Goal: Task Accomplishment & Management: Manage account settings

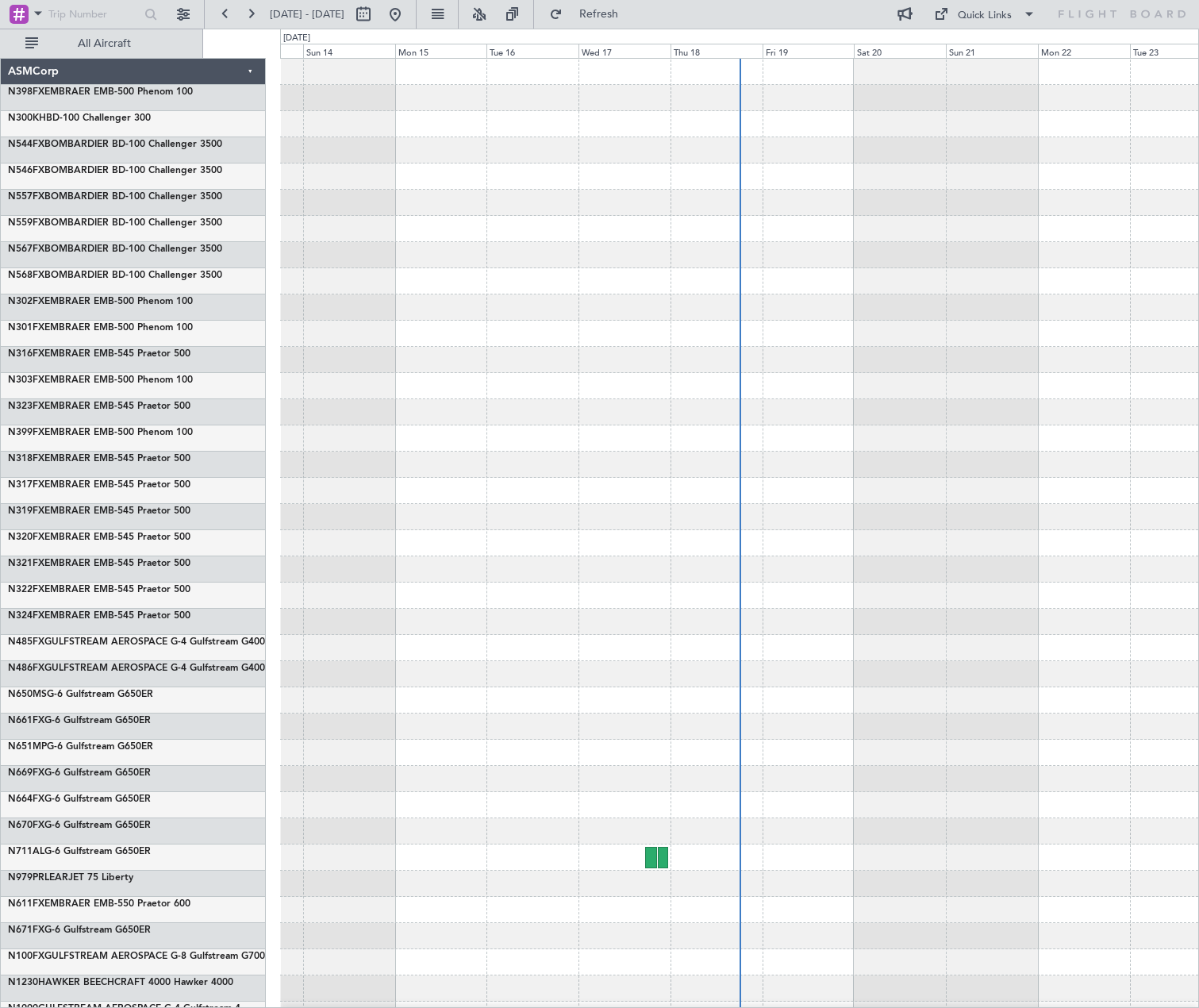
click at [342, 81] on div at bounding box center [740, 72] width 919 height 26
click at [339, 42] on div "0 0 Sat 13 Sun 14 Mon 15 Tue 16 Wed 17 Thu 18 [DATE] Sat 20 Sun 21 Mon 22 Tue 23" at bounding box center [739, 43] width 918 height 28
click at [340, 53] on div "Sun 14" at bounding box center [349, 50] width 92 height 14
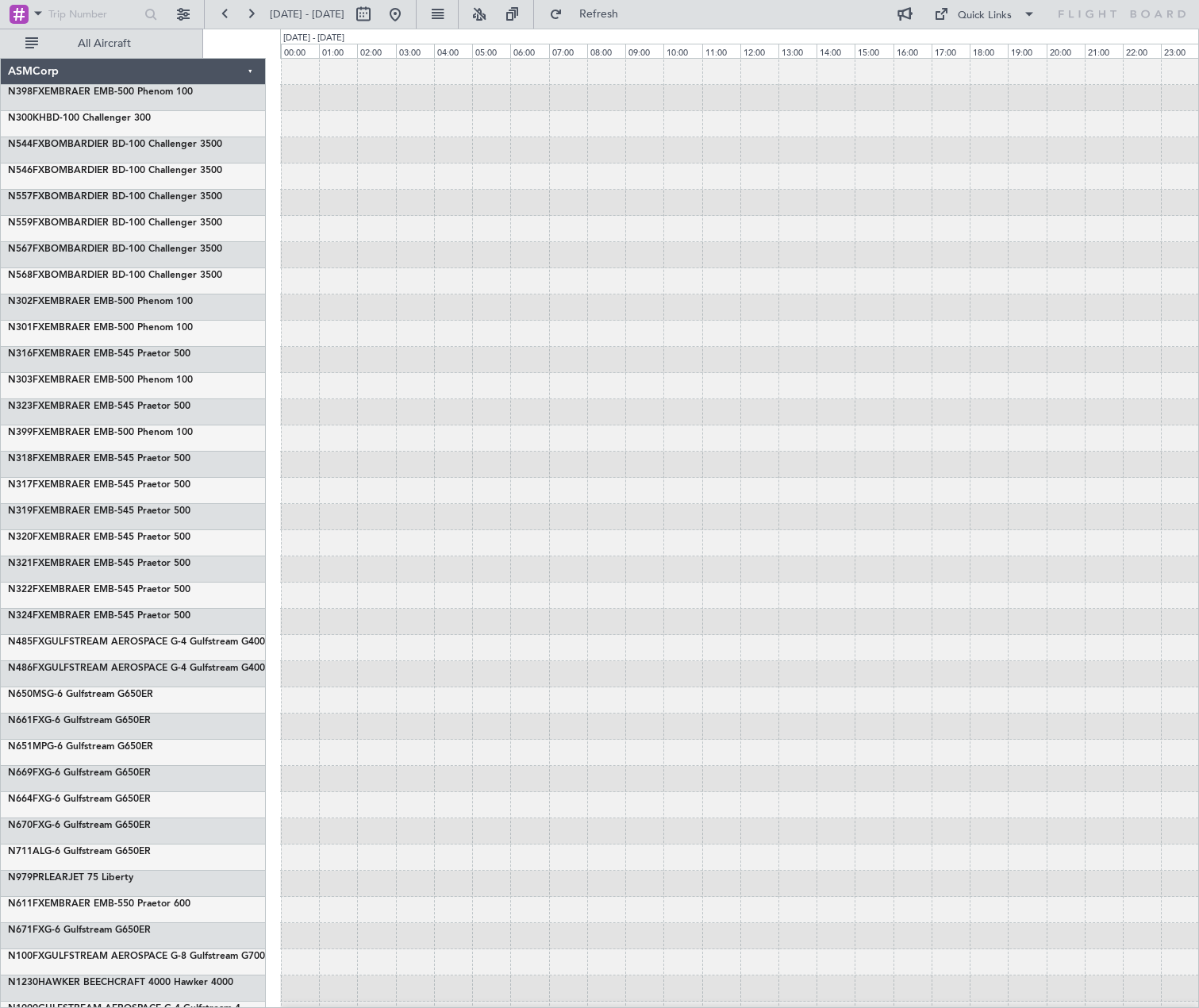
click at [344, 37] on div "[DATE] - [DATE]" at bounding box center [313, 39] width 61 height 13
click at [334, 14] on span "[DATE] - [DATE]" at bounding box center [307, 14] width 74 height 14
click at [450, 23] on button at bounding box center [437, 14] width 25 height 25
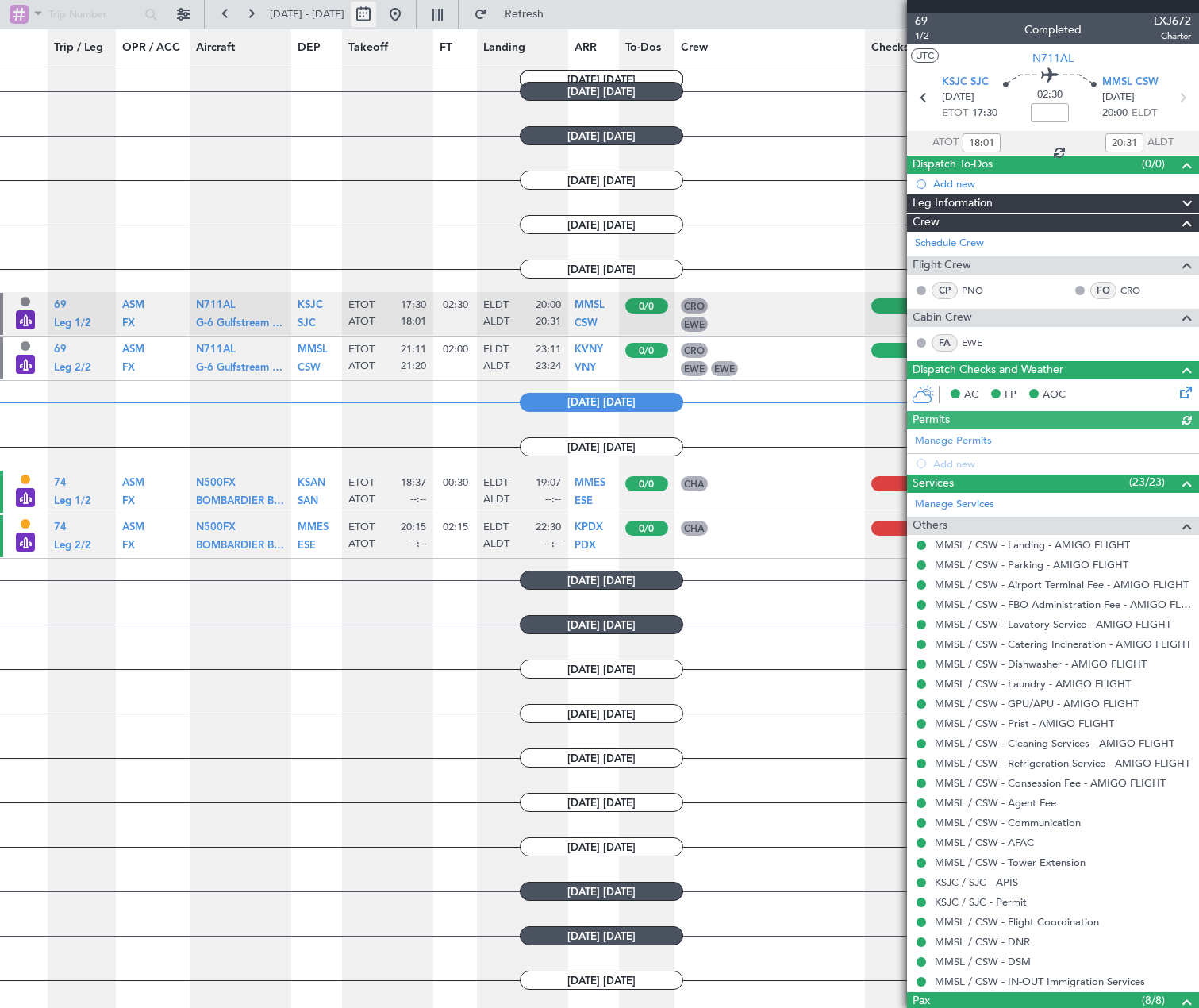
scroll to position [622, 0]
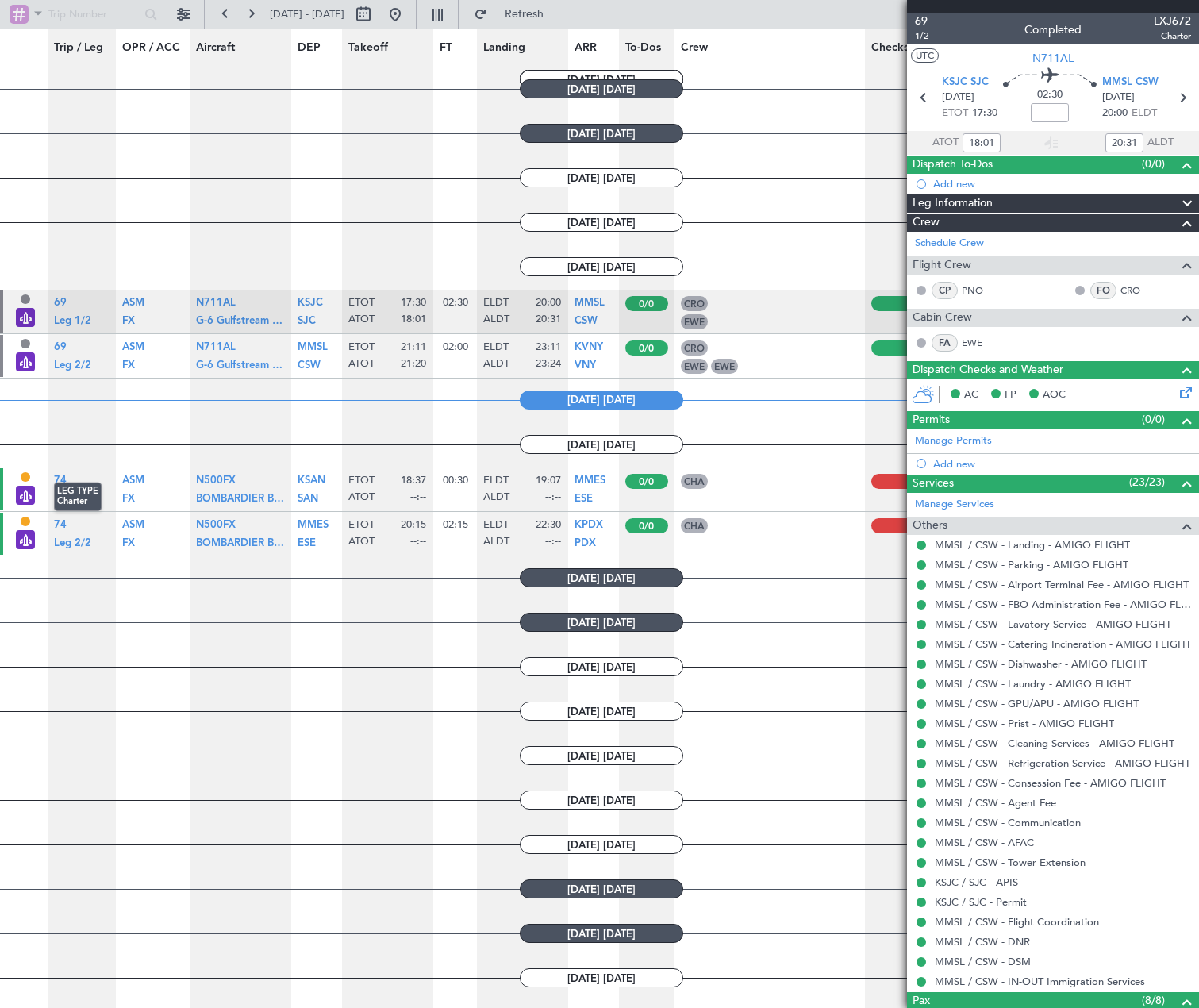
click at [27, 493] on div "LEG TYPE Charter" at bounding box center [25, 496] width 19 height 22
click at [208, 476] on span "N500FX" at bounding box center [216, 480] width 40 height 10
click at [1172, 94] on icon at bounding box center [1182, 98] width 21 height 21
type input "21:20"
type input "23:24"
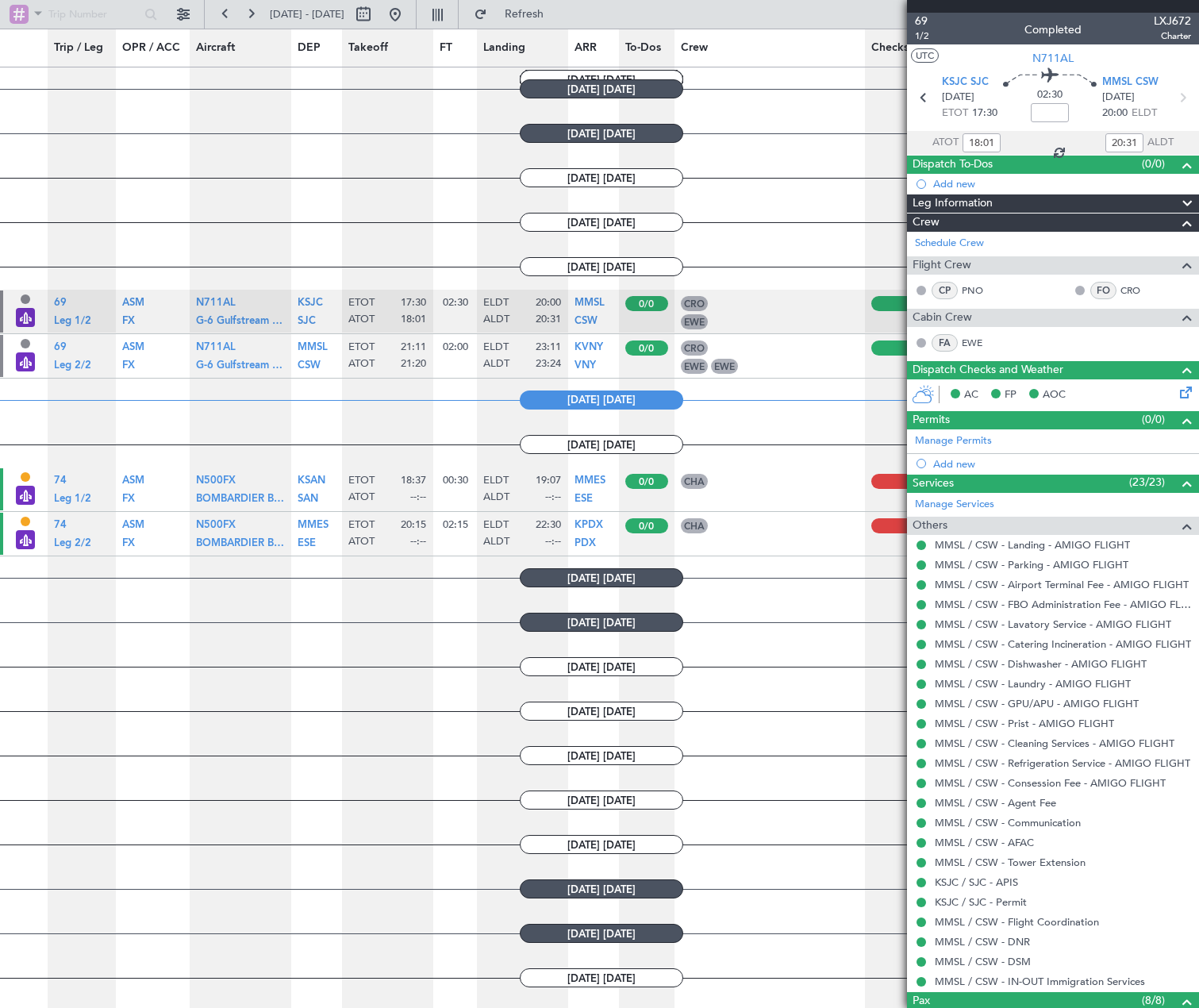
type input "0"
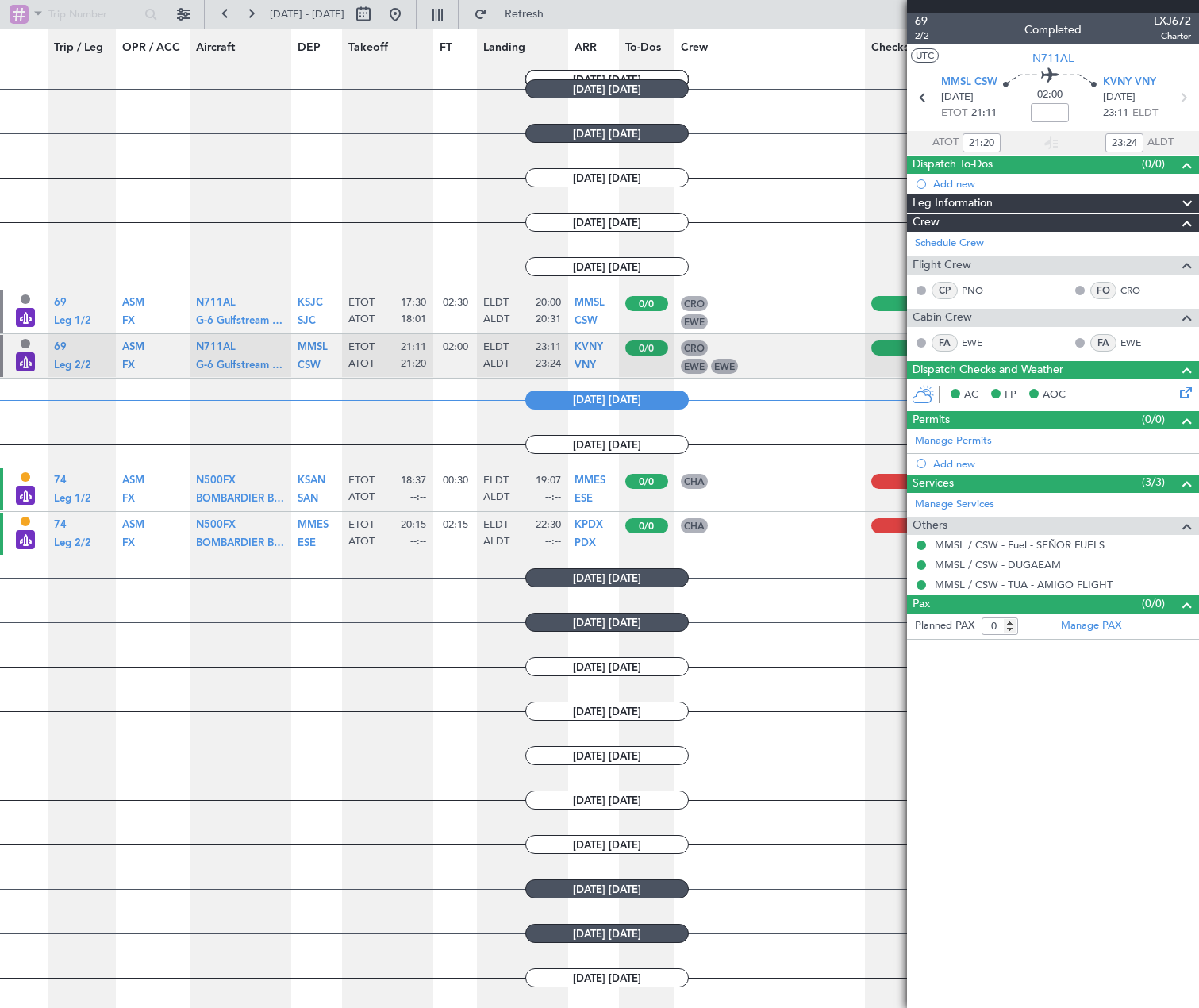
click at [628, 443] on span "[DATE] [DATE]" at bounding box center [607, 444] width 164 height 19
click at [58, 499] on span "Leg 1/2" at bounding box center [72, 498] width 38 height 10
click at [874, 482] on div at bounding box center [899, 481] width 55 height 15
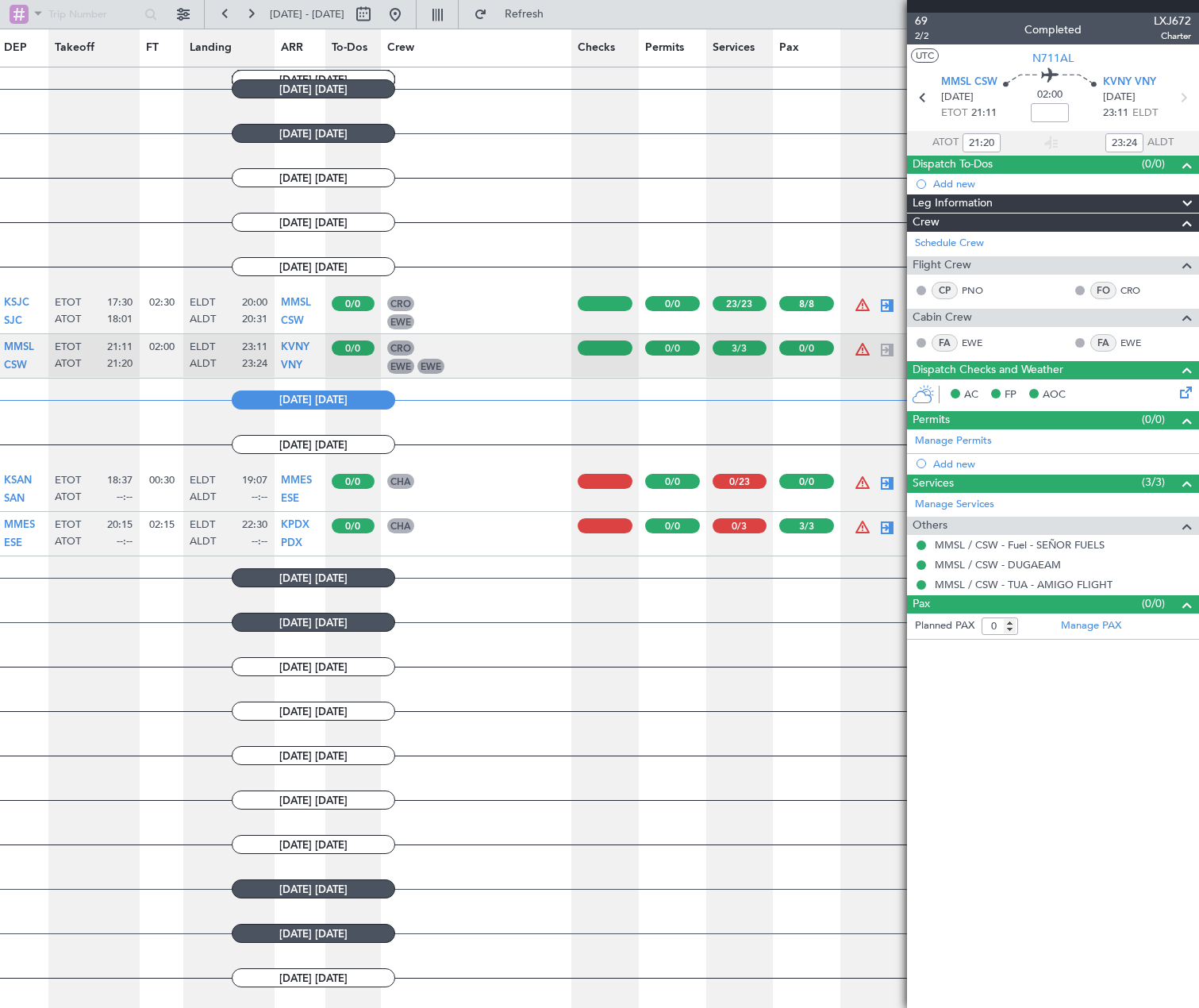
scroll to position [0, 296]
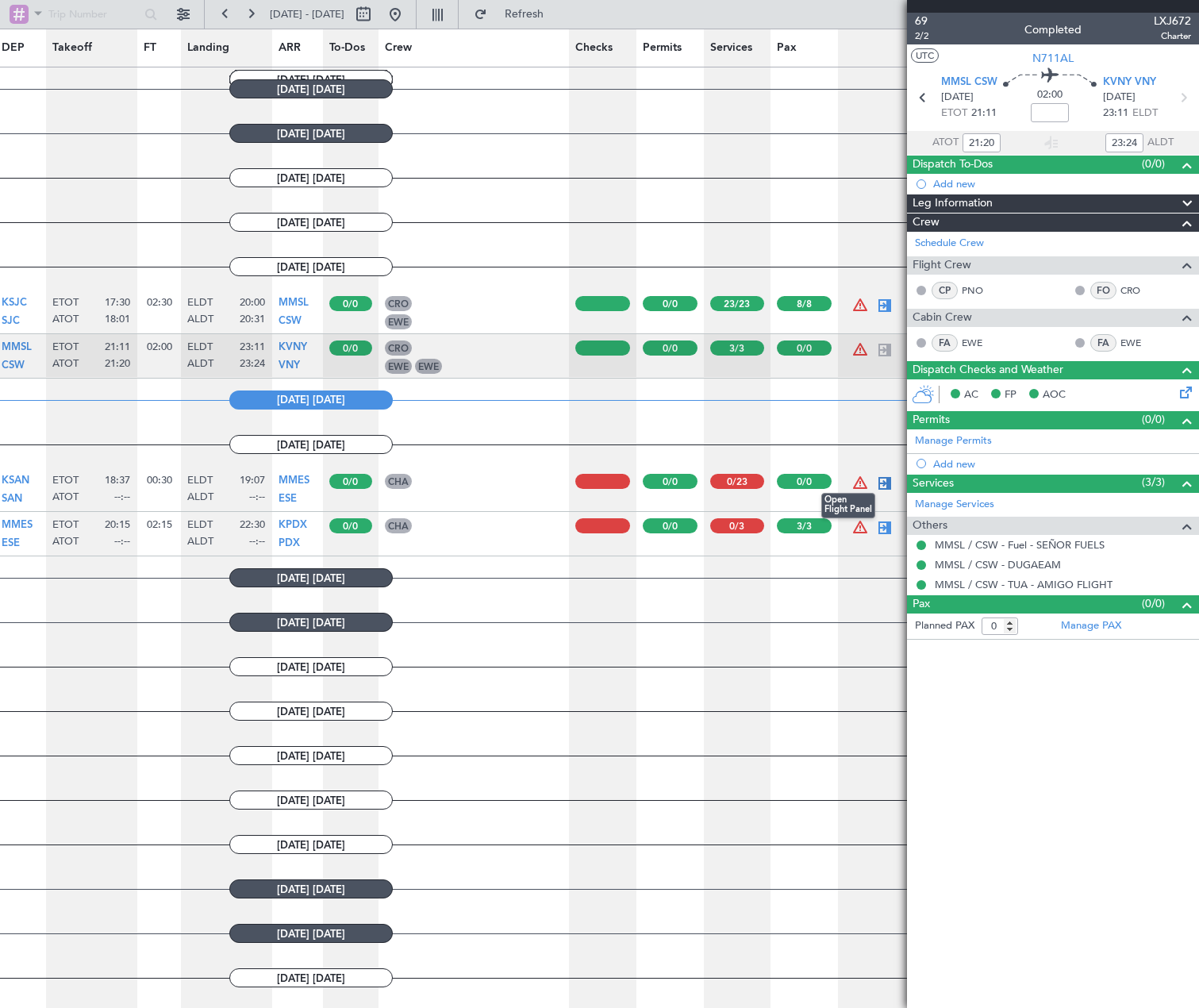
click at [881, 488] on div at bounding box center [885, 483] width 19 height 19
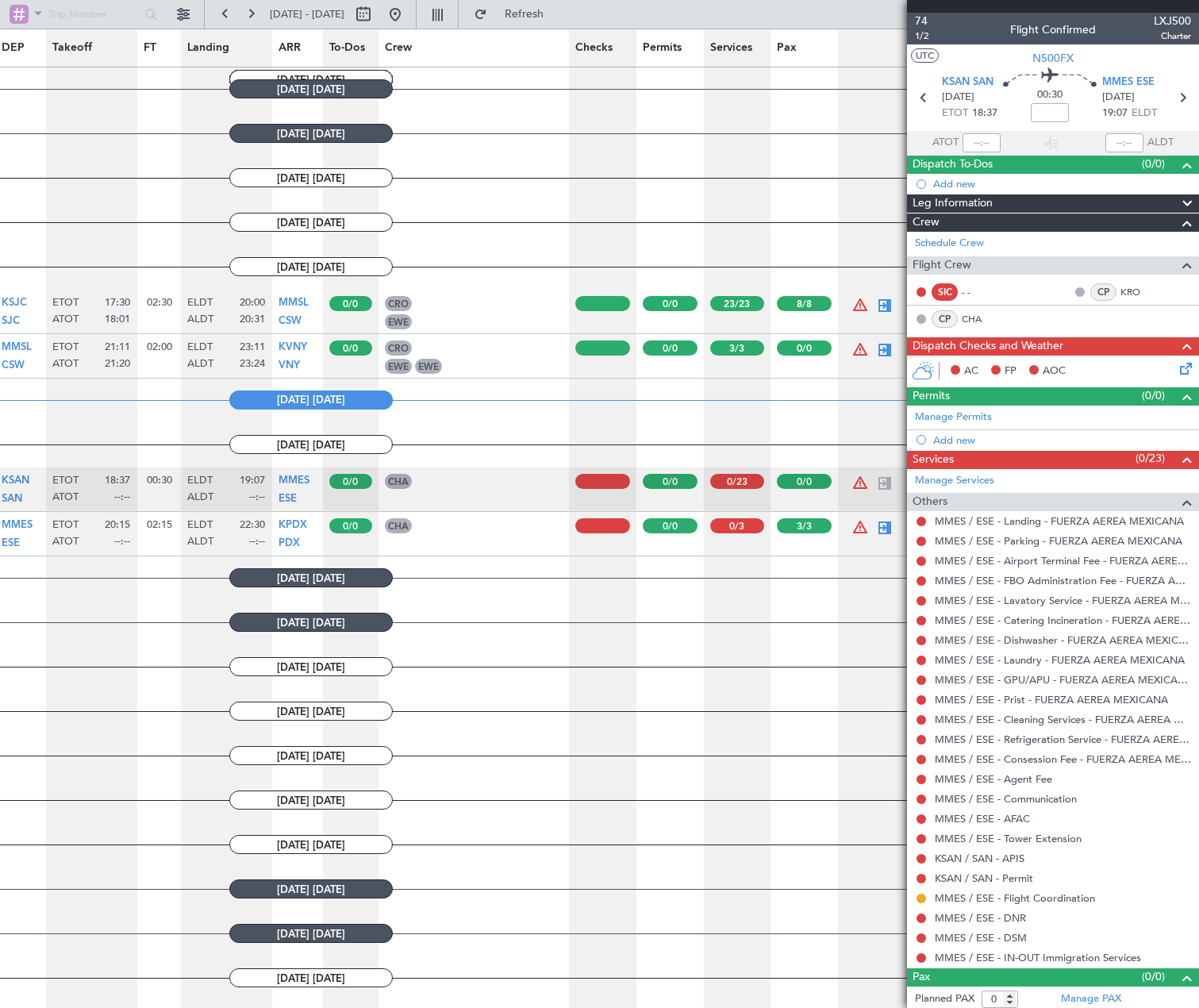
click at [922, 294] on button at bounding box center [921, 292] width 9 height 9
click at [923, 294] on button at bounding box center [921, 292] width 9 height 9
click at [940, 291] on div "SIC" at bounding box center [945, 292] width 26 height 18
click at [919, 319] on button at bounding box center [921, 319] width 9 height 9
click at [1076, 291] on button at bounding box center [1080, 292] width 9 height 9
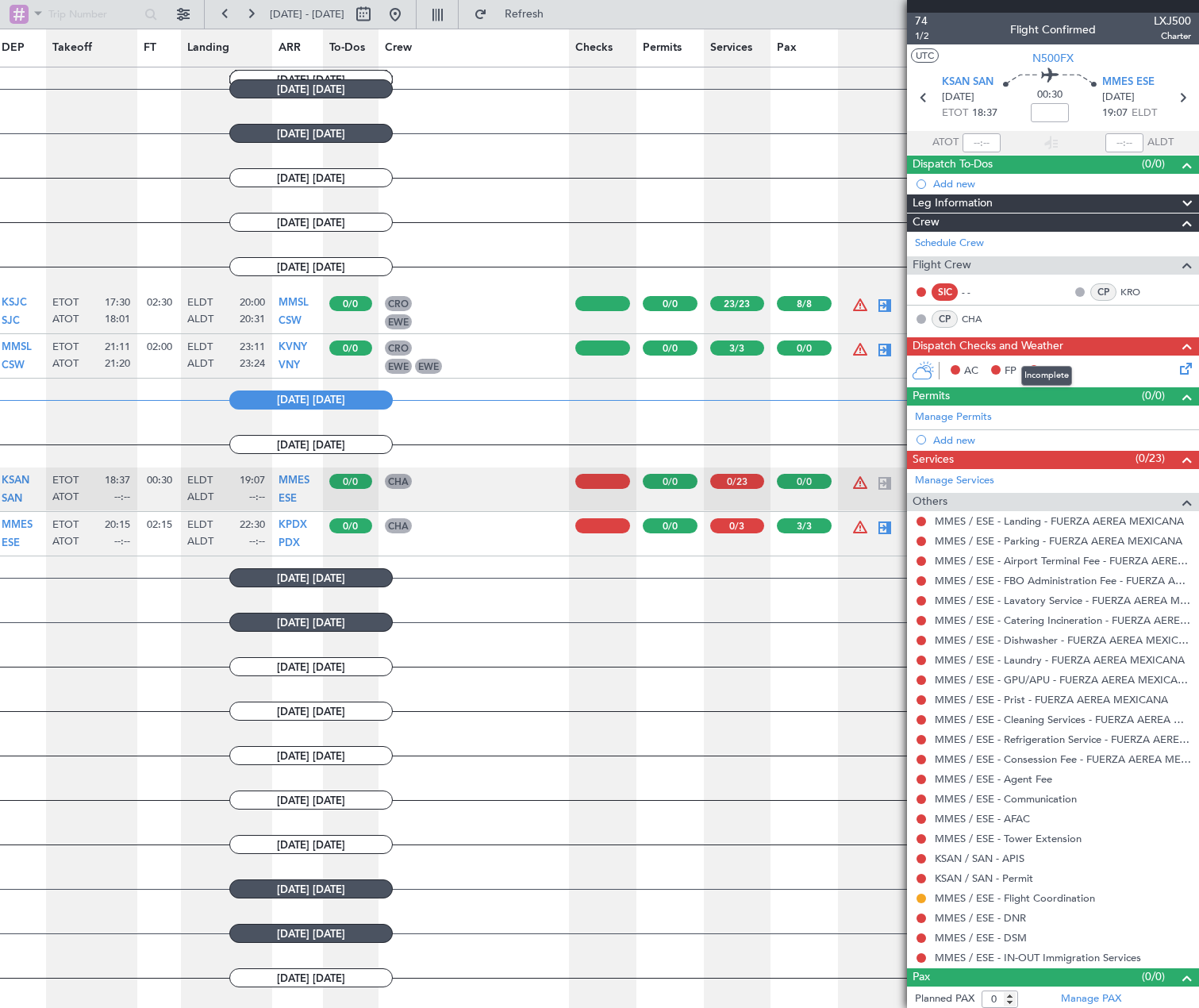
click at [999, 345] on span "Dispatch Checks and Weather" at bounding box center [988, 345] width 151 height 18
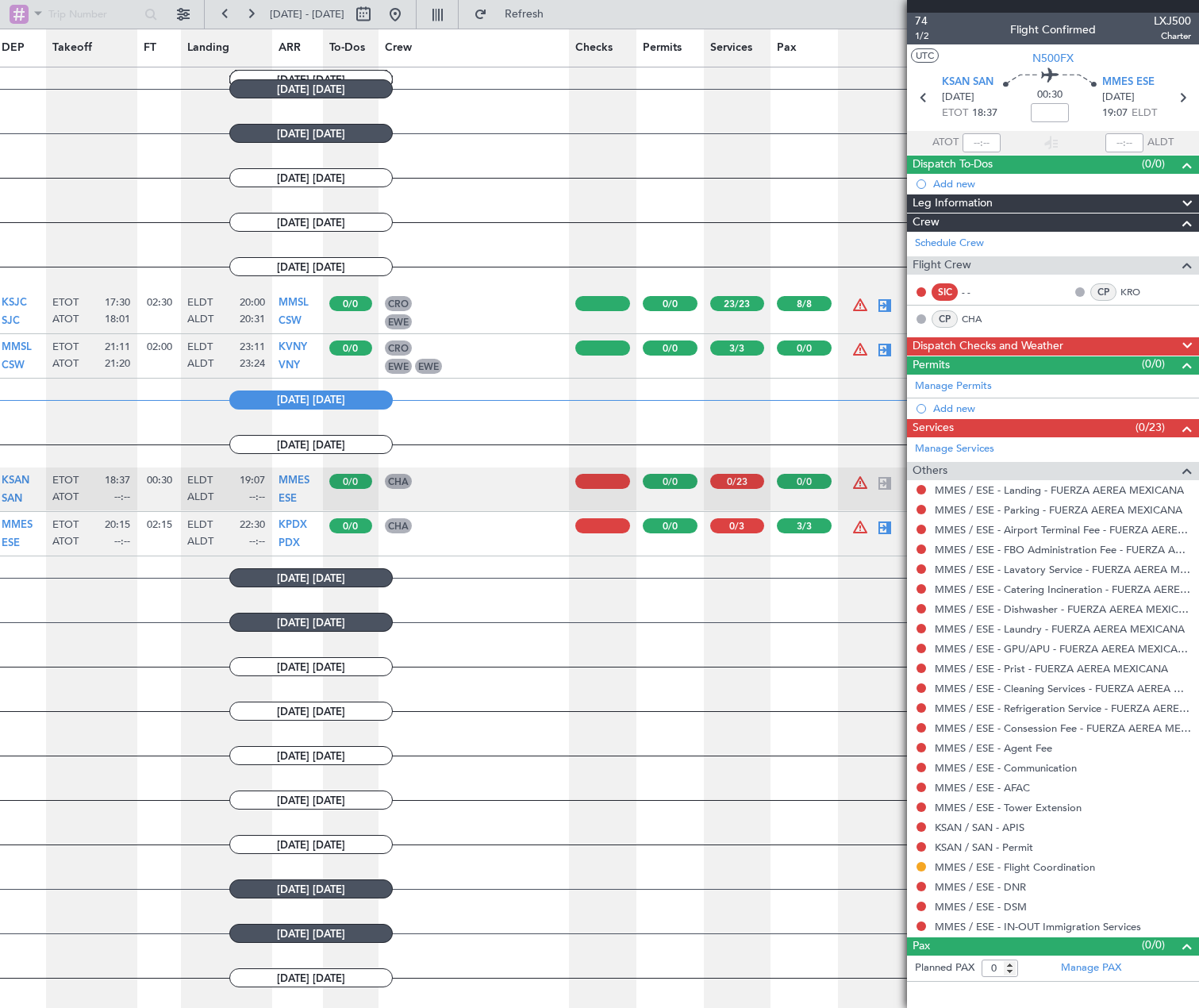
click at [1010, 344] on span "Dispatch Checks and Weather" at bounding box center [988, 345] width 151 height 18
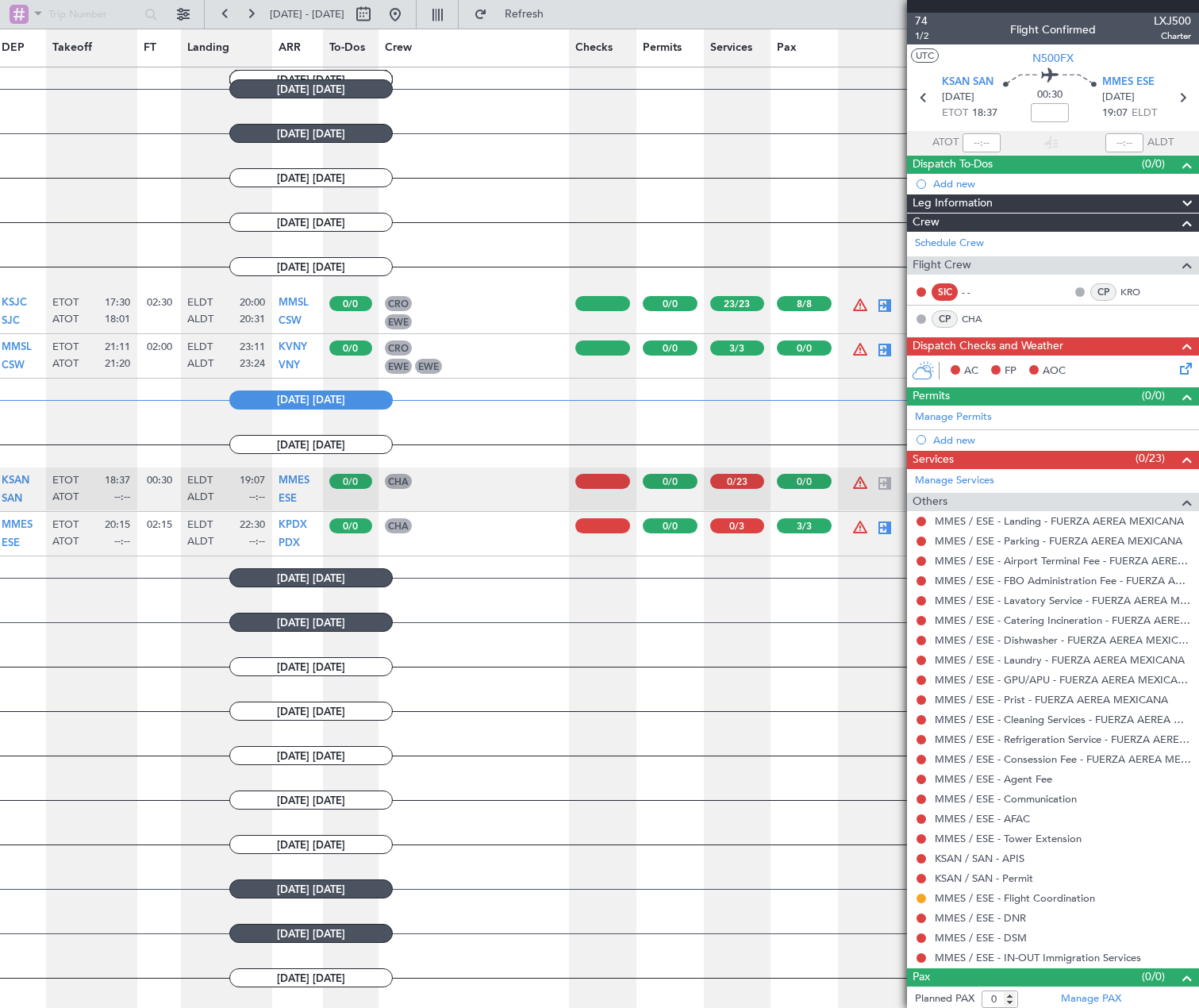
drag, startPoint x: 1185, startPoint y: 374, endPoint x: 1177, endPoint y: 367, distance: 10.6
click at [1184, 373] on div "AC FP AOC" at bounding box center [1053, 372] width 292 height 32
click at [1177, 367] on icon at bounding box center [1182, 365] width 12 height 12
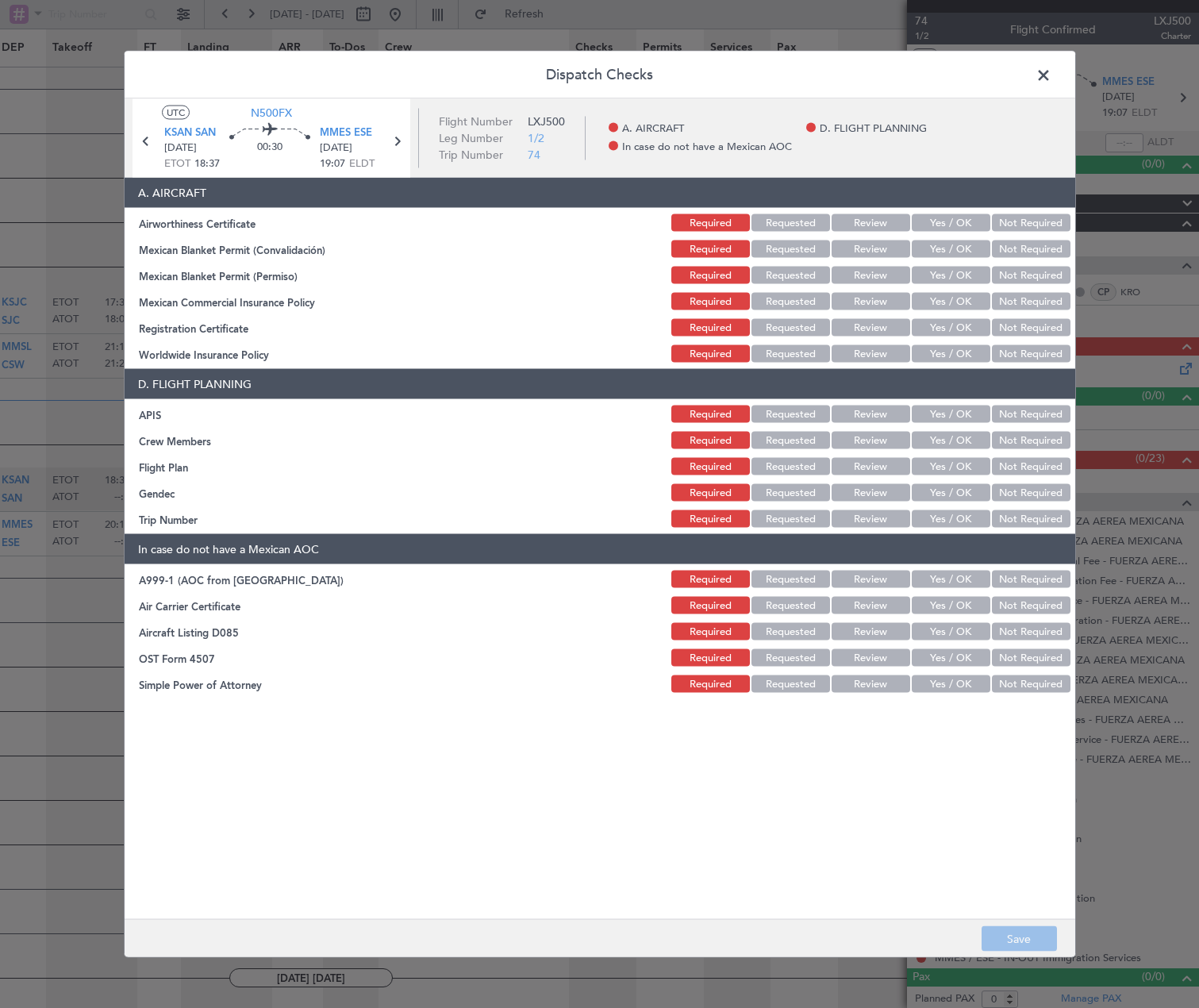
click at [945, 220] on button "Yes / OK" at bounding box center [951, 223] width 78 height 18
click at [947, 247] on button "Yes / OK" at bounding box center [951, 248] width 78 height 18
click at [946, 271] on button "Yes / OK" at bounding box center [951, 275] width 78 height 18
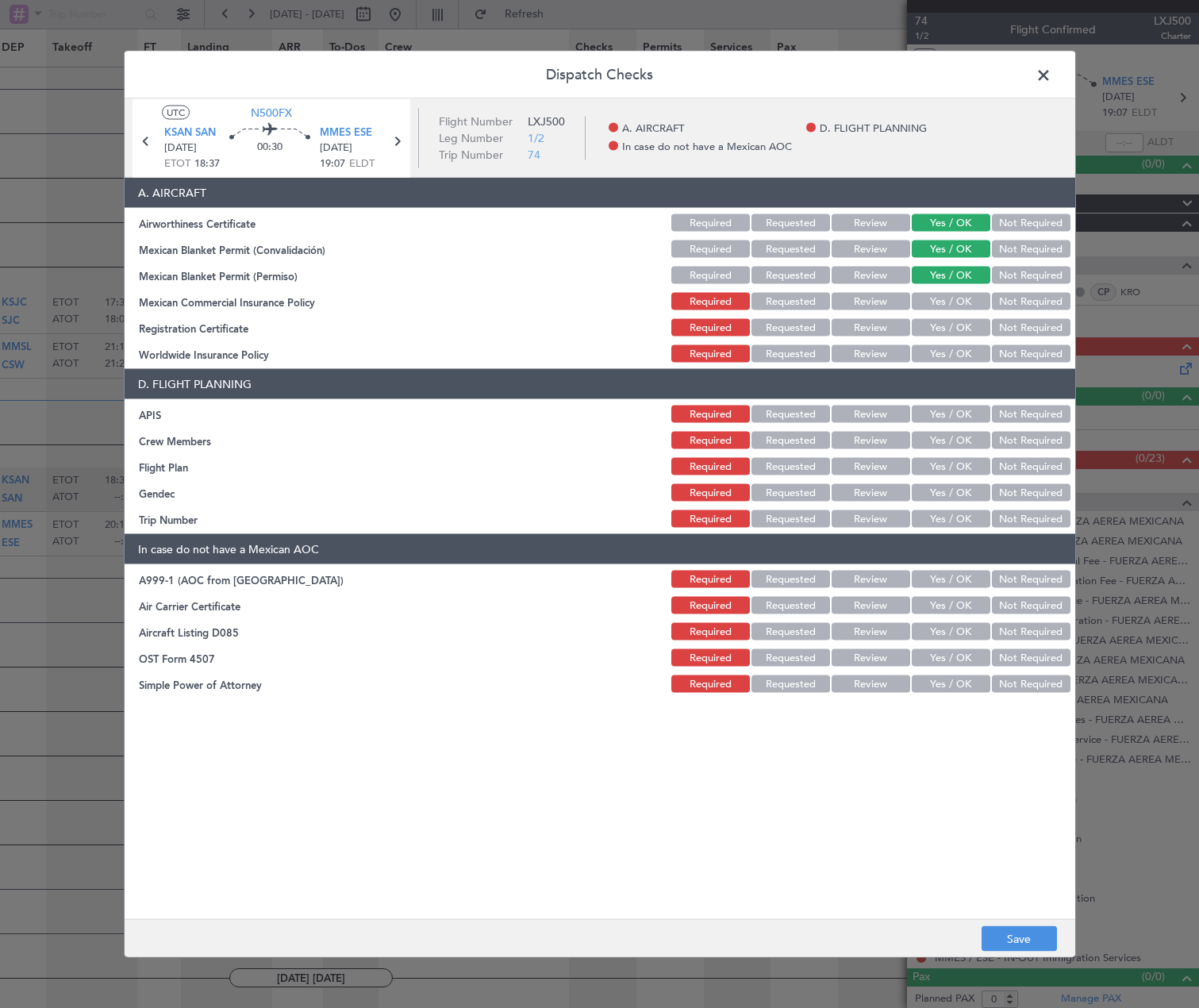
click at [936, 297] on button "Yes / OK" at bounding box center [951, 301] width 78 height 18
click at [936, 321] on button "Yes / OK" at bounding box center [951, 328] width 78 height 18
click at [1015, 350] on button "Not Required" at bounding box center [1031, 354] width 78 height 18
click at [945, 413] on button "Yes / OK" at bounding box center [951, 414] width 78 height 18
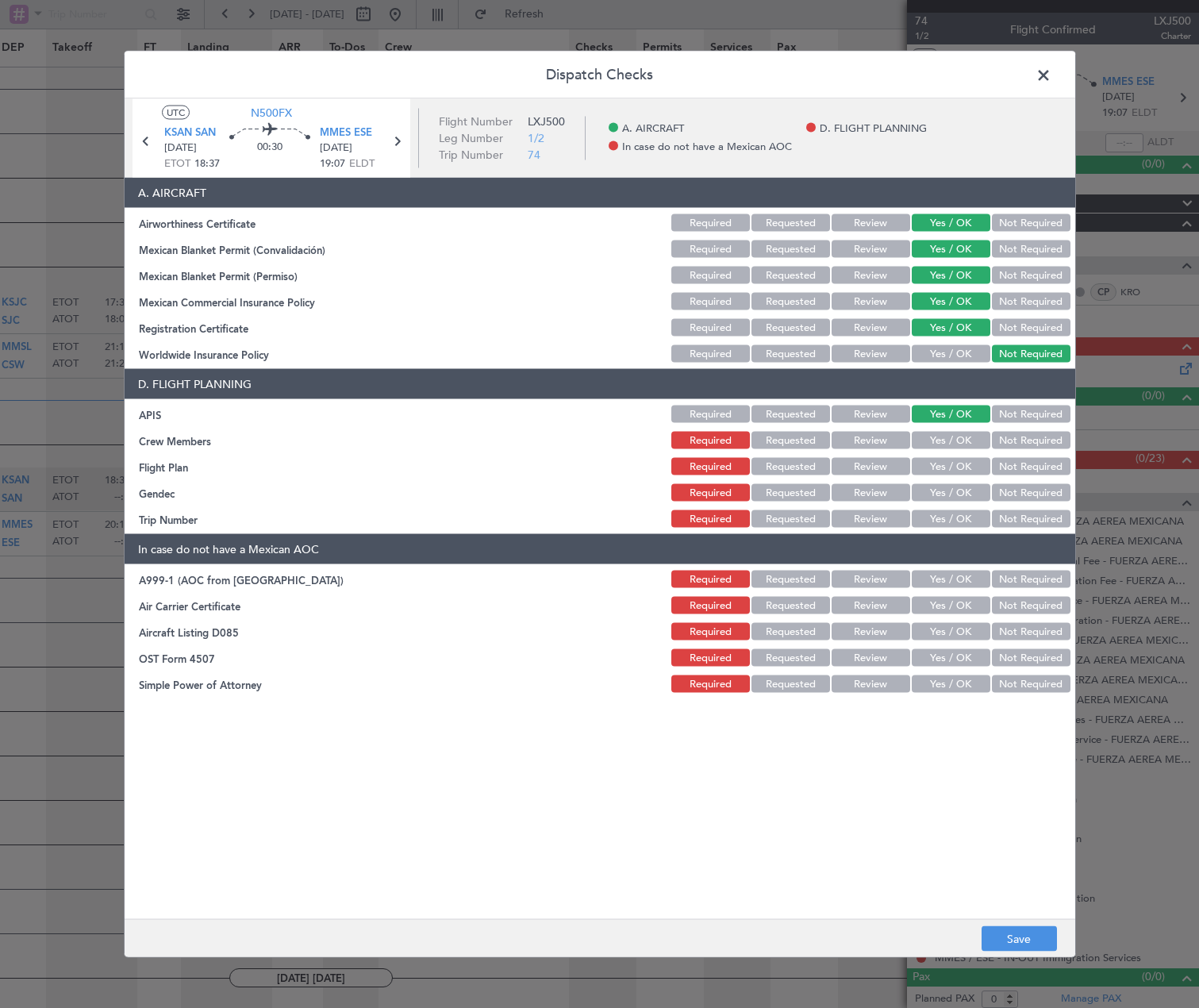
click at [948, 438] on button "Yes / OK" at bounding box center [951, 440] width 78 height 18
click at [797, 463] on button "Requested" at bounding box center [791, 467] width 78 height 18
click at [949, 497] on button "Yes / OK" at bounding box center [951, 492] width 78 height 18
click at [942, 516] on button "Yes / OK" at bounding box center [951, 519] width 78 height 18
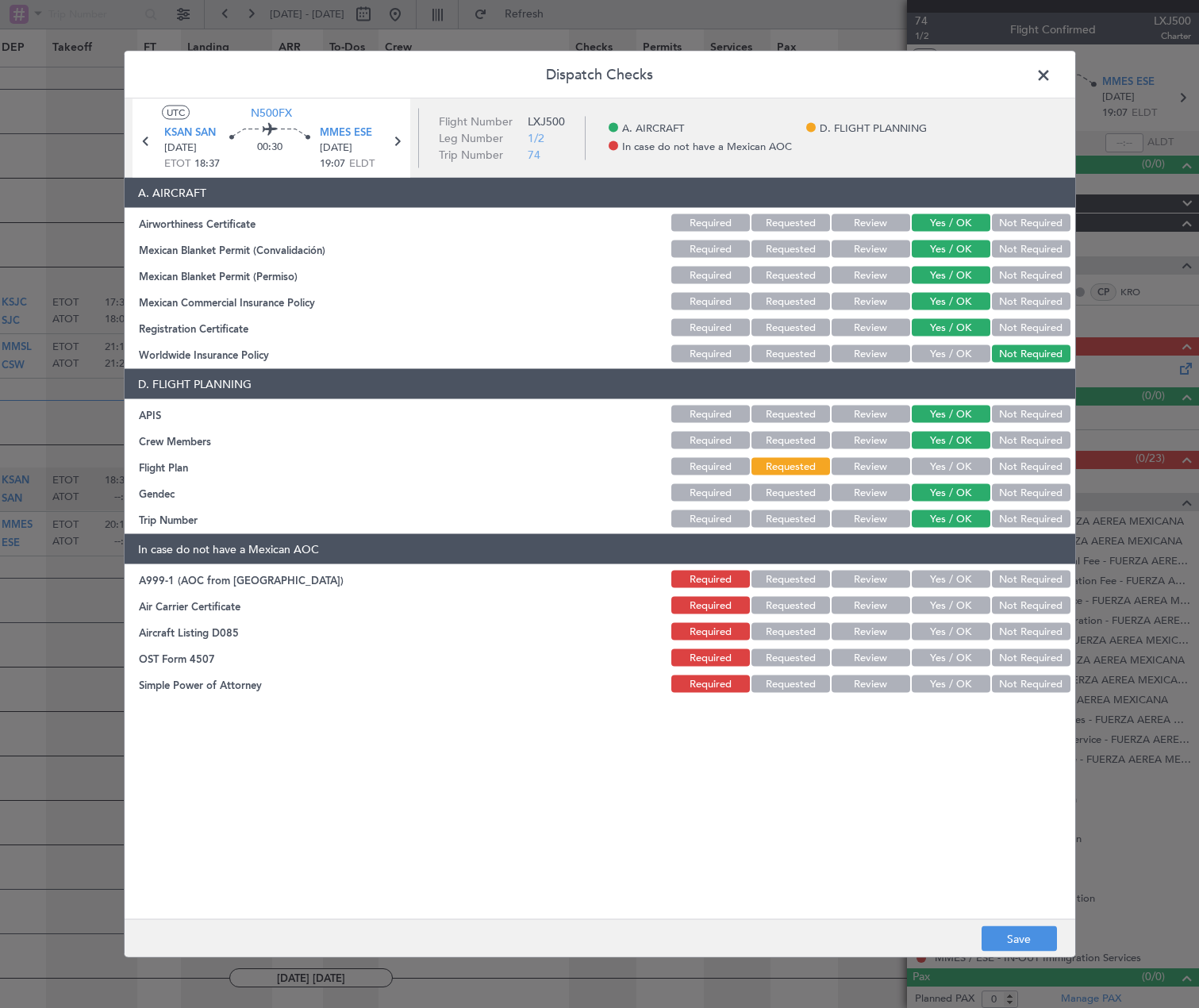
click at [1020, 583] on button "Not Required" at bounding box center [1031, 579] width 78 height 18
click at [1027, 611] on button "Not Required" at bounding box center [1031, 605] width 78 height 18
click at [1031, 634] on button "Not Required" at bounding box center [1031, 632] width 78 height 18
click at [1031, 652] on button "Not Required" at bounding box center [1031, 658] width 78 height 18
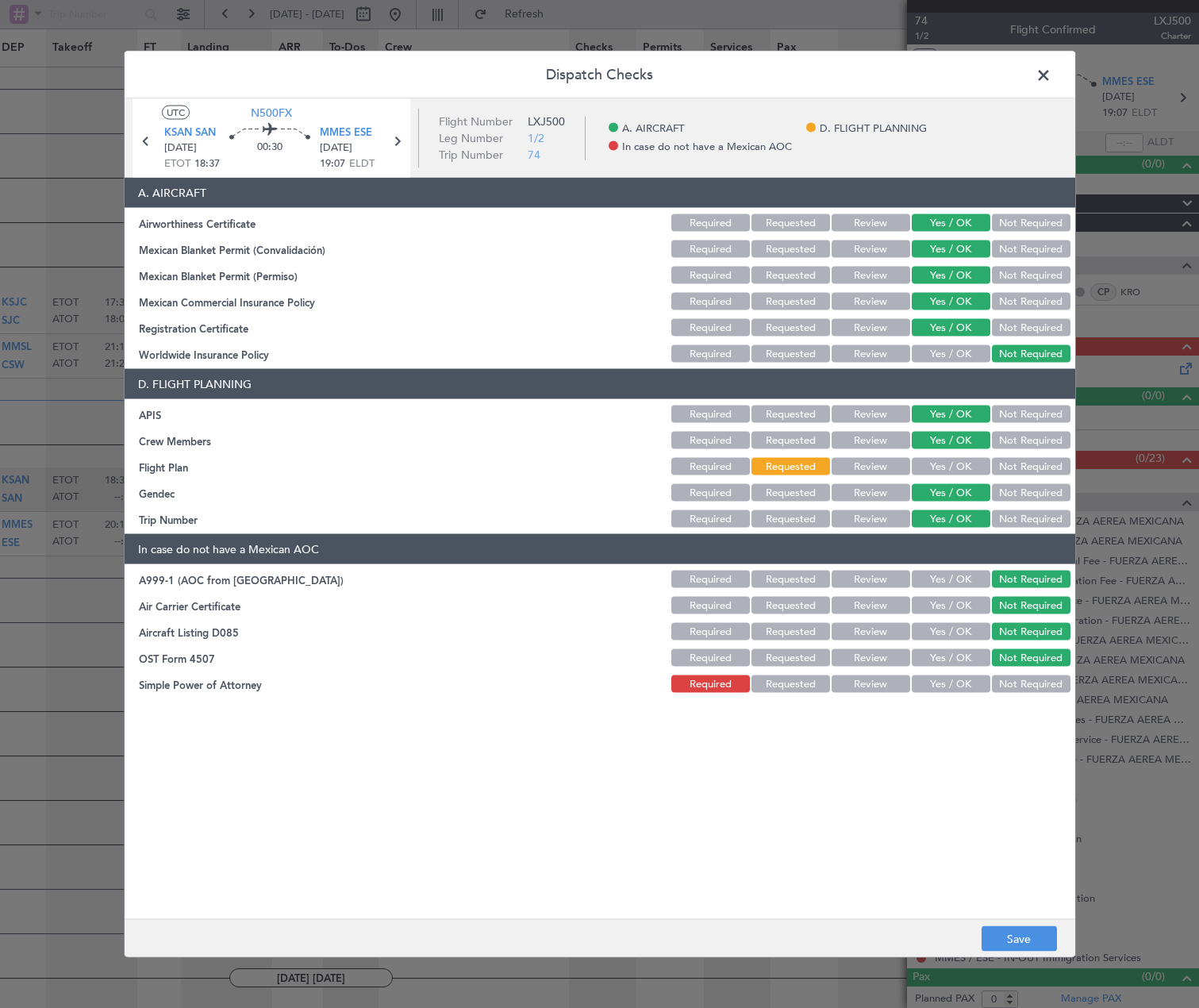
click at [1031, 681] on button "Not Required" at bounding box center [1031, 684] width 78 height 18
click at [1007, 939] on button "Save" at bounding box center [1019, 938] width 75 height 25
click at [1051, 69] on span at bounding box center [1051, 79] width 0 height 32
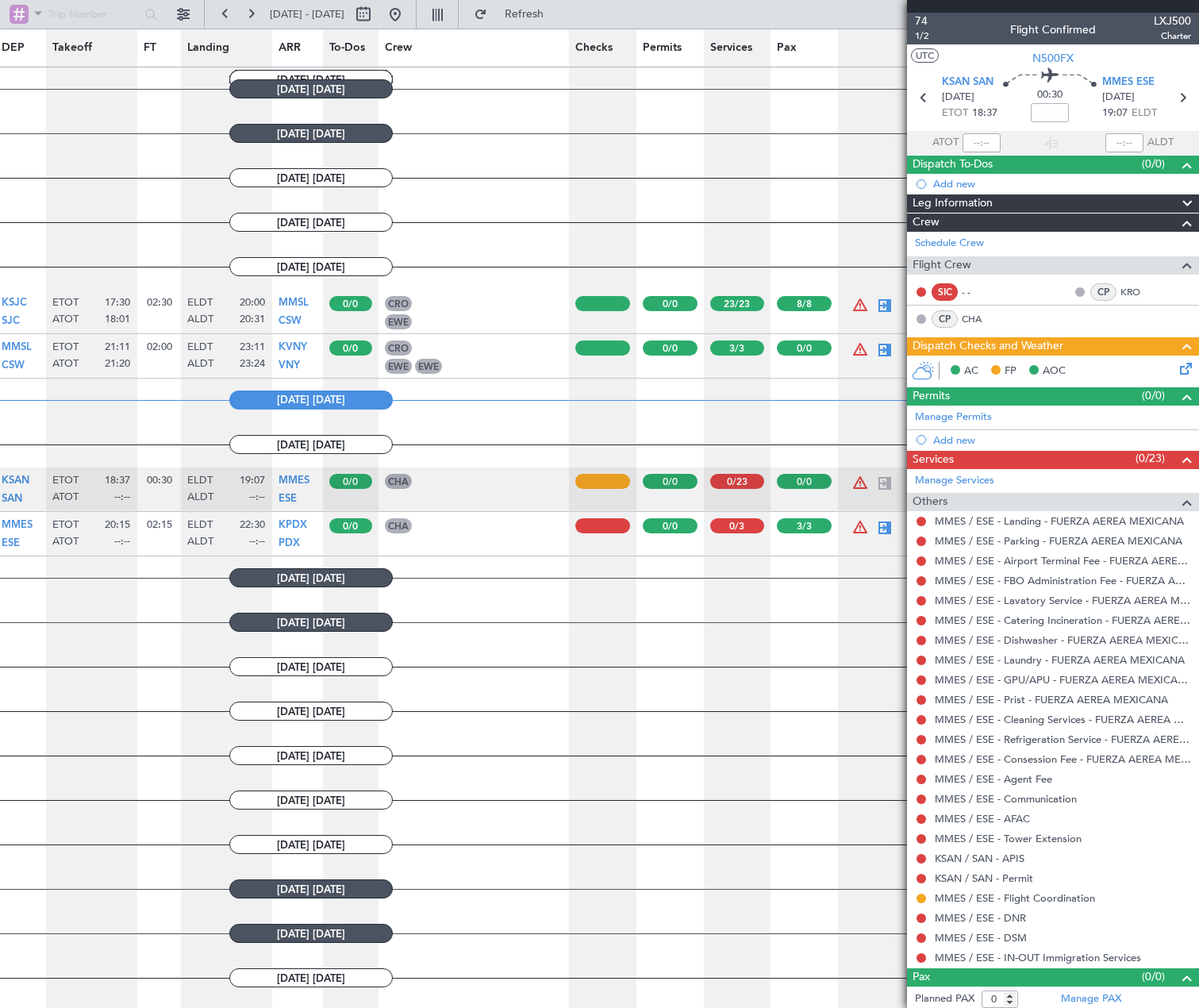
click at [921, 318] on button at bounding box center [921, 319] width 9 height 9
click at [1003, 456] on div "Services (0/23)" at bounding box center [1053, 459] width 292 height 18
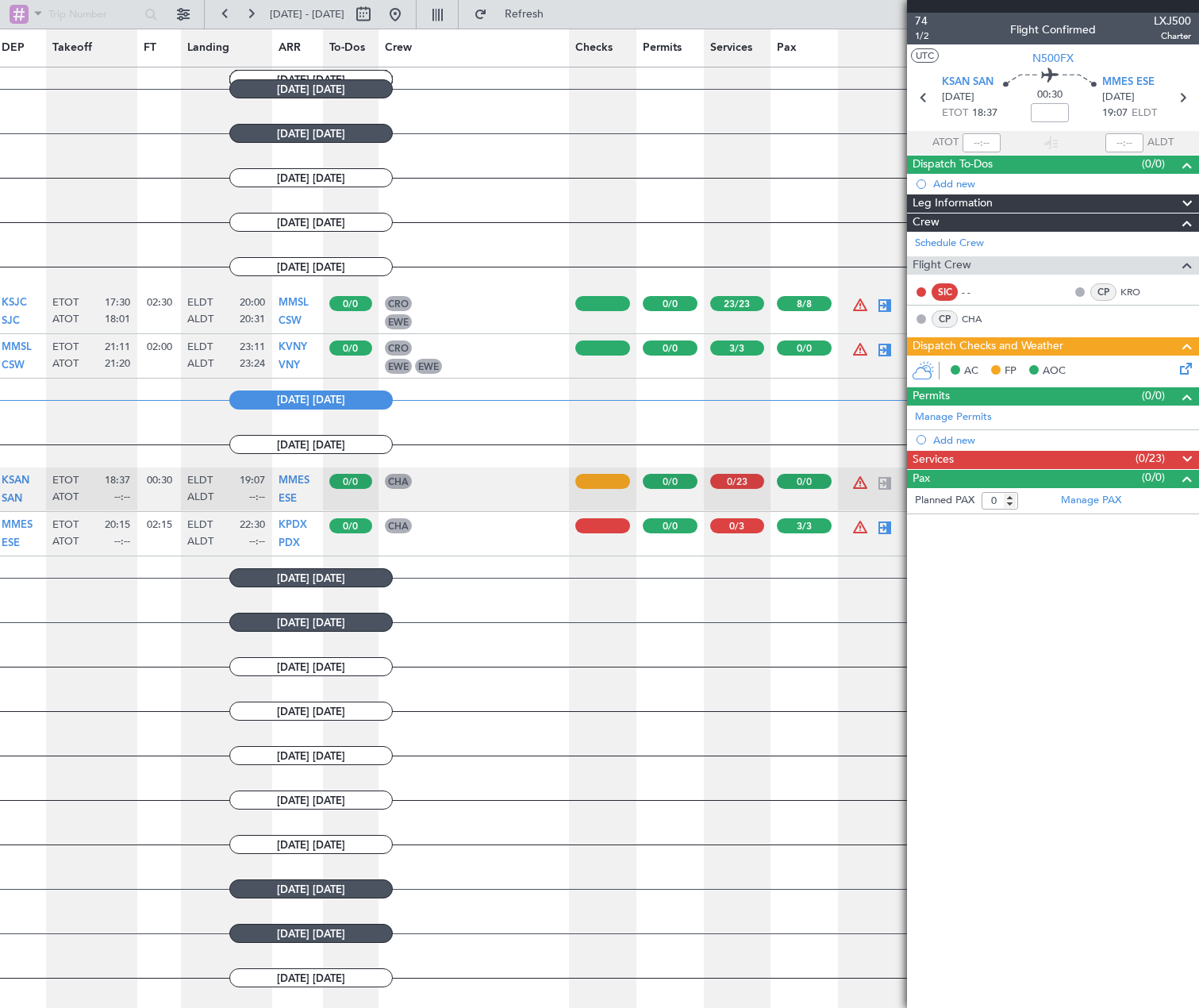
click at [1003, 456] on div "Services (0/23)" at bounding box center [1053, 459] width 292 height 18
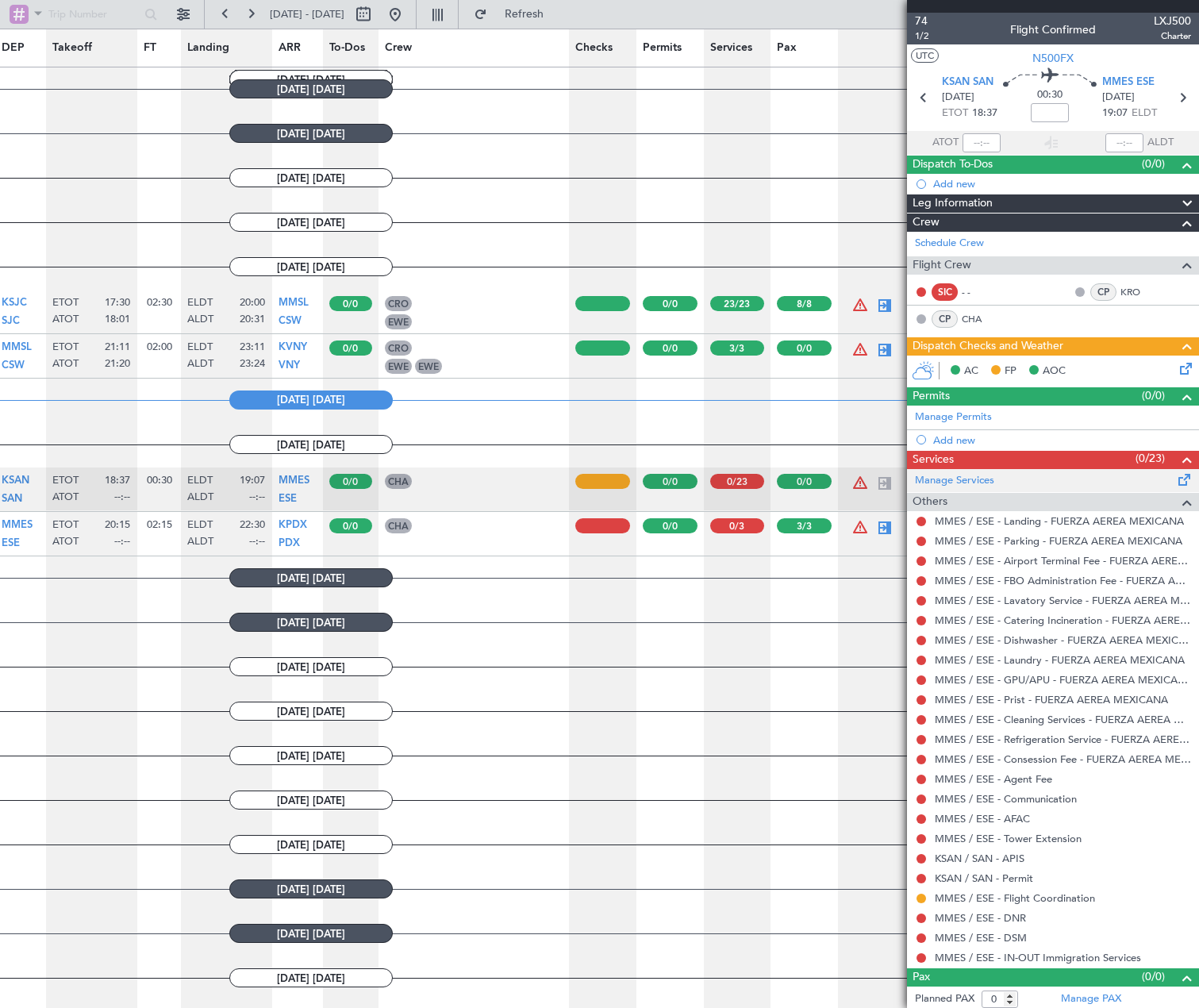
click at [1176, 476] on span at bounding box center [1185, 476] width 19 height 12
click at [919, 523] on button at bounding box center [921, 521] width 9 height 9
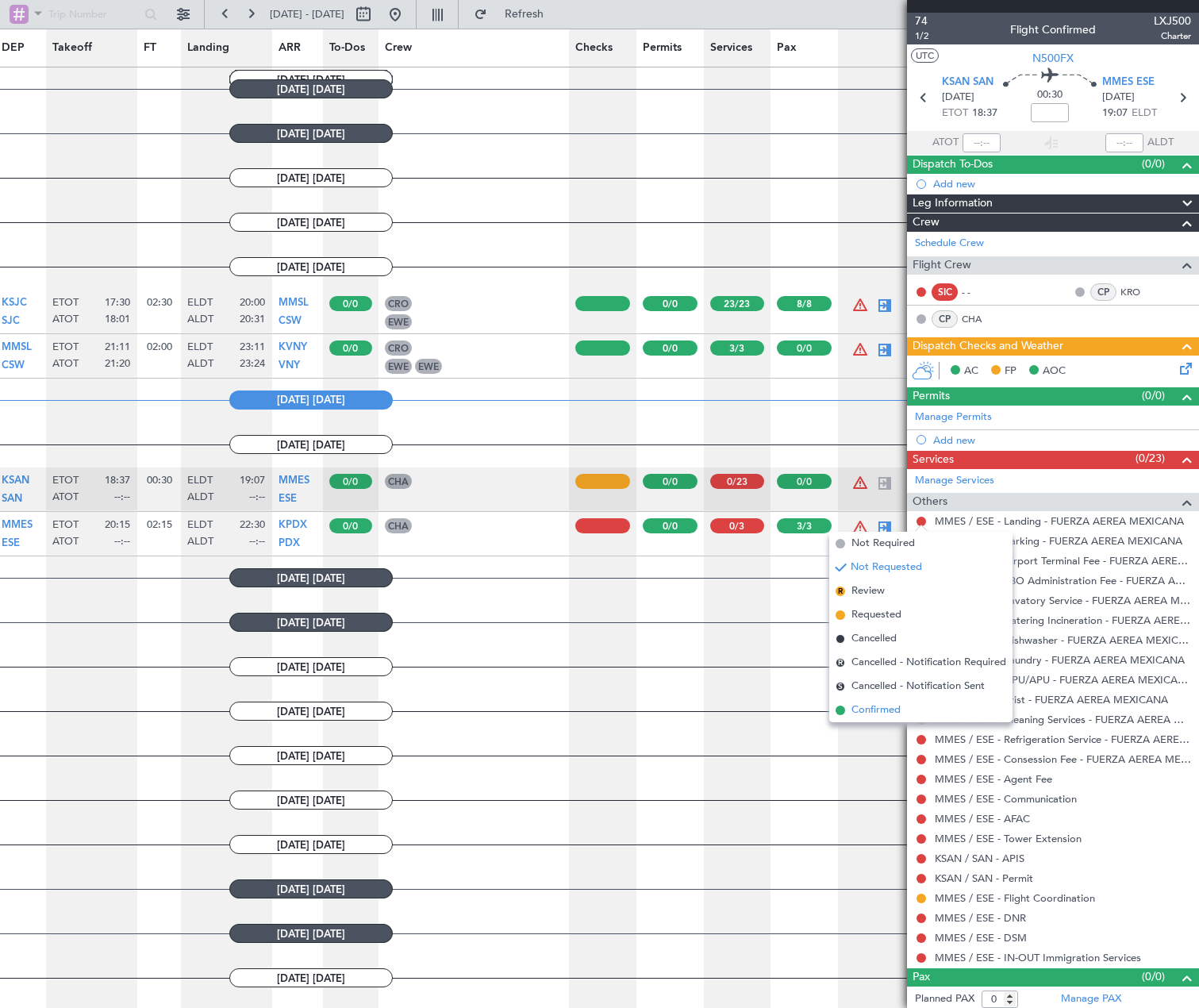
click at [867, 712] on span "Confirmed" at bounding box center [876, 710] width 49 height 16
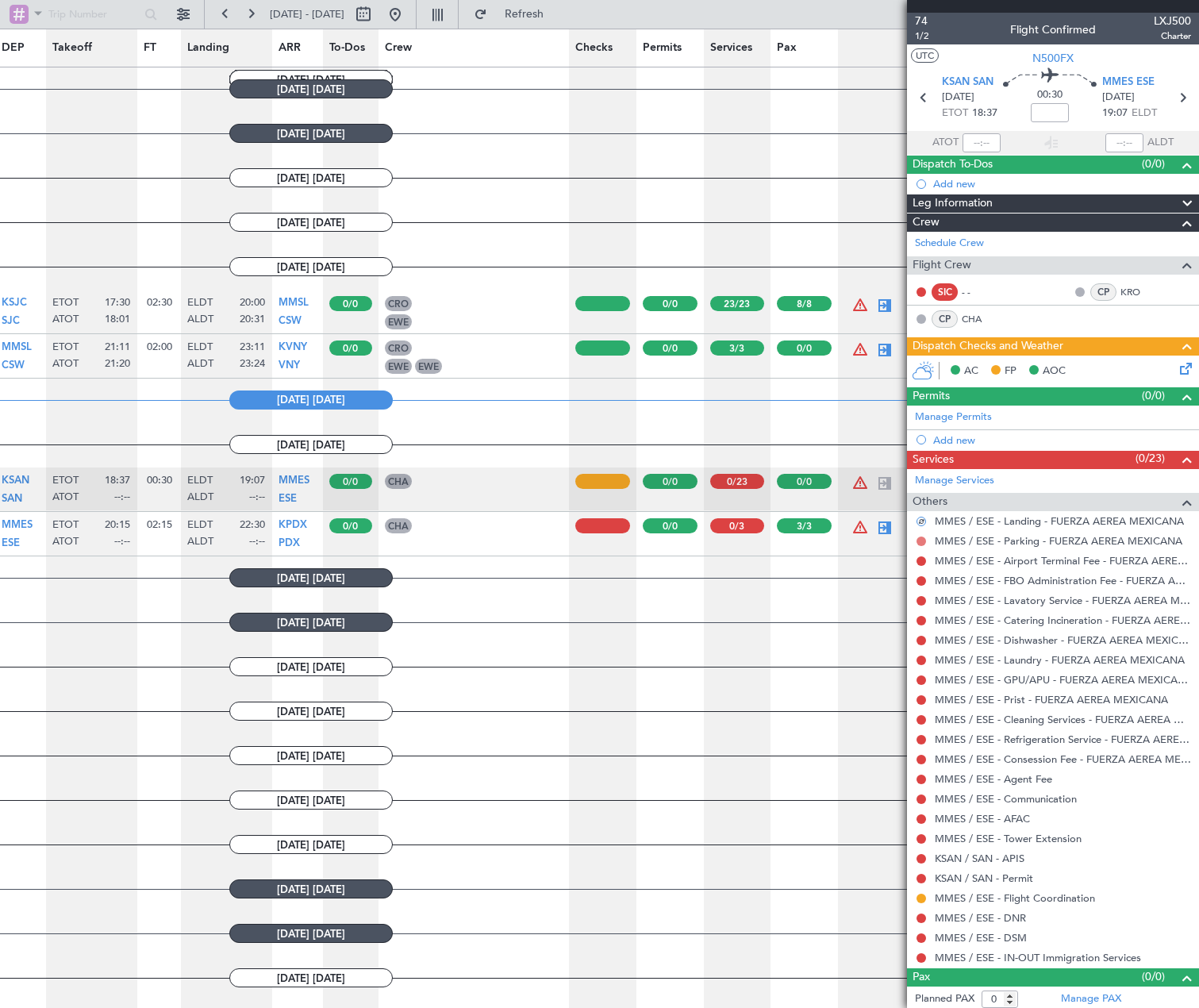
click at [921, 544] on button at bounding box center [921, 541] width 9 height 9
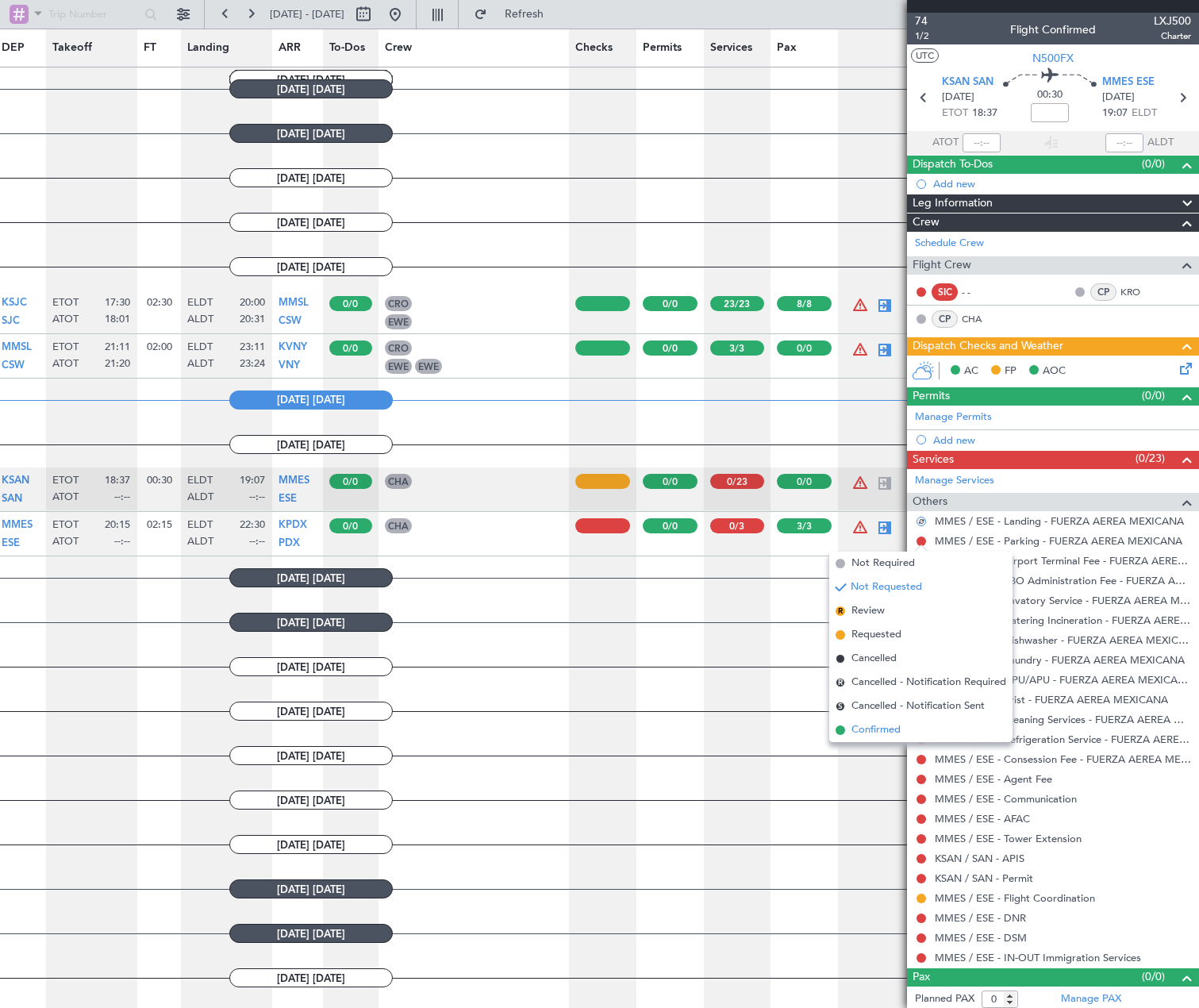
click at [876, 732] on span "Confirmed" at bounding box center [876, 729] width 49 height 16
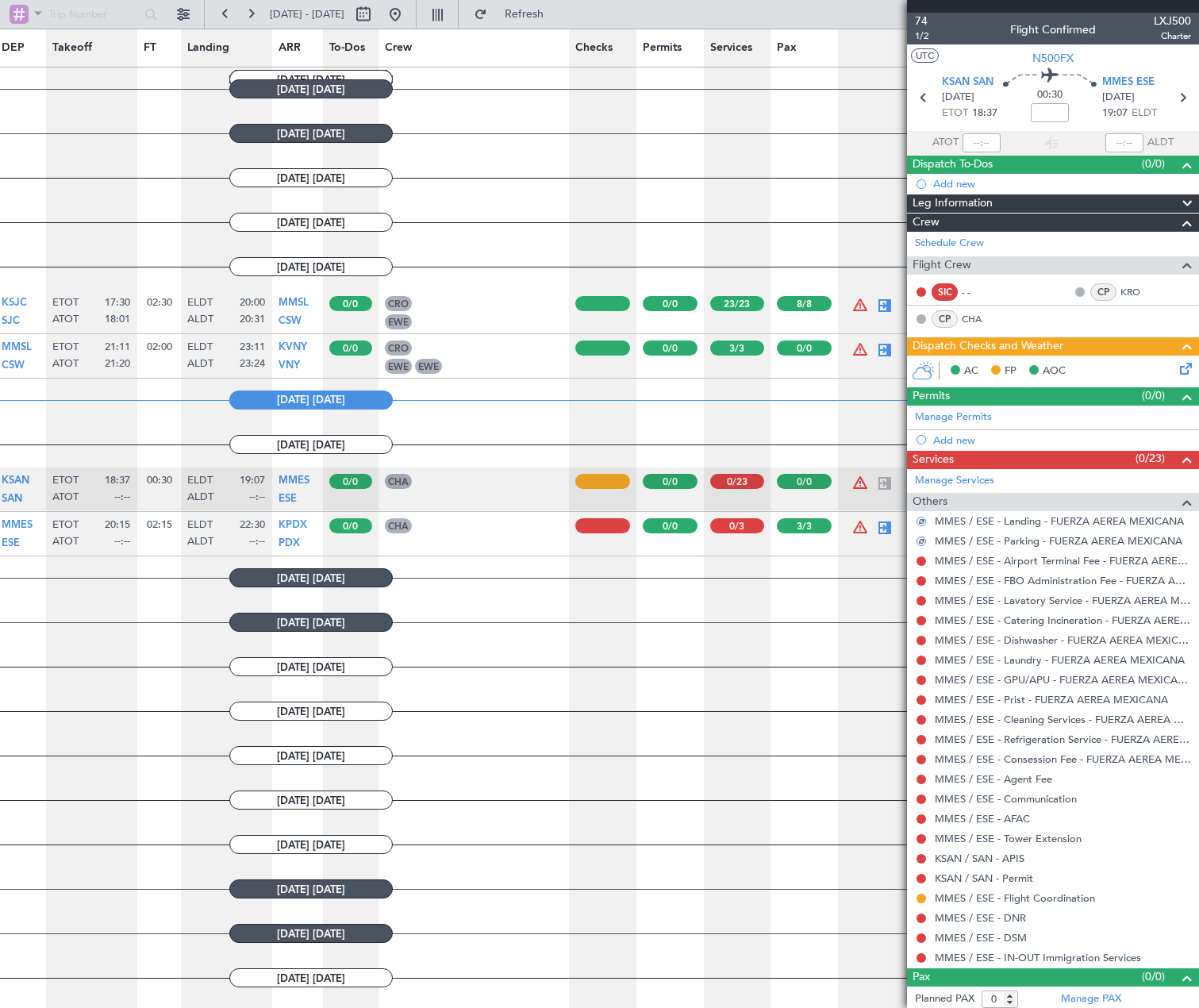
click at [926, 559] on div at bounding box center [920, 560] width 12 height 12
click at [919, 563] on button at bounding box center [921, 561] width 9 height 9
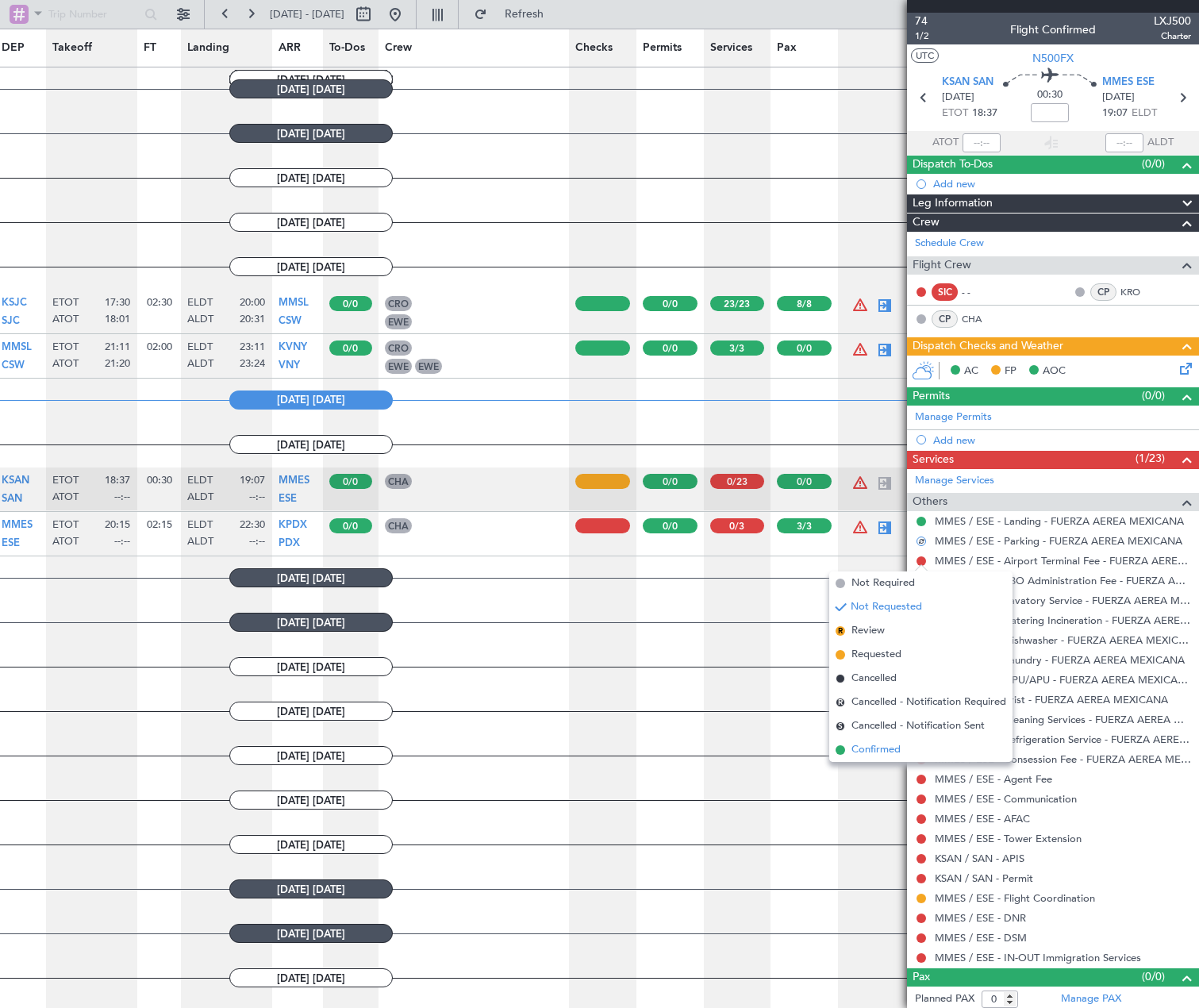
click at [863, 758] on li "Confirmed" at bounding box center [920, 749] width 184 height 24
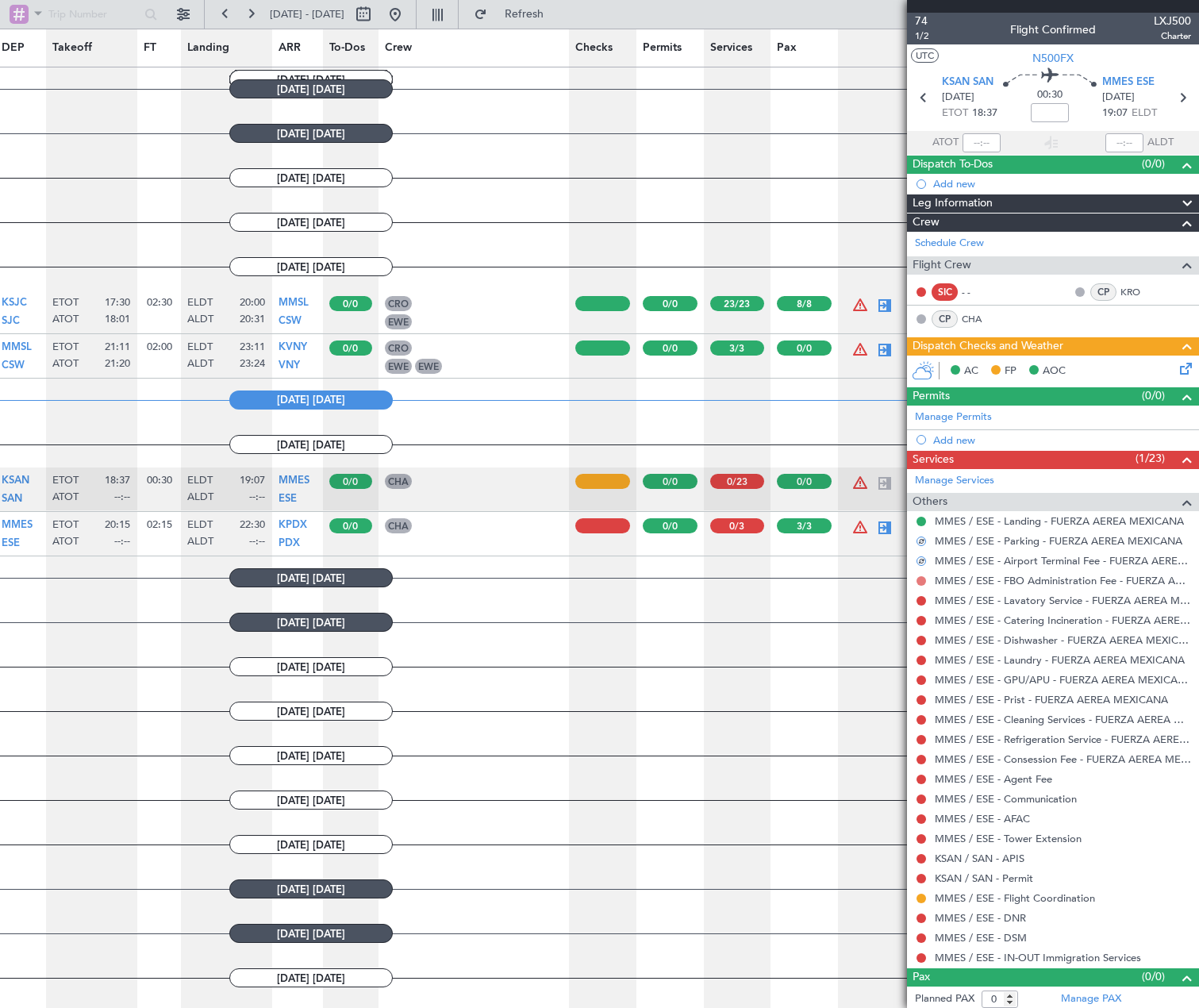
click at [919, 582] on button at bounding box center [921, 581] width 9 height 9
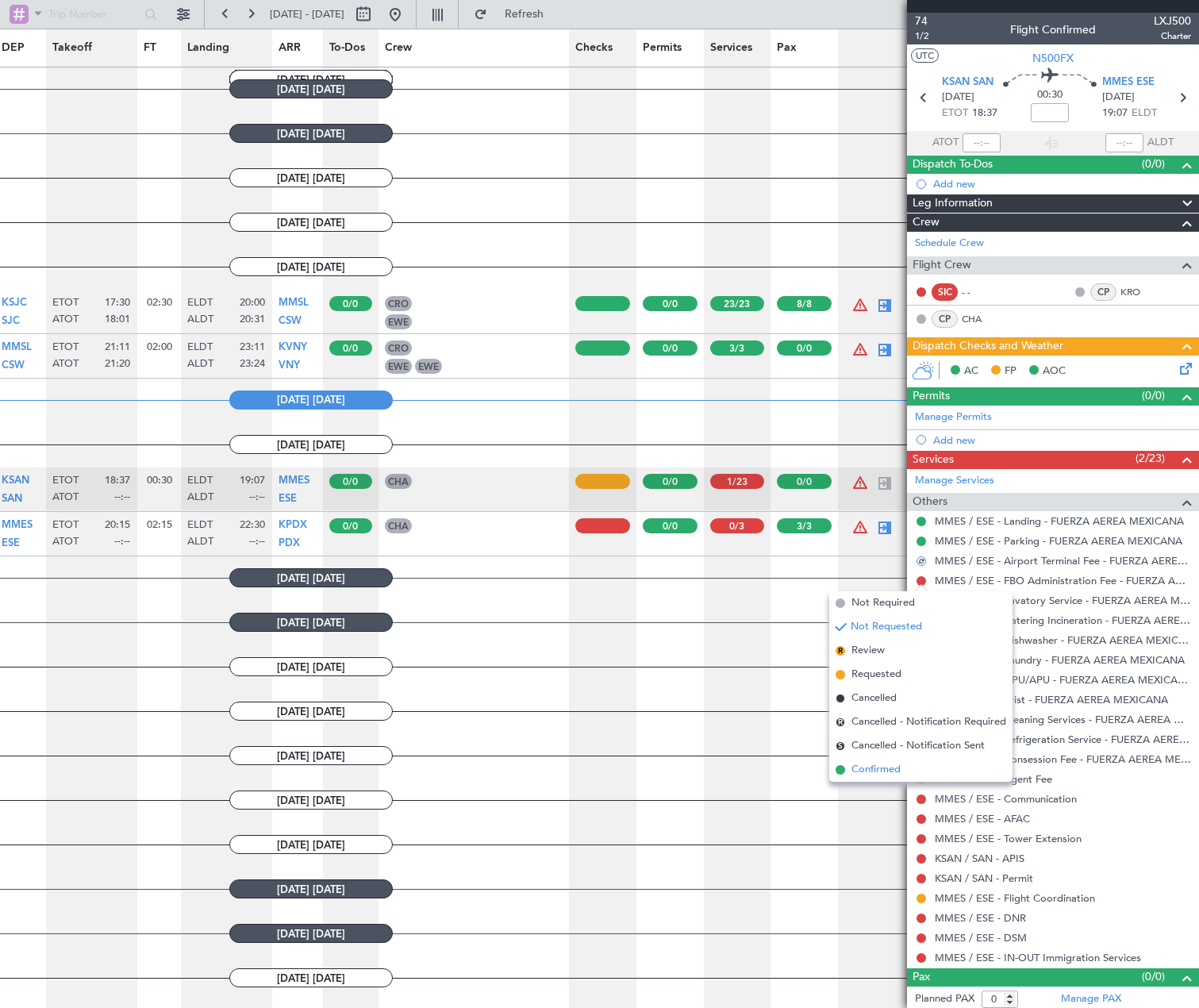
click at [855, 769] on span "Confirmed" at bounding box center [876, 769] width 49 height 16
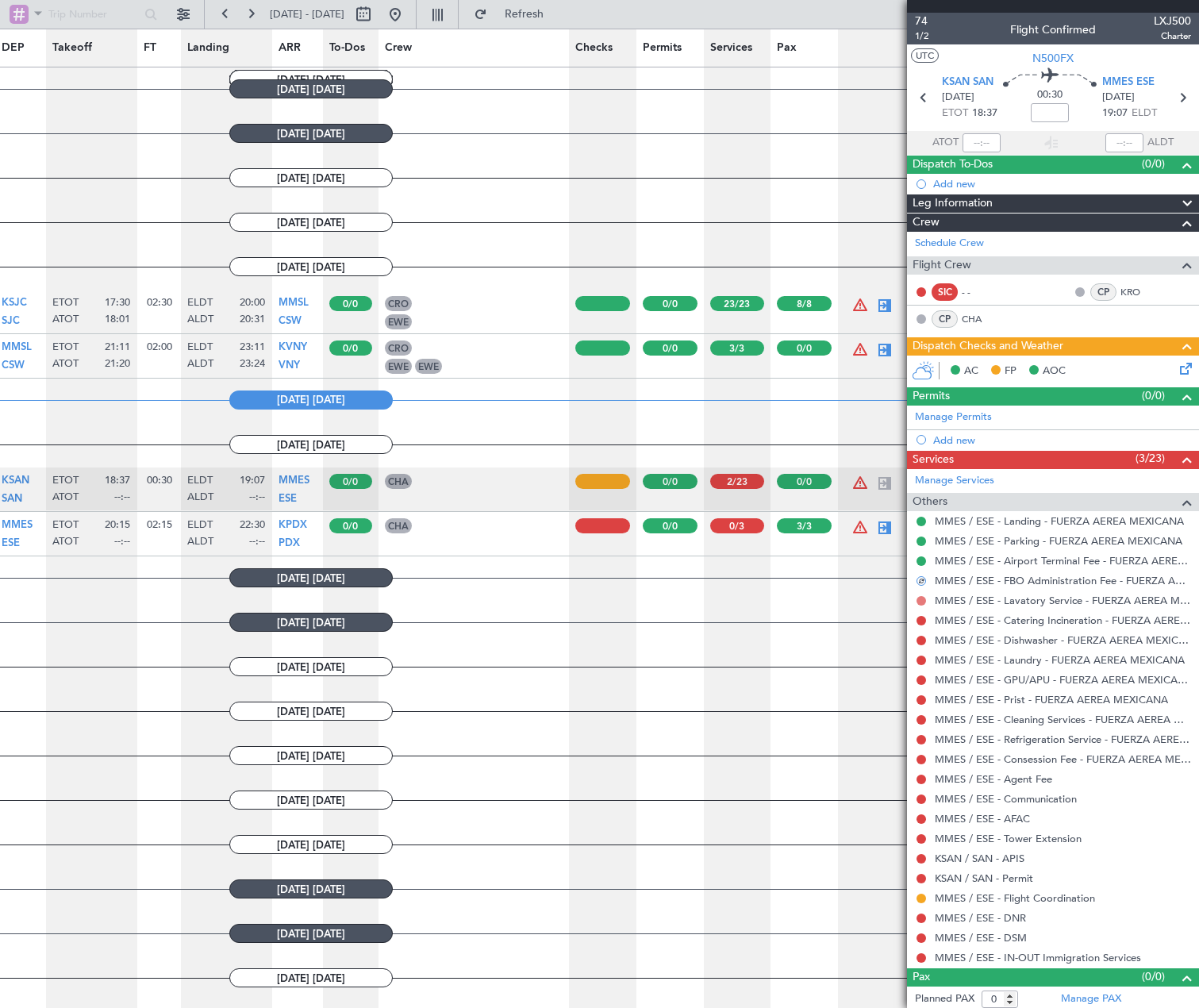
click at [919, 597] on button at bounding box center [921, 600] width 9 height 9
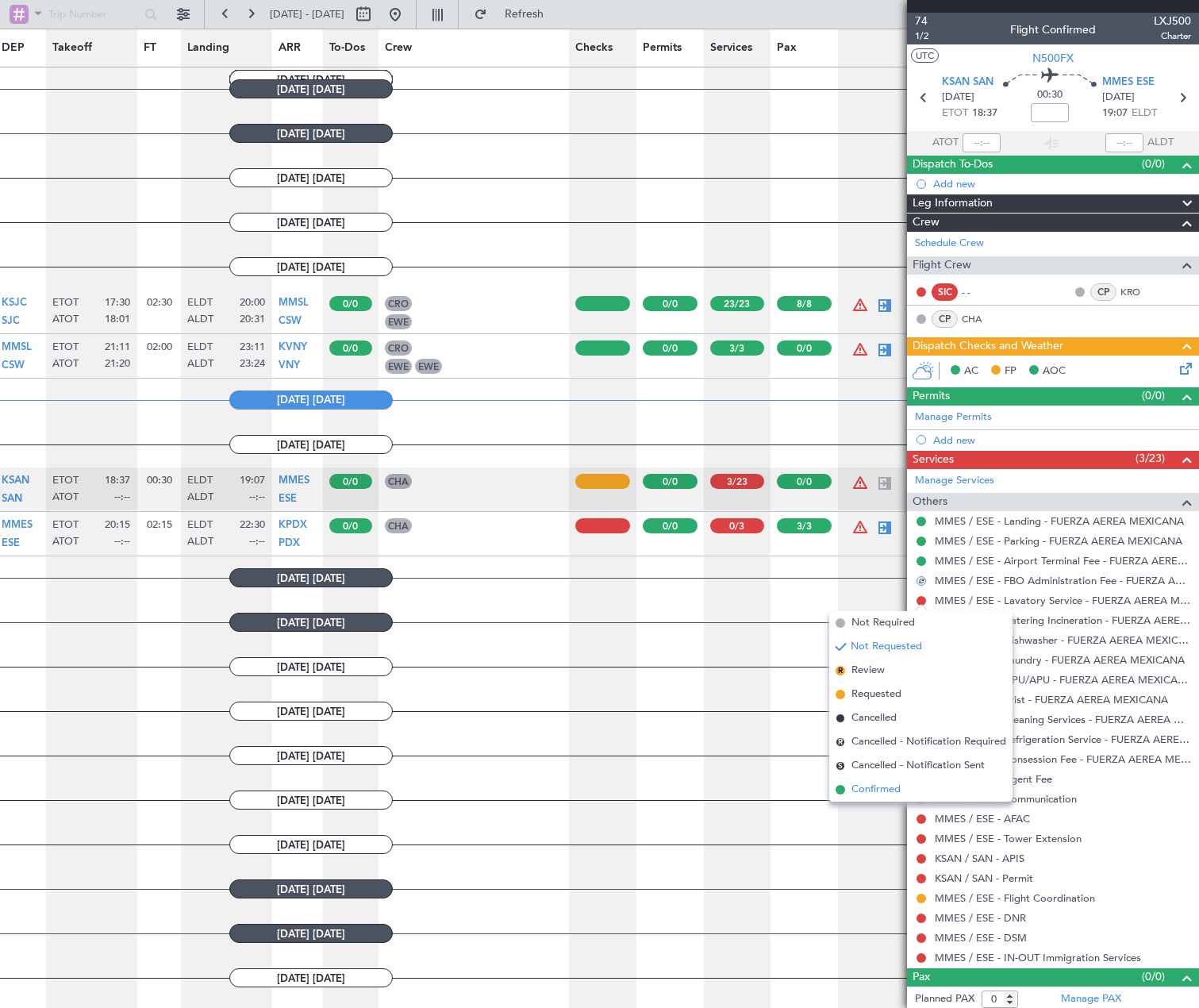
click at [880, 789] on span "Confirmed" at bounding box center [876, 790] width 49 height 16
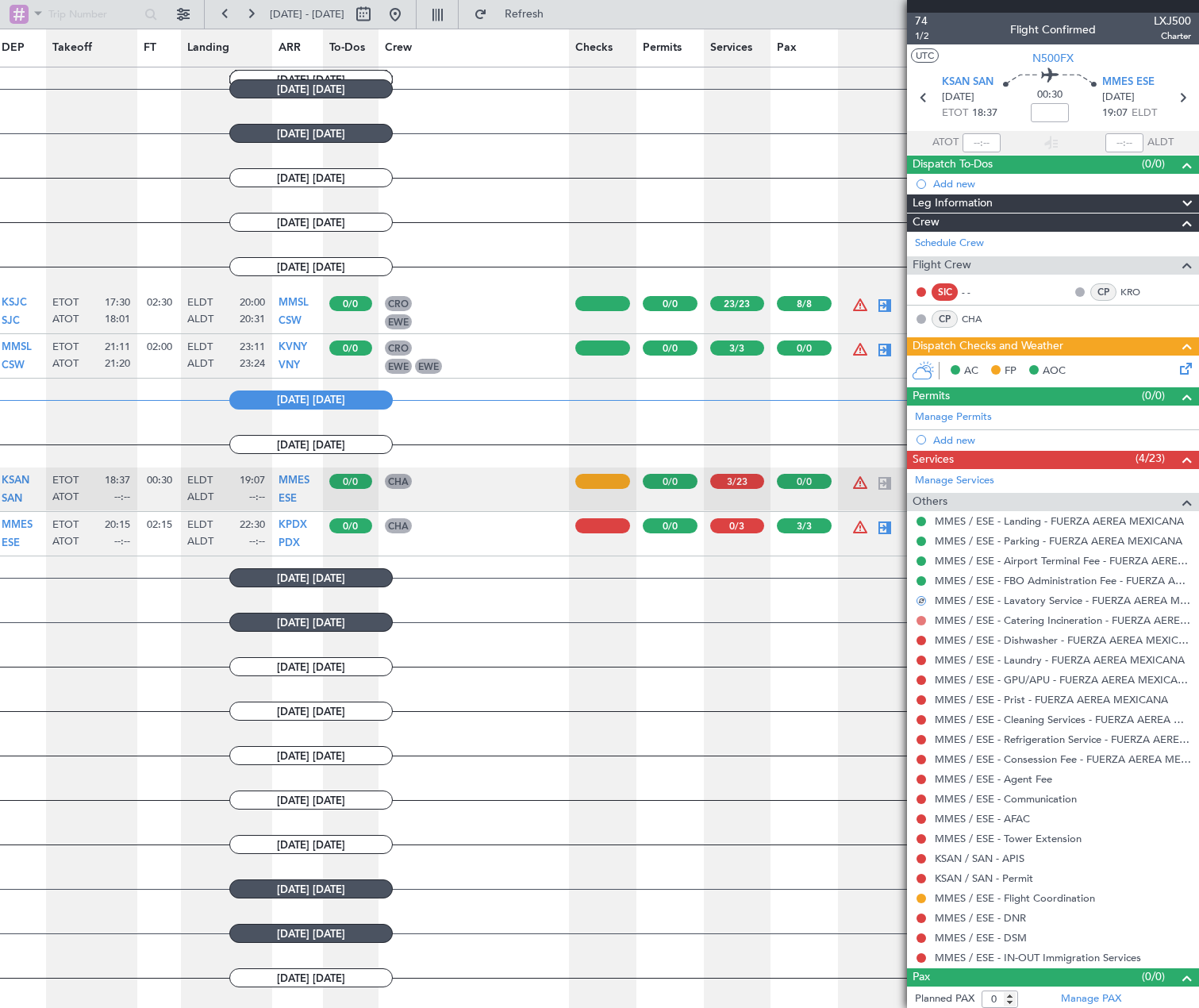
click at [921, 618] on button at bounding box center [921, 620] width 9 height 9
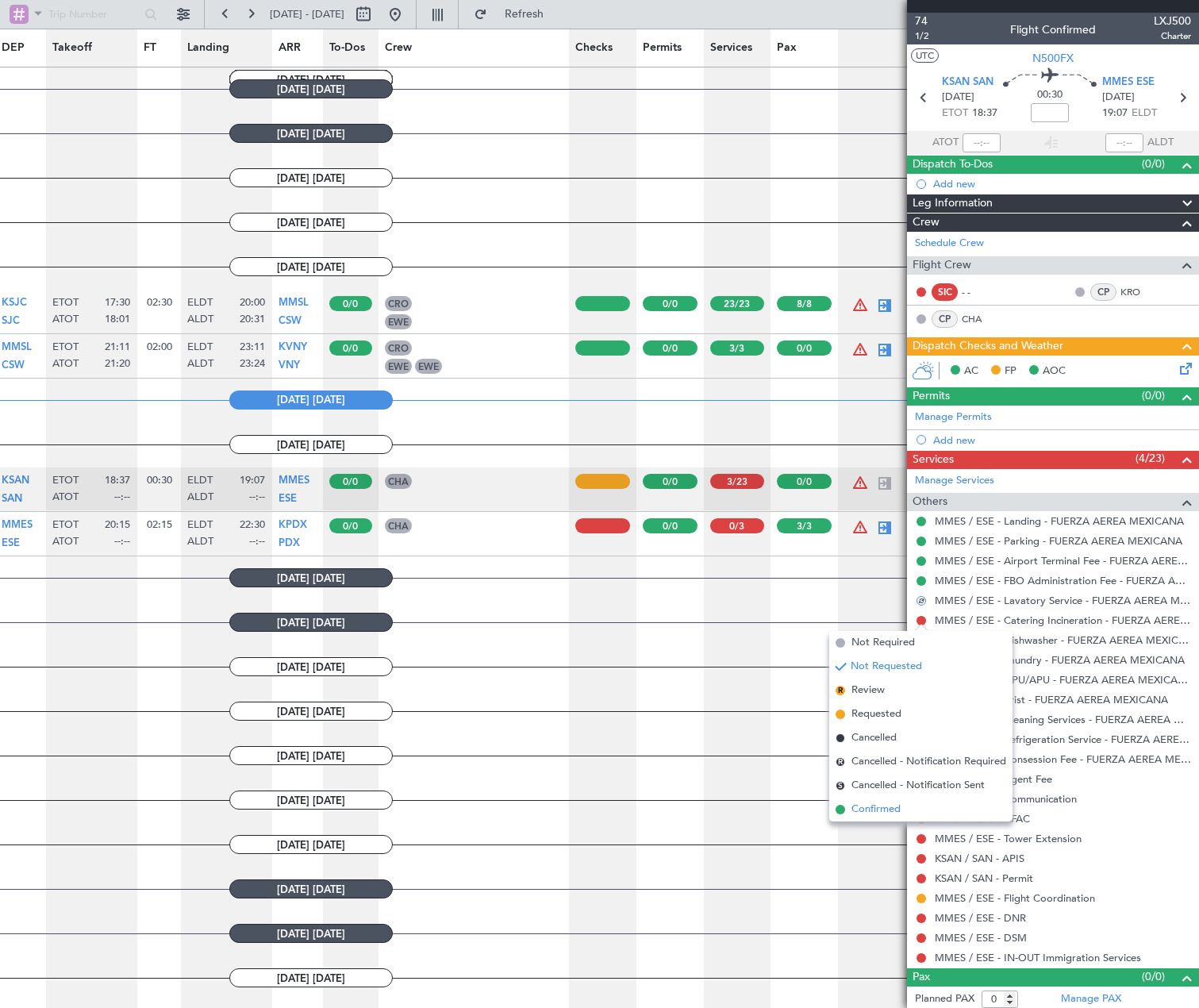
click at [895, 805] on span "Confirmed" at bounding box center [876, 809] width 49 height 16
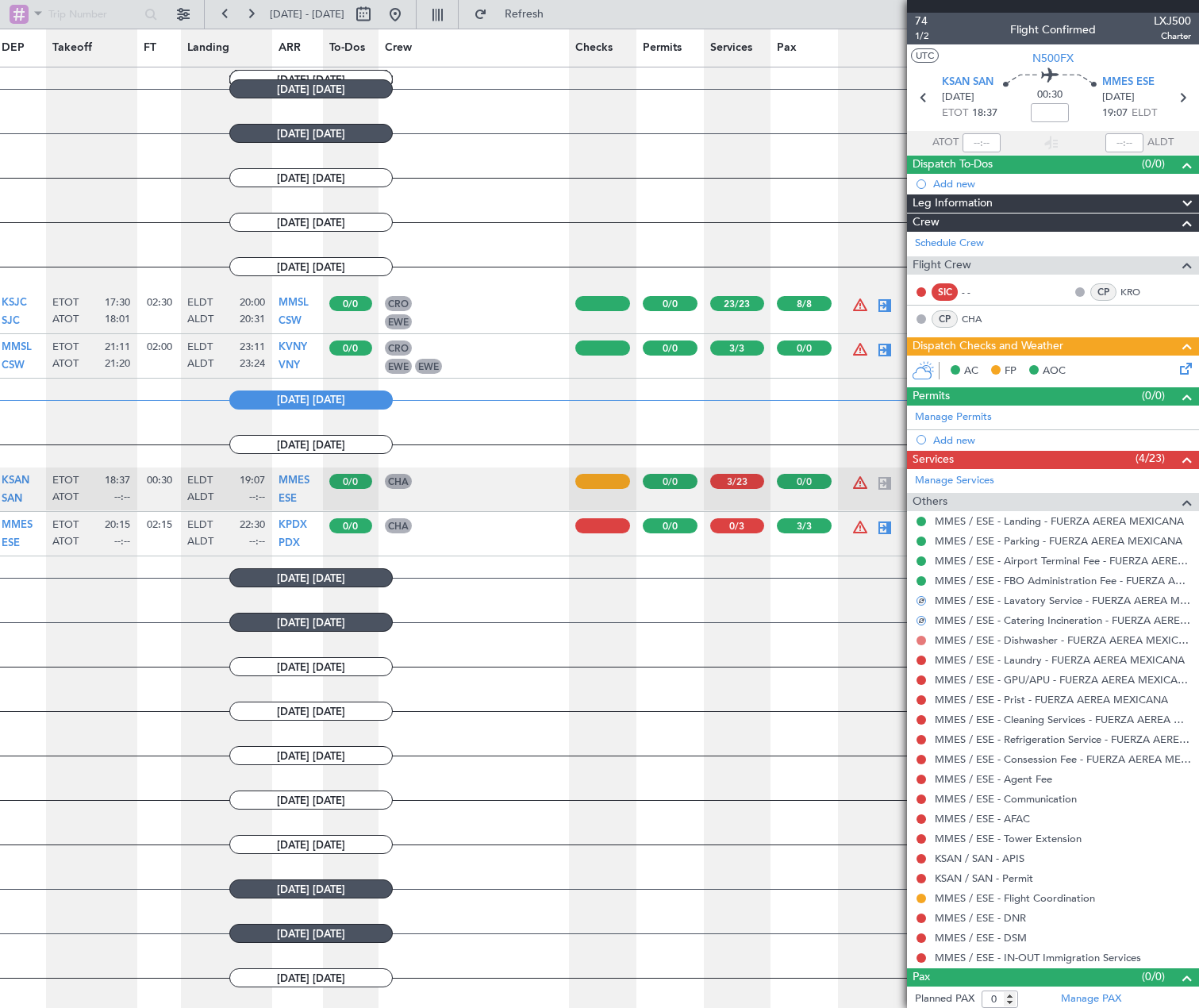
click at [919, 640] on button at bounding box center [921, 640] width 9 height 9
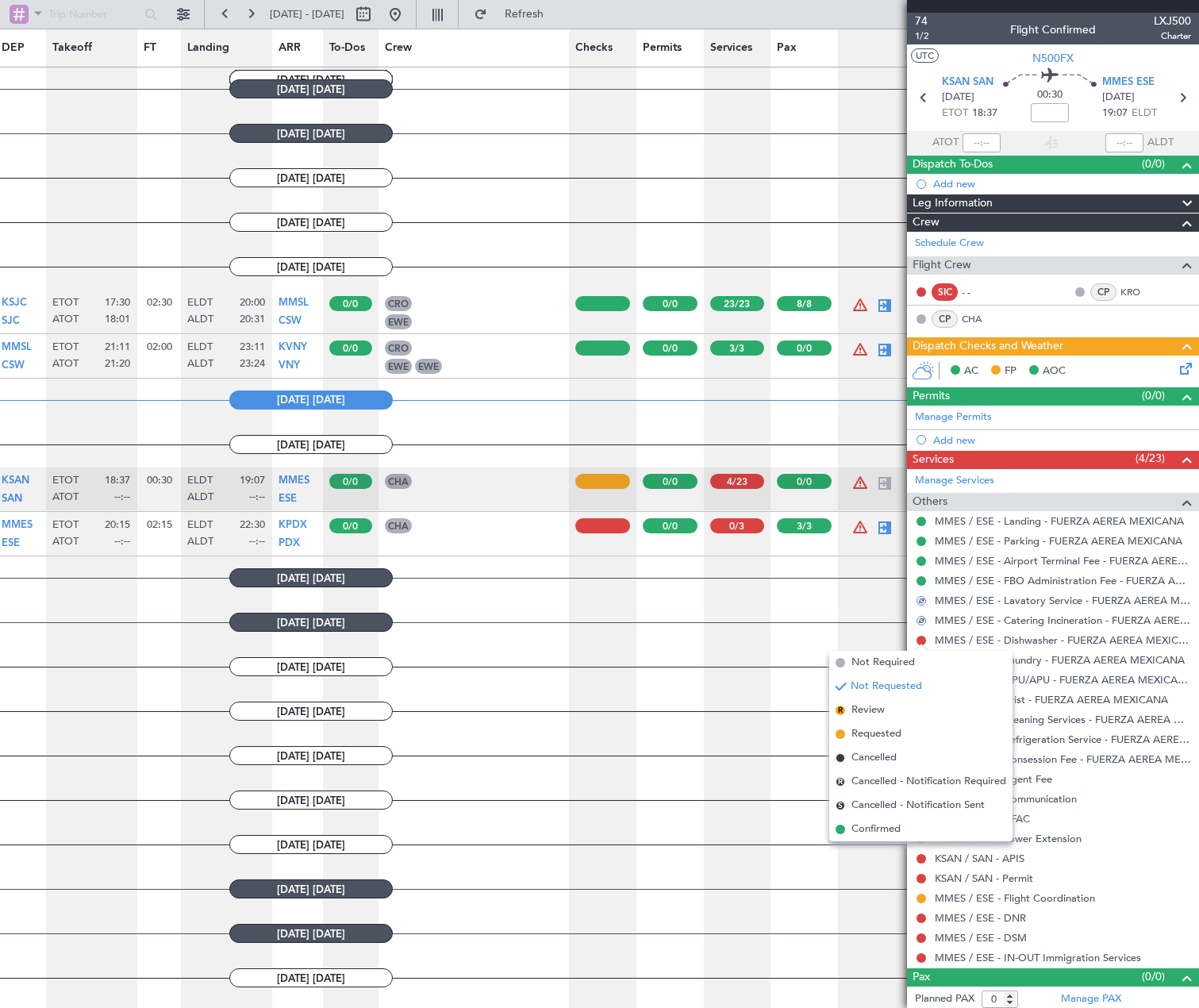
click at [901, 824] on span "Confirmed" at bounding box center [876, 829] width 49 height 16
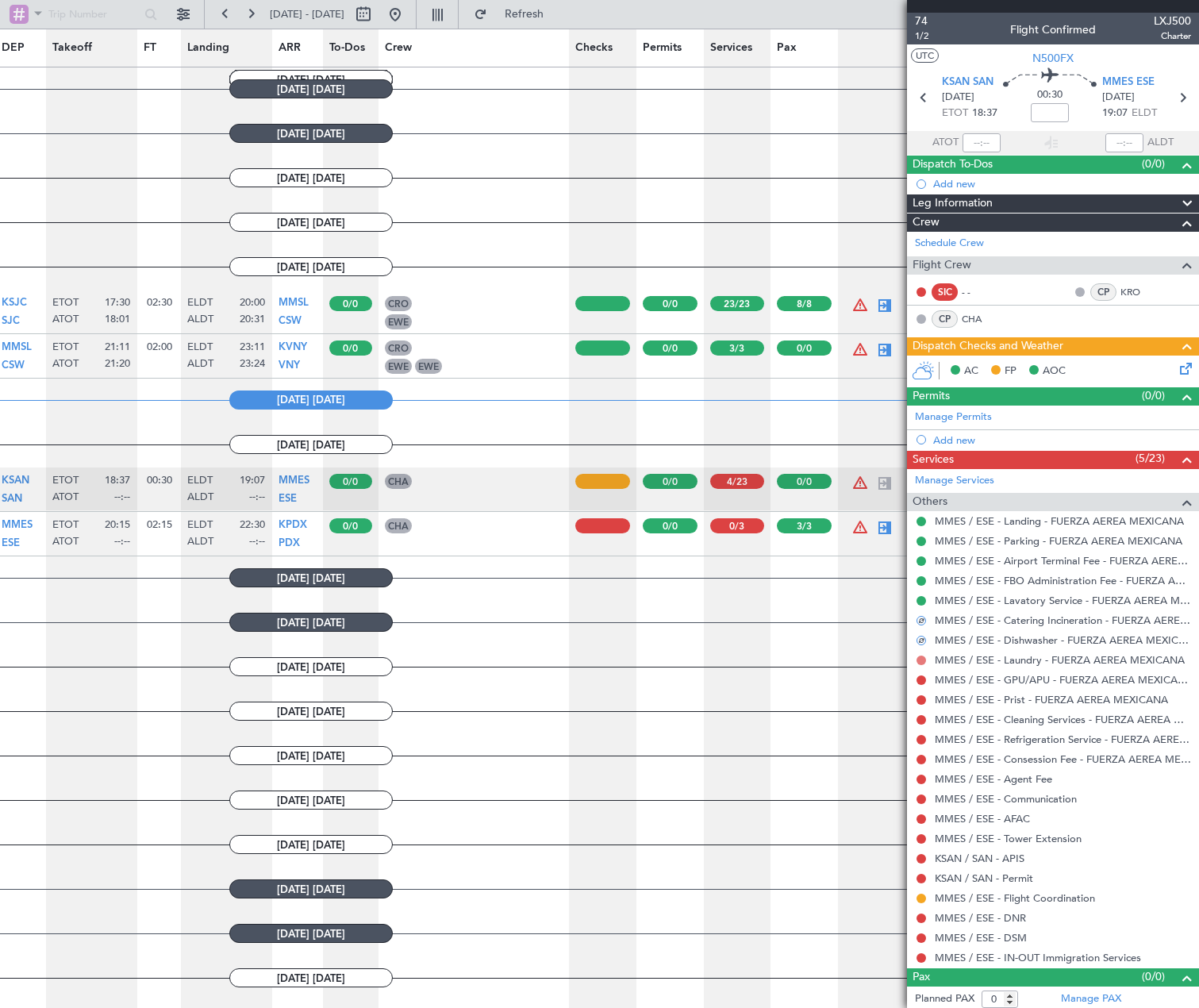
click at [919, 661] on button at bounding box center [921, 660] width 9 height 9
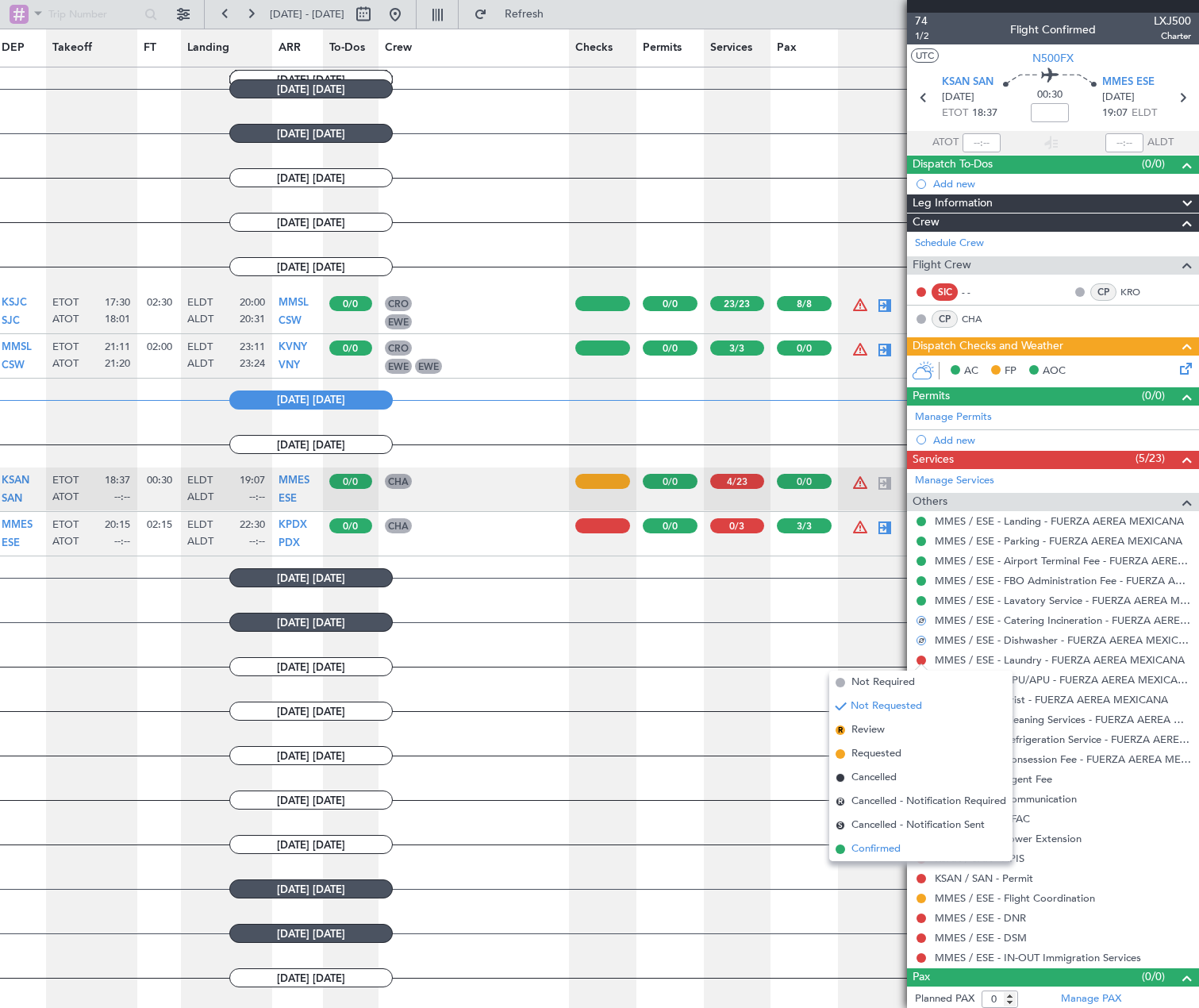
click at [895, 849] on span "Confirmed" at bounding box center [876, 849] width 49 height 16
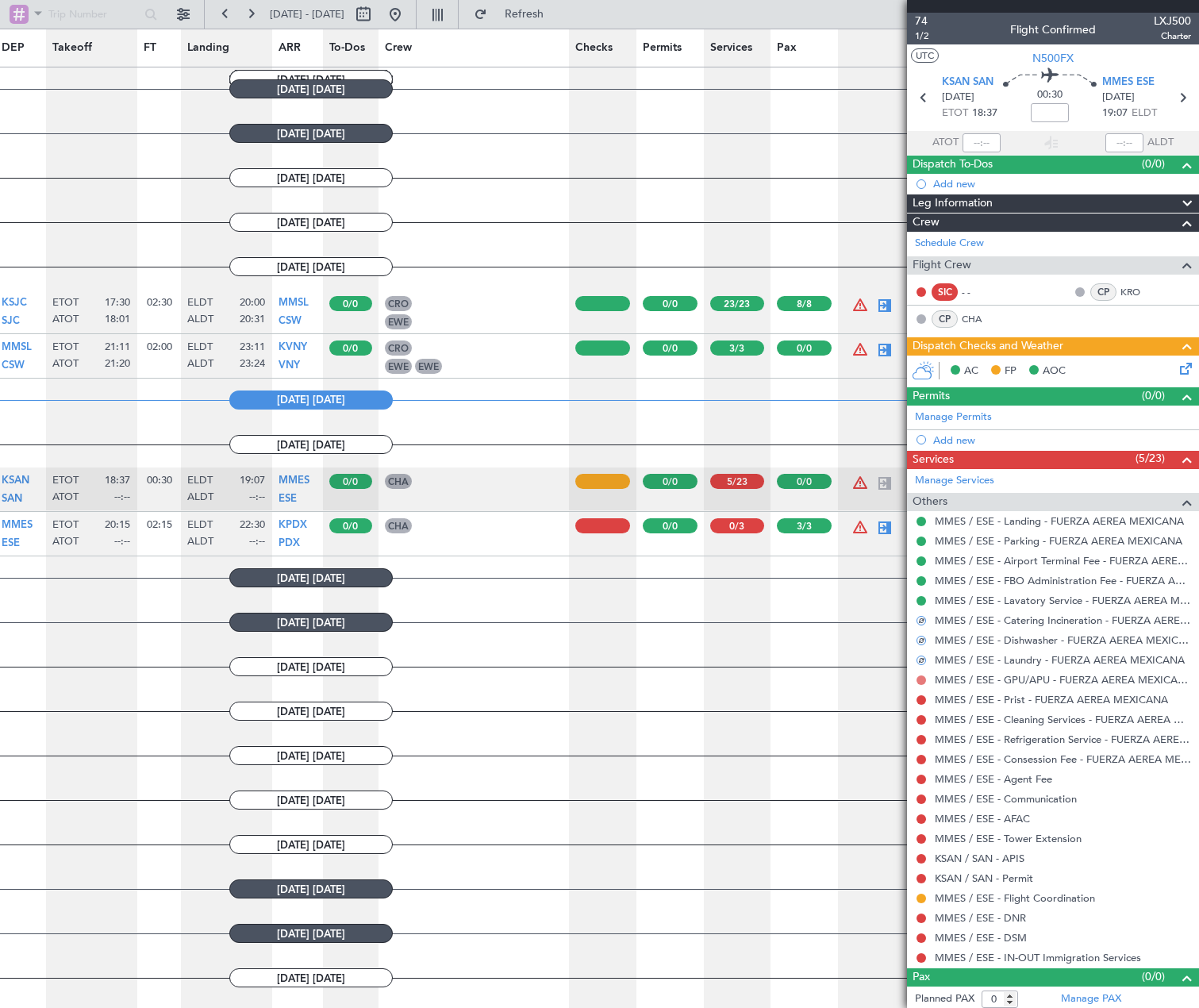
click at [922, 680] on button at bounding box center [921, 680] width 9 height 9
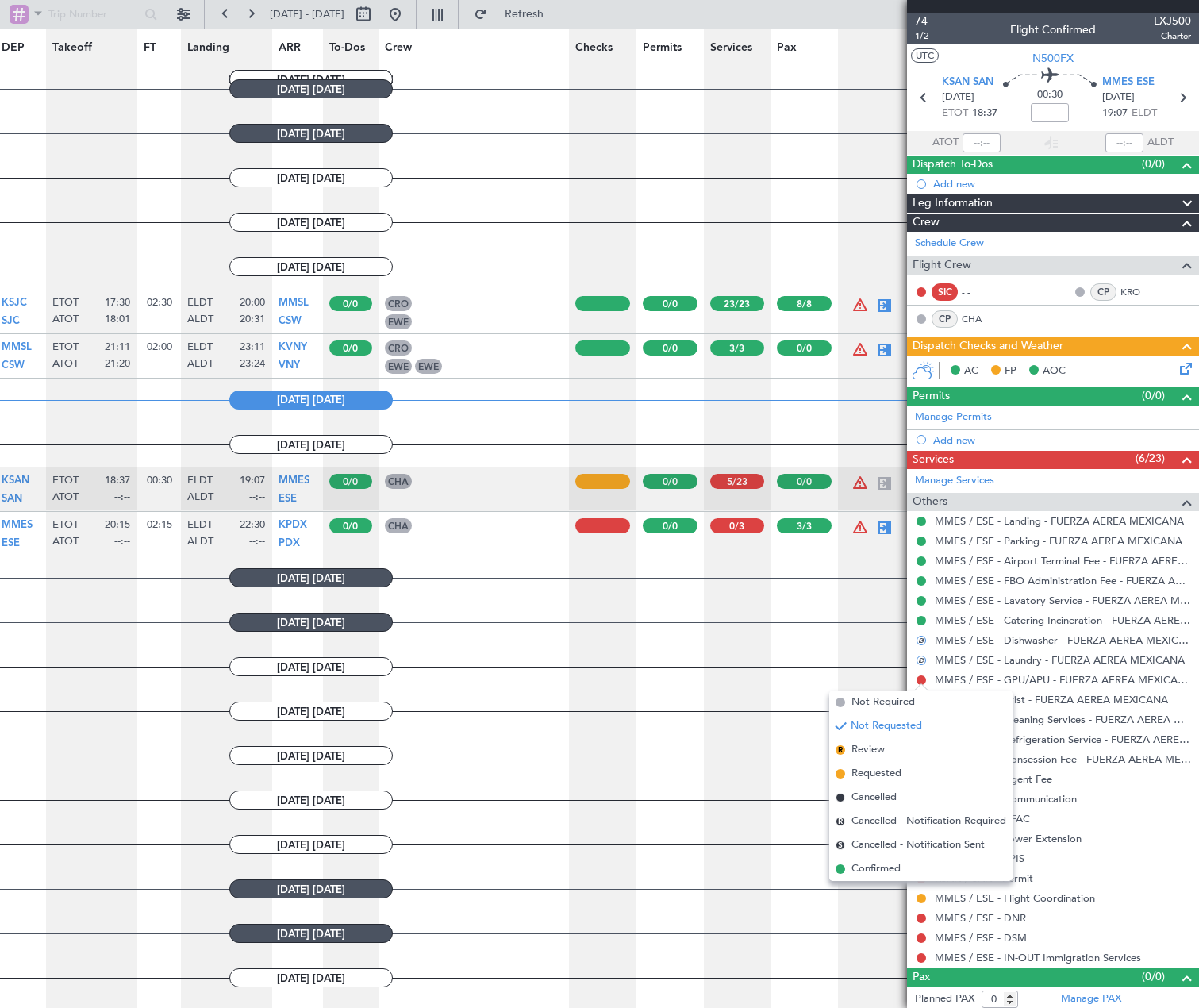
drag, startPoint x: 882, startPoint y: 862, endPoint x: 886, endPoint y: 851, distance: 11.7
click at [882, 861] on span "Confirmed" at bounding box center [876, 869] width 49 height 16
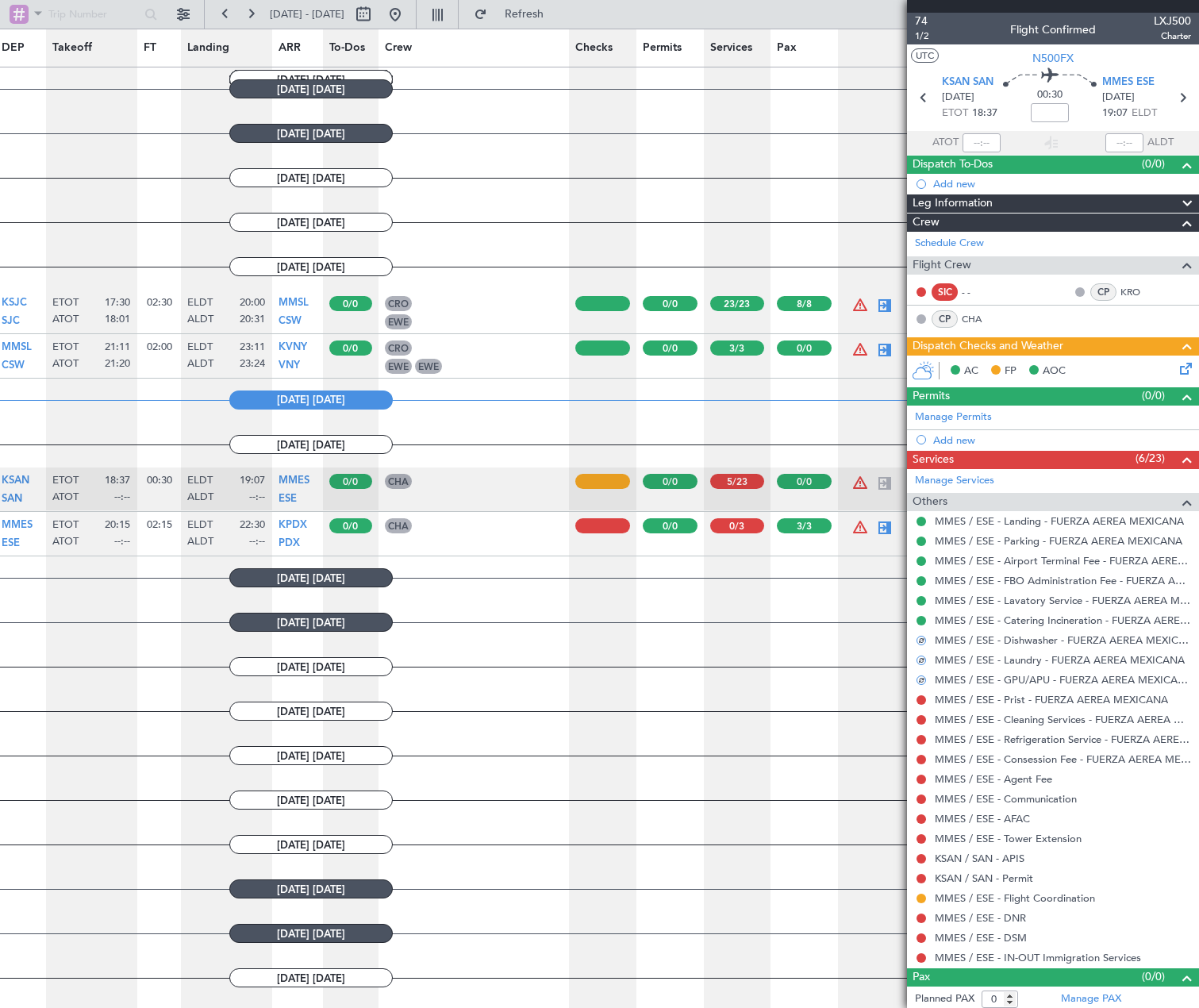
click at [922, 691] on div "MMES / ESE - Prist - FUERZA AEREA MEXICANA" at bounding box center [1053, 699] width 292 height 20
click at [921, 696] on button at bounding box center [921, 700] width 9 height 9
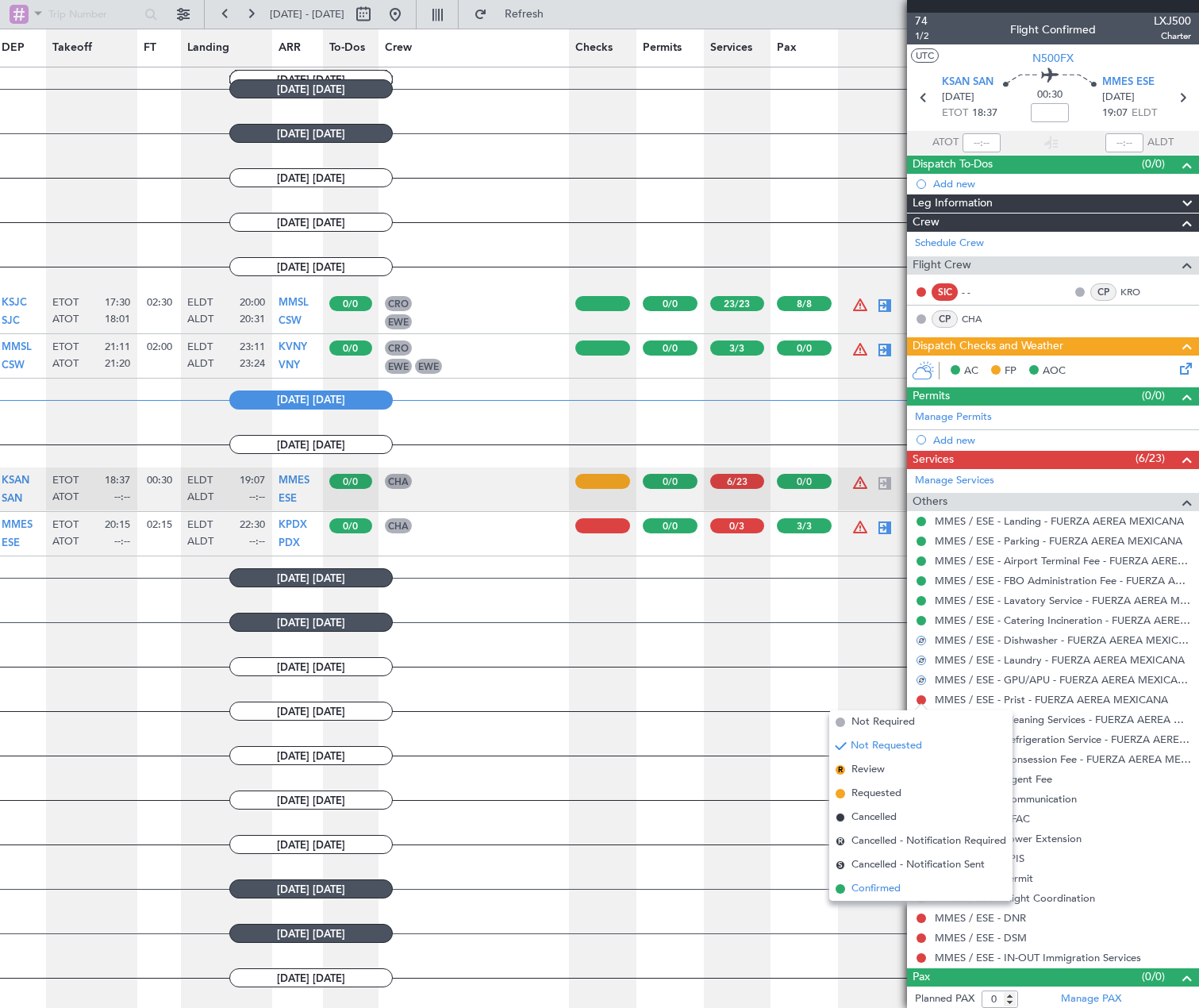
click at [908, 879] on li "Confirmed" at bounding box center [920, 888] width 184 height 24
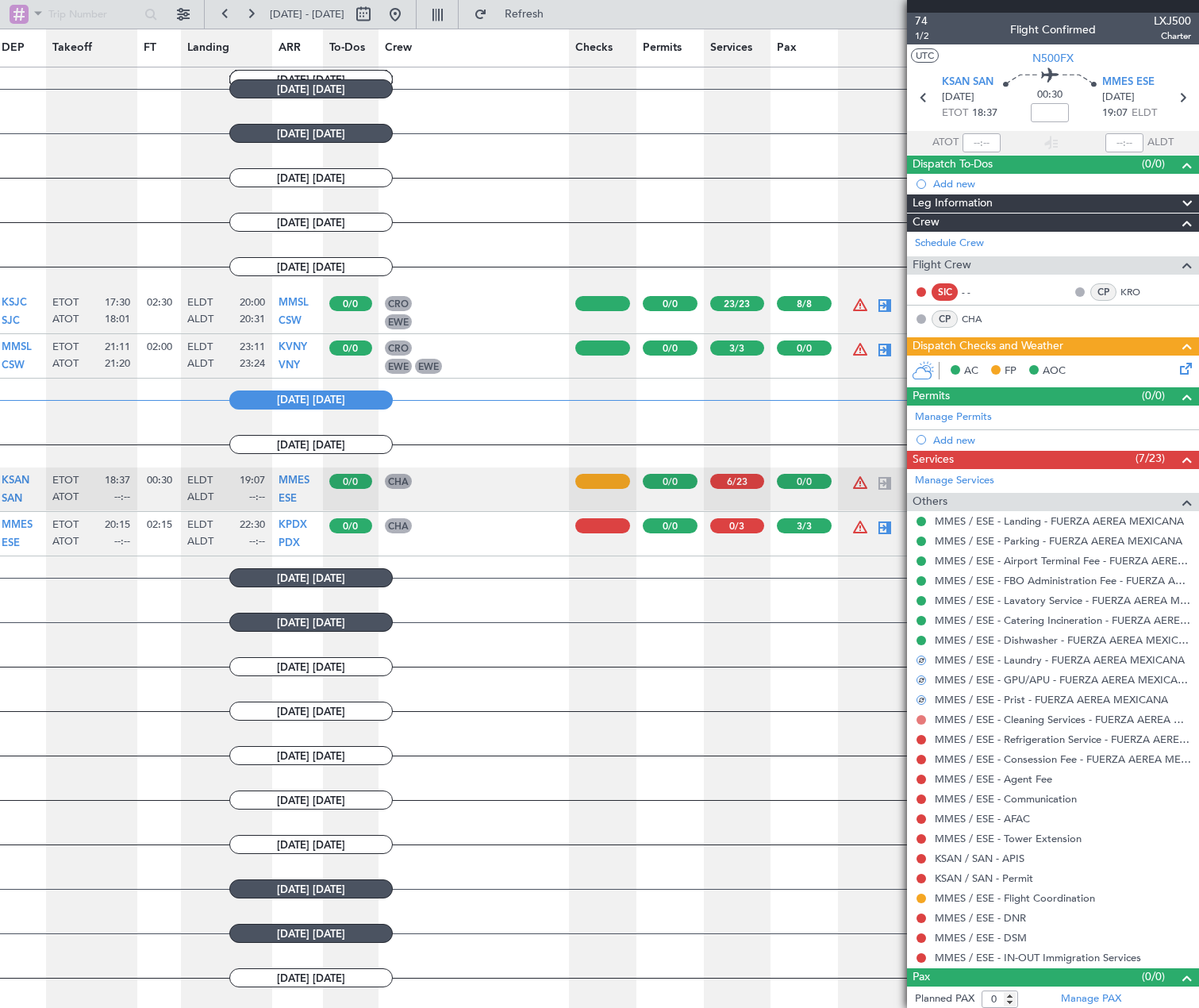
click at [919, 716] on button at bounding box center [921, 720] width 9 height 9
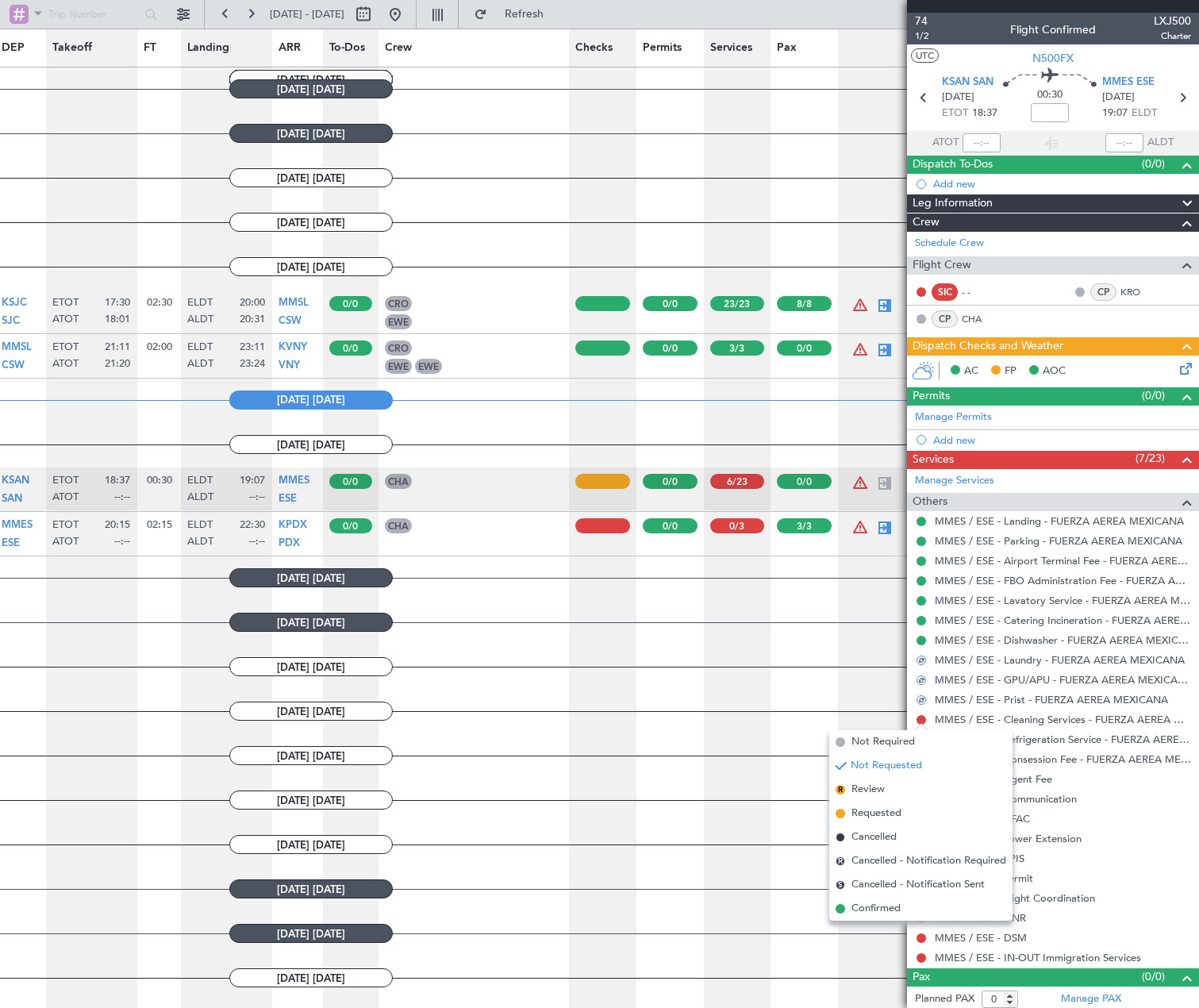
drag, startPoint x: 886, startPoint y: 904, endPoint x: 895, endPoint y: 884, distance: 21.9
click at [886, 904] on span "Confirmed" at bounding box center [876, 908] width 49 height 16
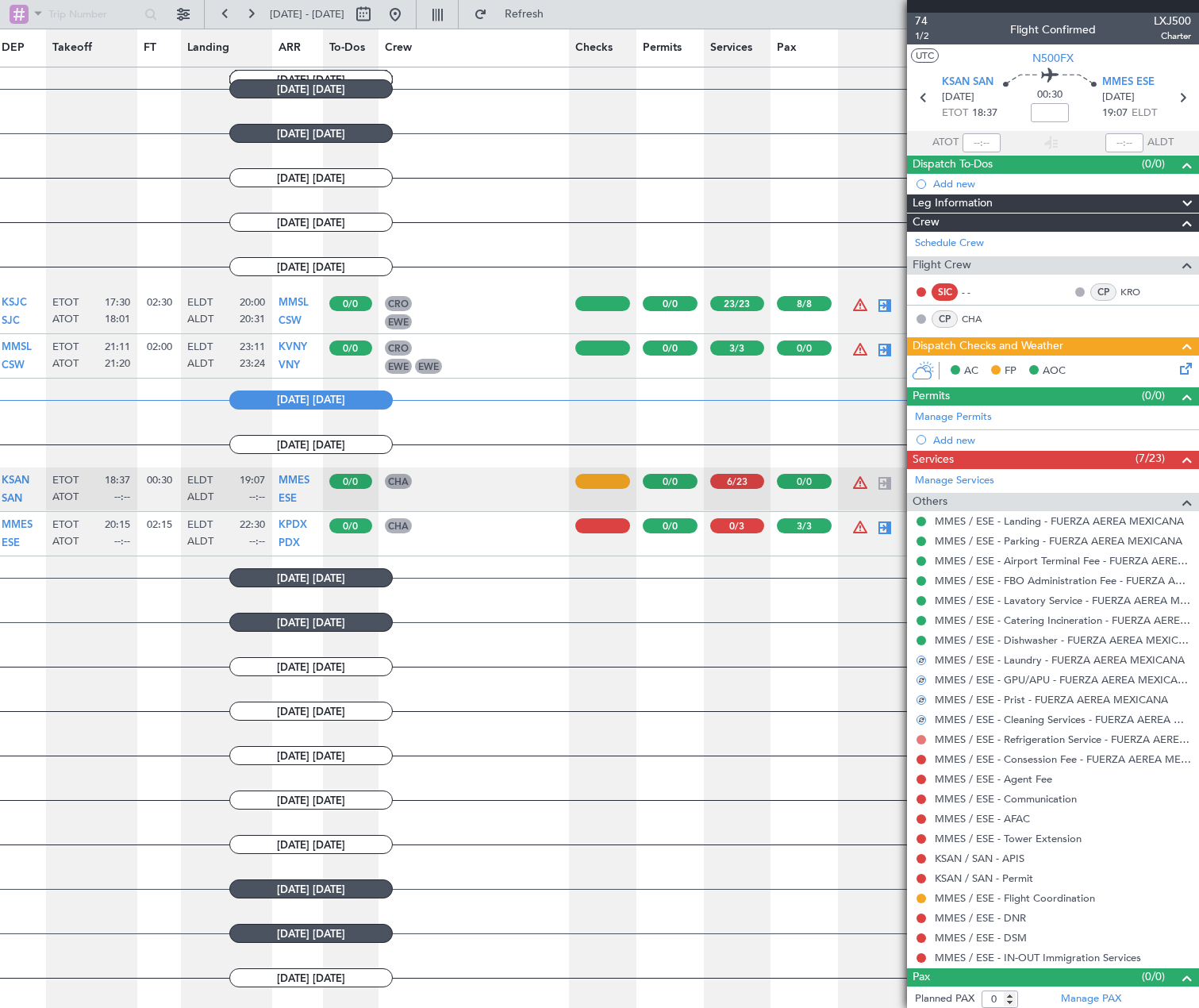
click at [923, 735] on button at bounding box center [921, 740] width 9 height 9
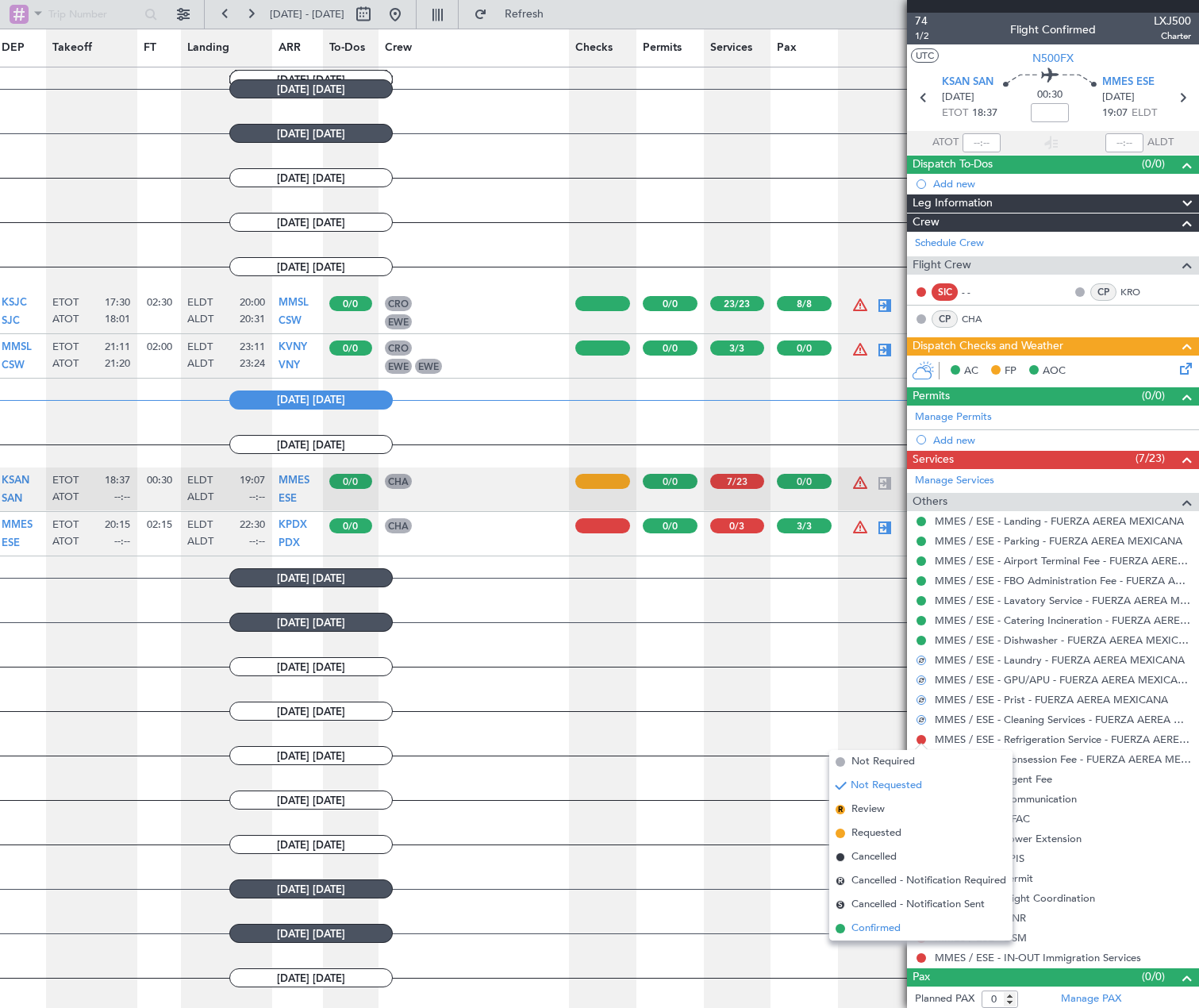
click at [896, 926] on span "Confirmed" at bounding box center [876, 928] width 49 height 16
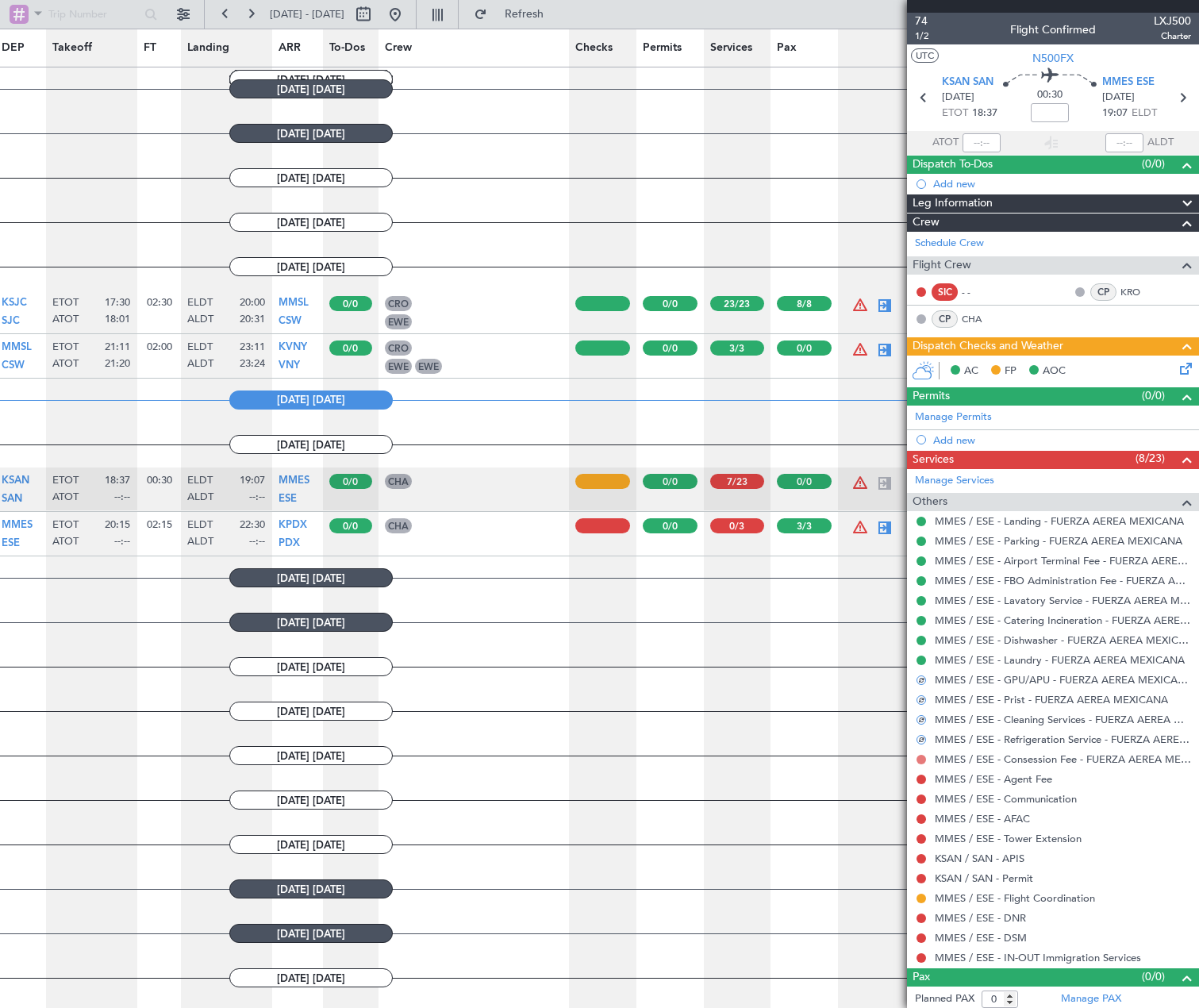
click at [919, 760] on button at bounding box center [921, 760] width 9 height 9
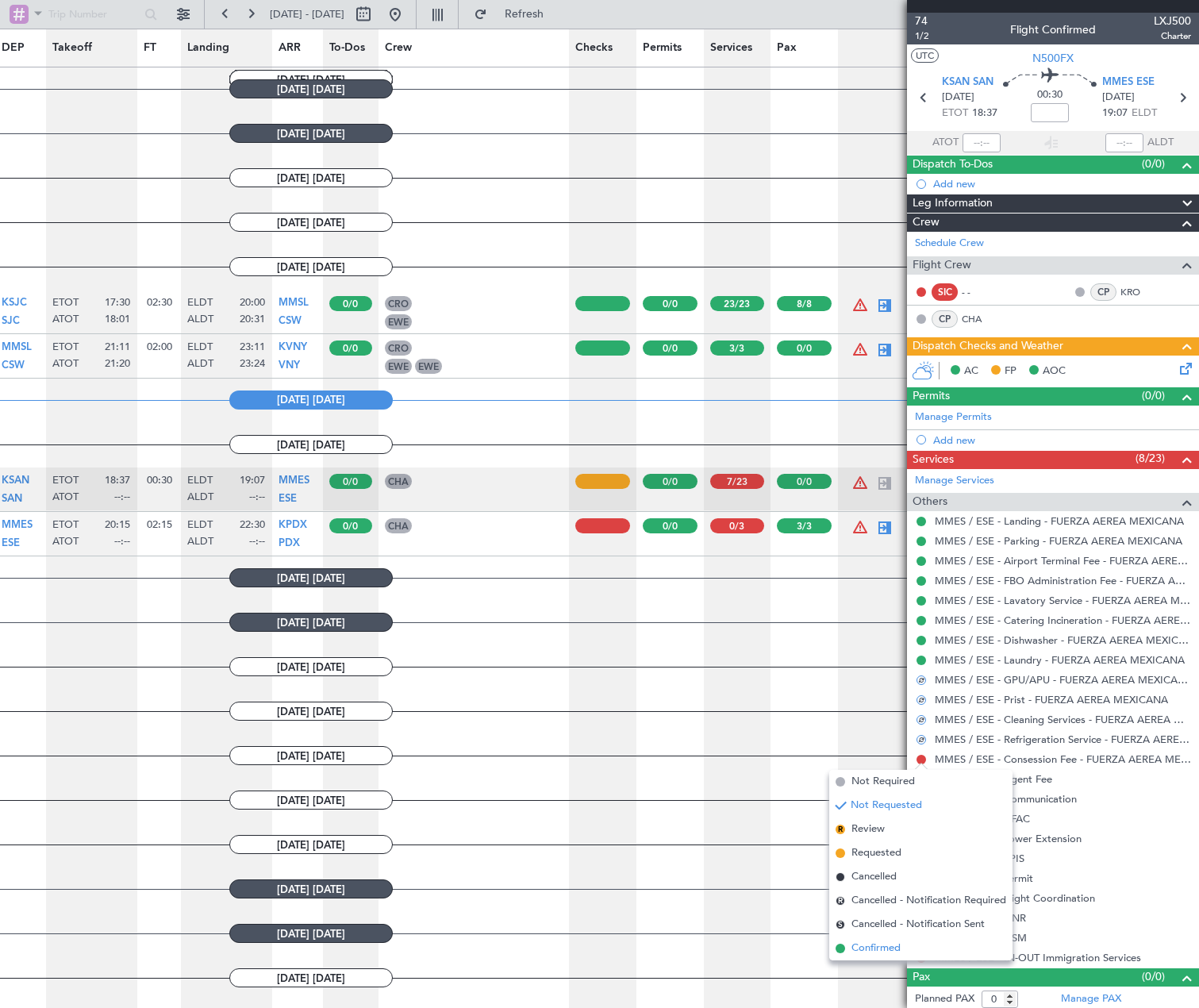
click at [868, 944] on span "Confirmed" at bounding box center [876, 948] width 49 height 16
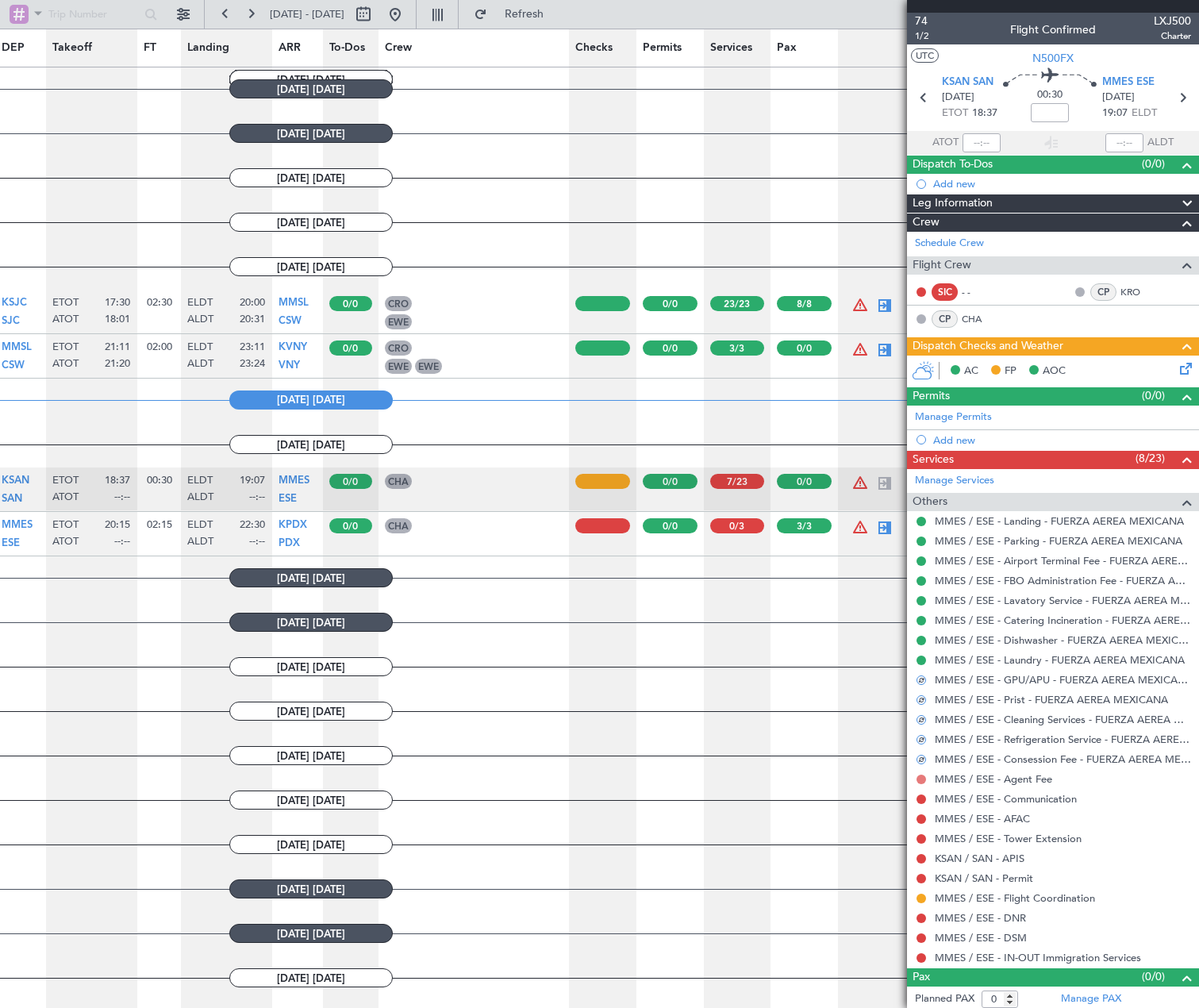
click at [919, 779] on button at bounding box center [921, 779] width 9 height 9
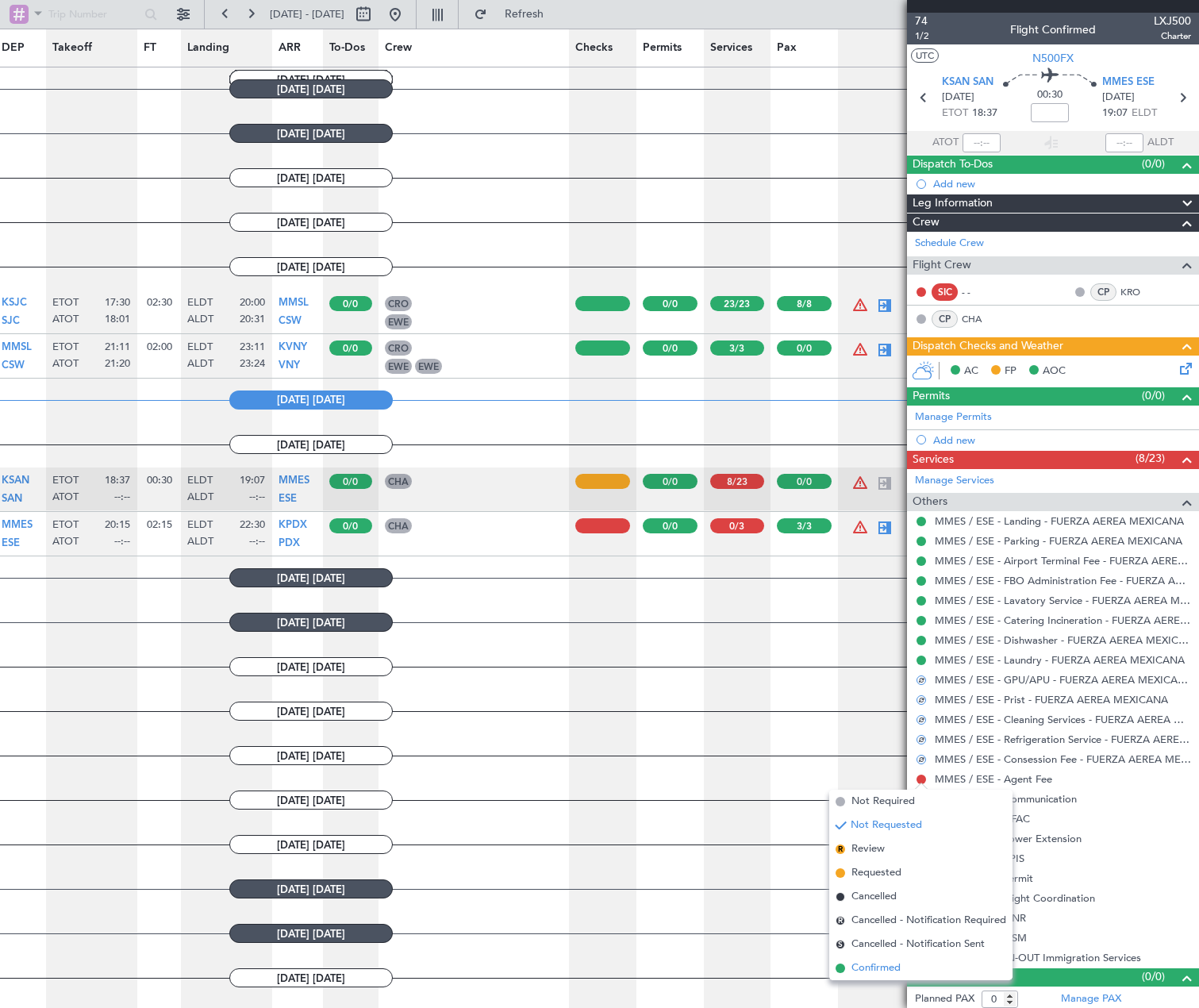
click at [880, 963] on span "Confirmed" at bounding box center [876, 968] width 49 height 16
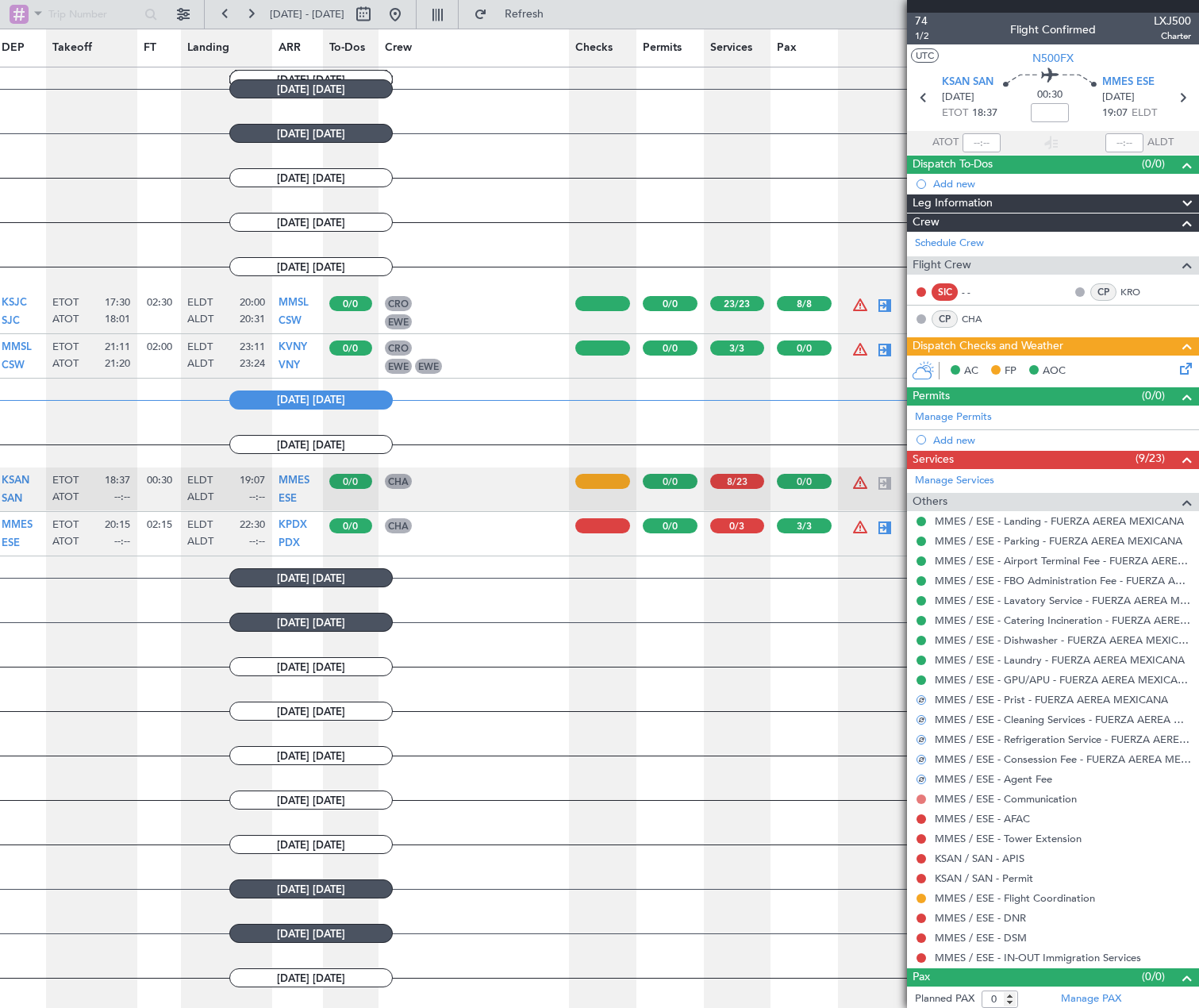
click at [923, 797] on button at bounding box center [921, 799] width 9 height 9
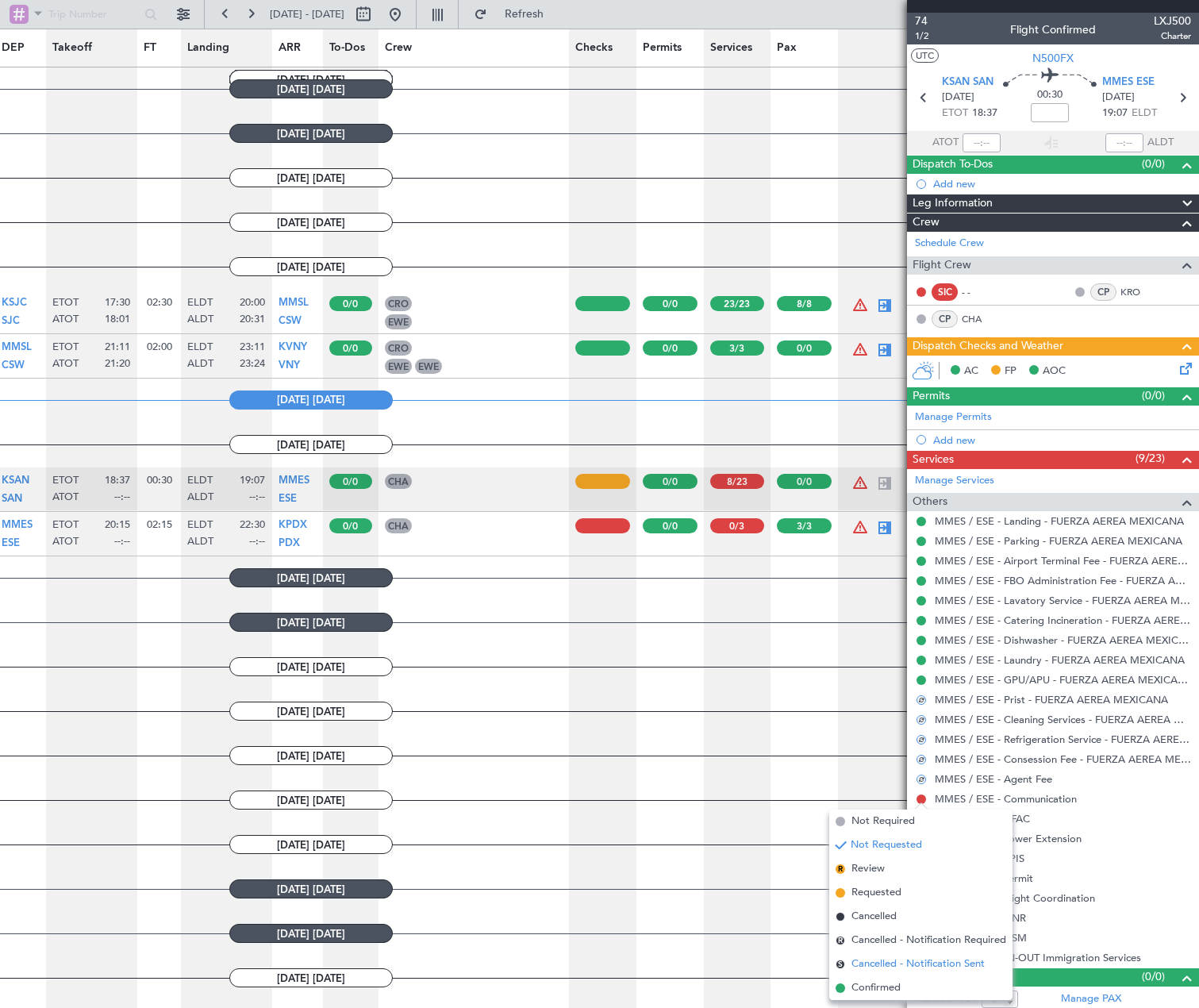
drag, startPoint x: 893, startPoint y: 982, endPoint x: 892, endPoint y: 969, distance: 13.0
click at [892, 969] on ul "Not Required Not Requested R Review Requested Cancelled R Cancelled - Notificat…" at bounding box center [920, 904] width 184 height 190
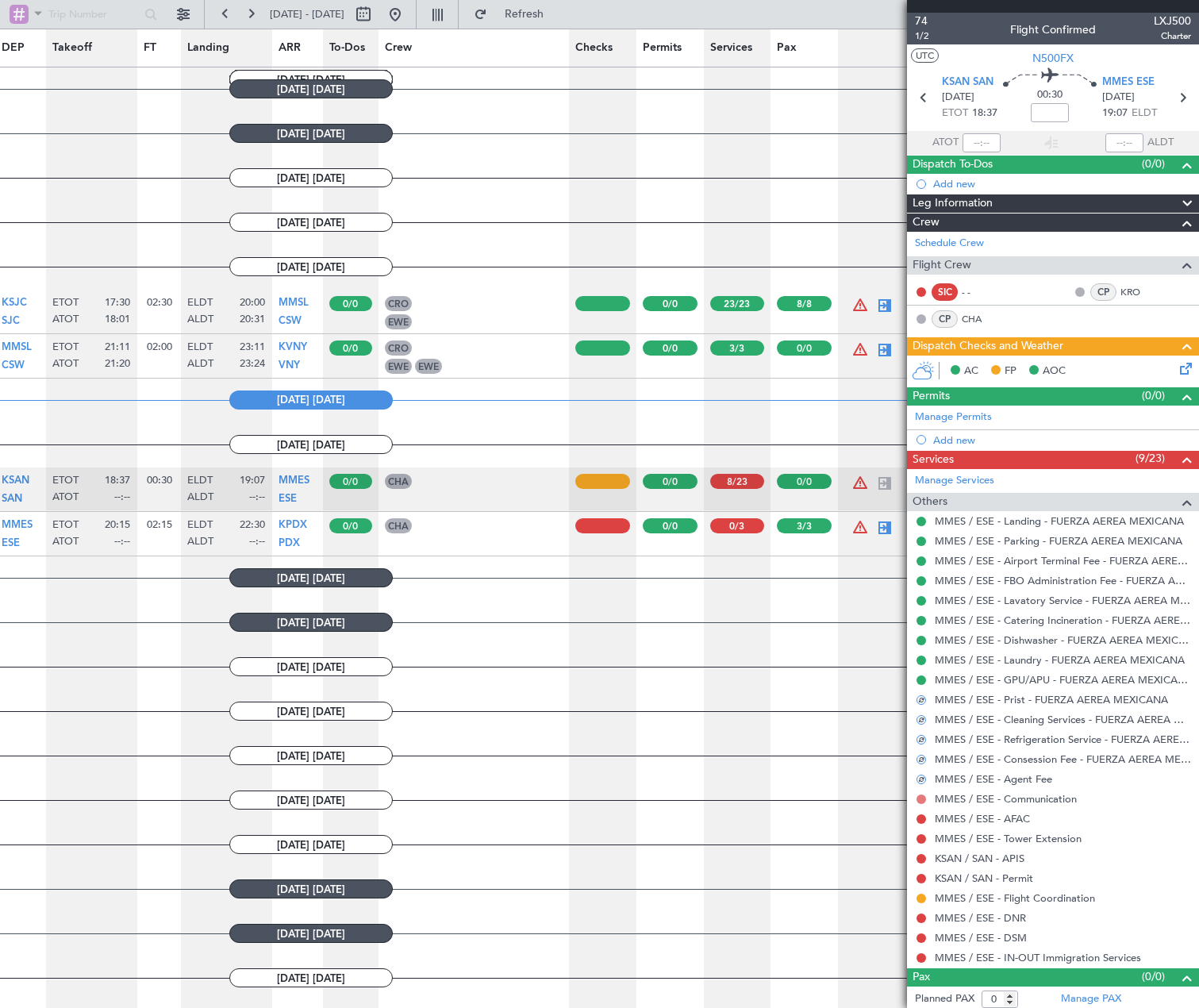
click at [919, 802] on button at bounding box center [921, 799] width 9 height 9
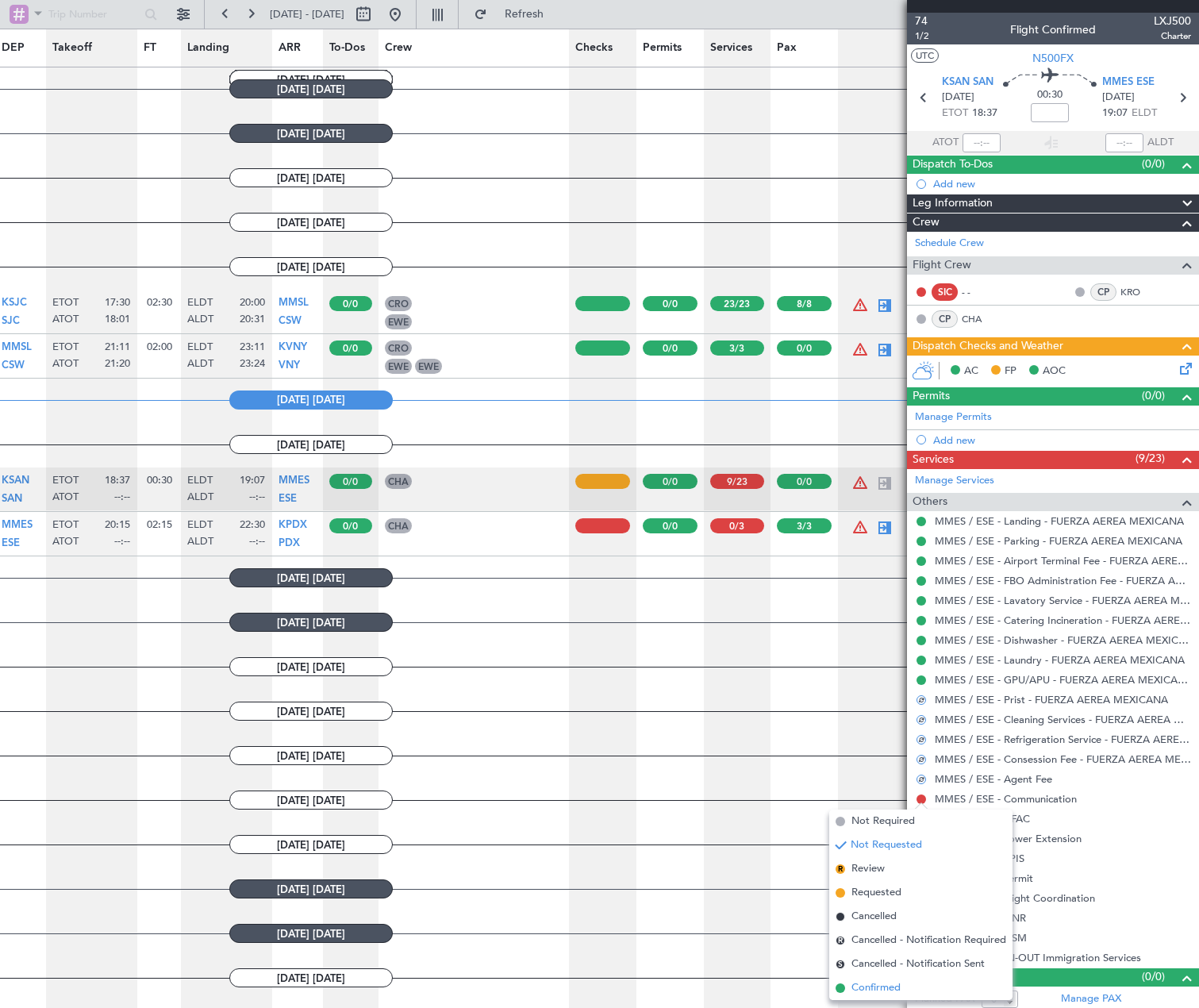
click at [893, 982] on span "Confirmed" at bounding box center [876, 987] width 49 height 16
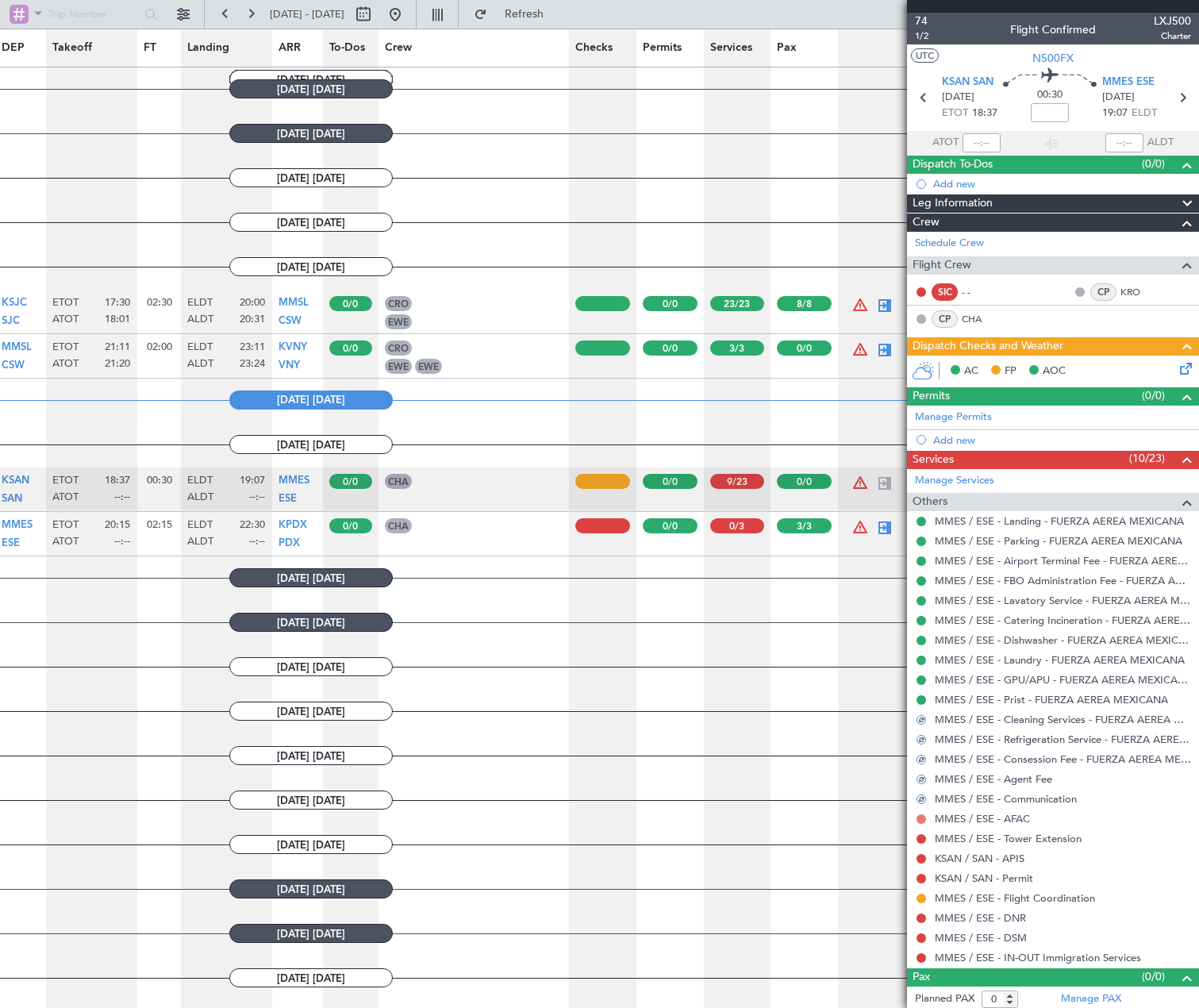
click at [919, 818] on button at bounding box center [921, 819] width 9 height 9
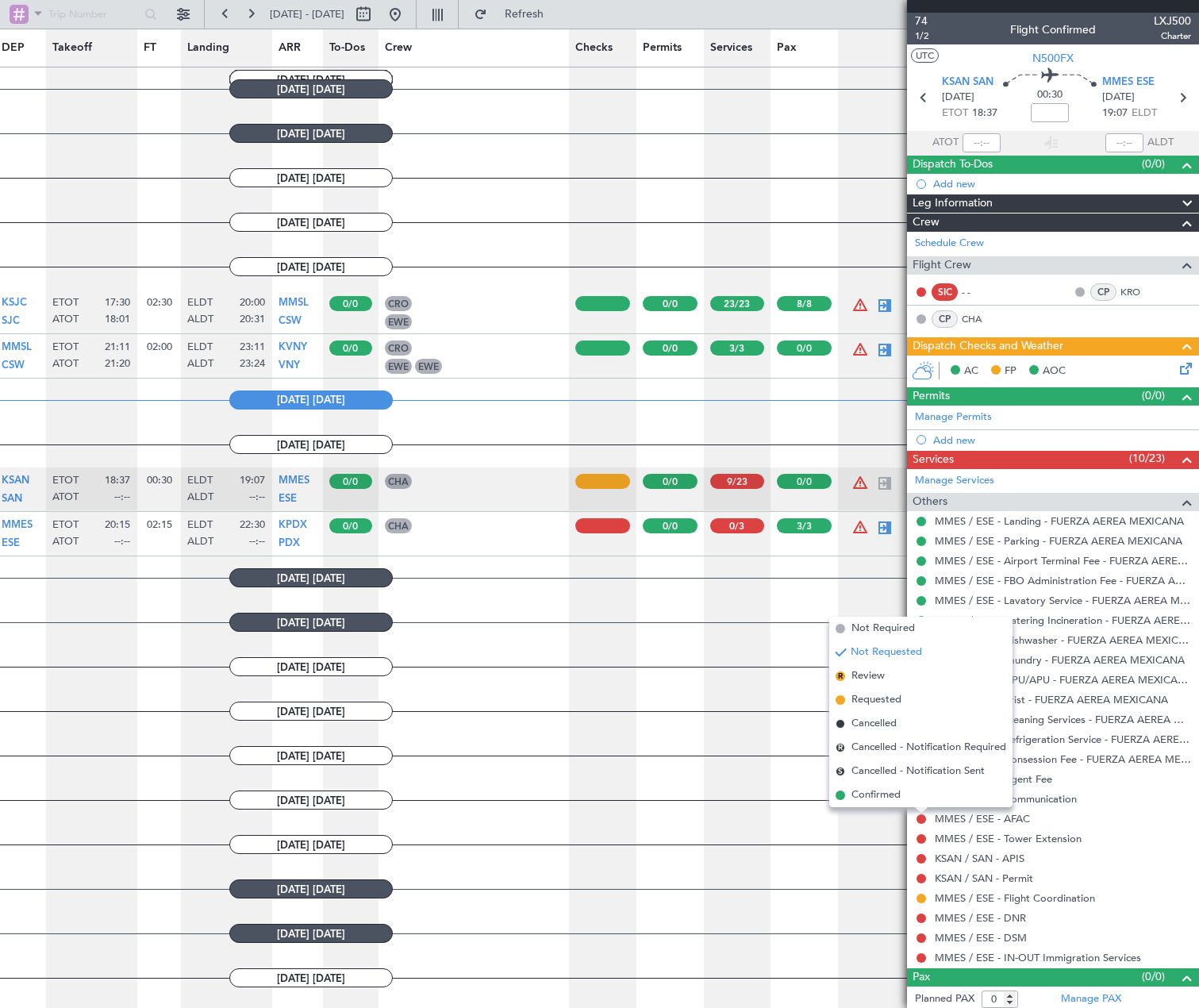
drag, startPoint x: 892, startPoint y: 794, endPoint x: 901, endPoint y: 814, distance: 21.9
click at [891, 794] on span "Confirmed" at bounding box center [876, 794] width 49 height 16
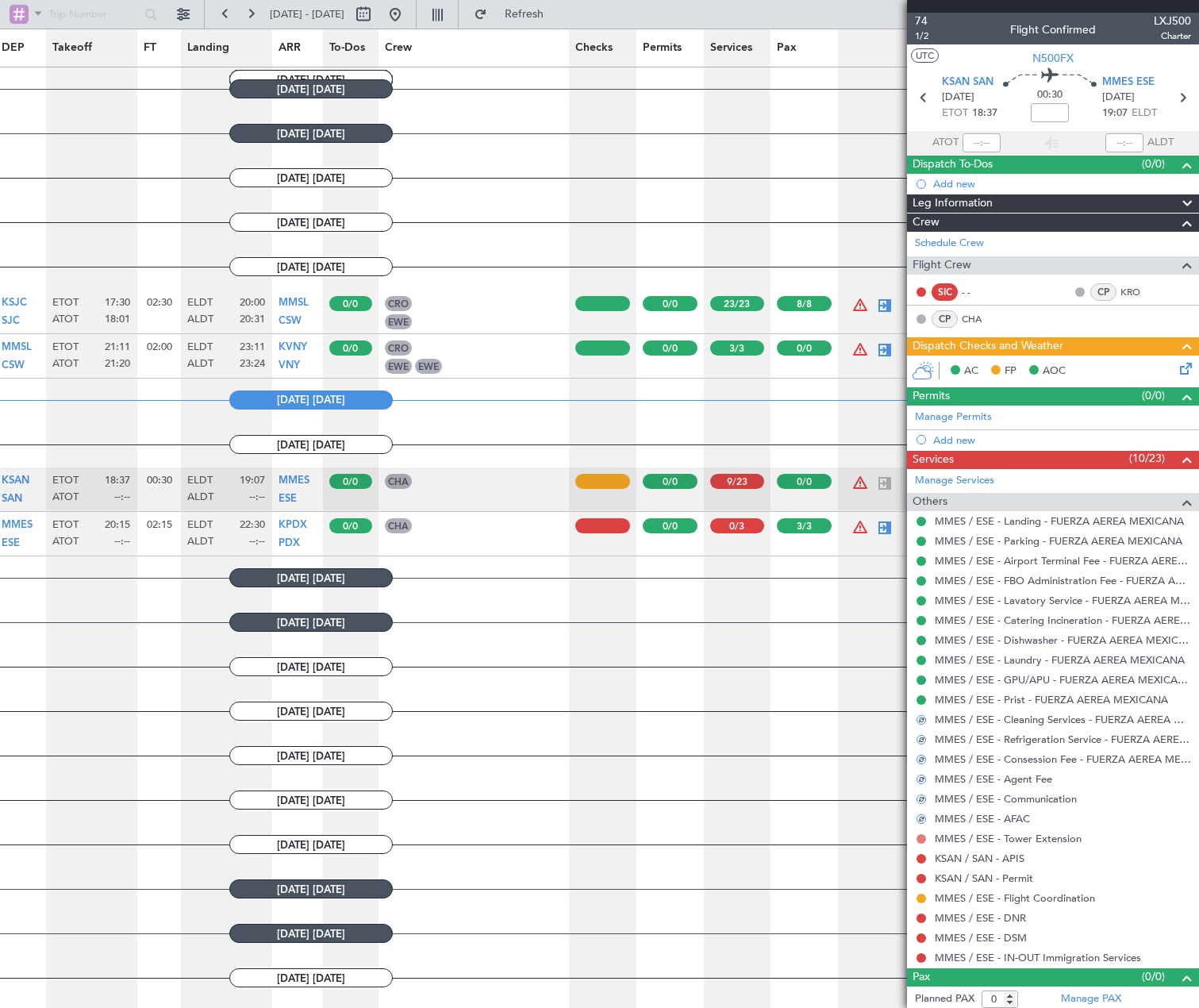
click at [923, 841] on button at bounding box center [921, 839] width 9 height 9
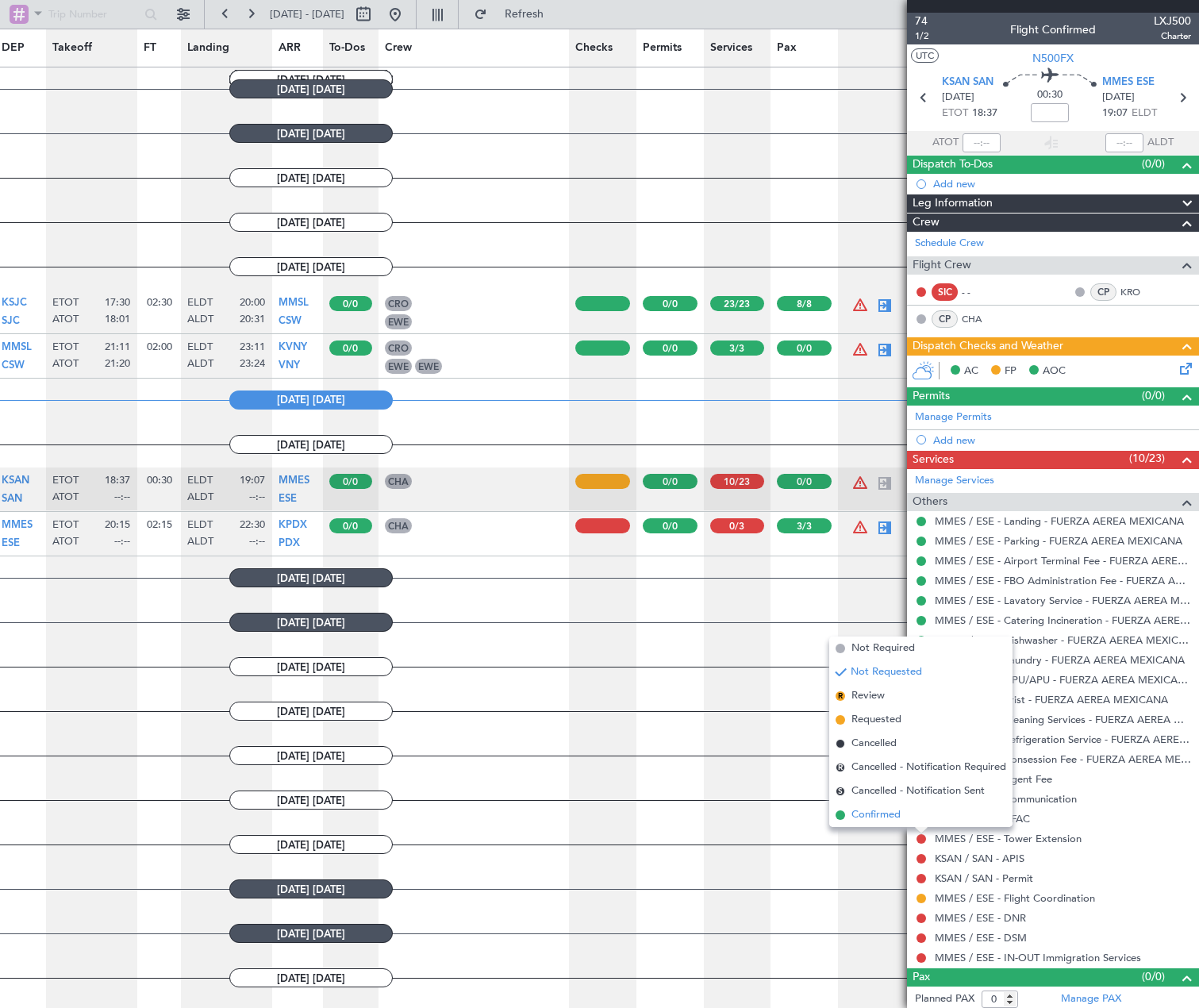
click at [900, 810] on span "Confirmed" at bounding box center [876, 815] width 49 height 16
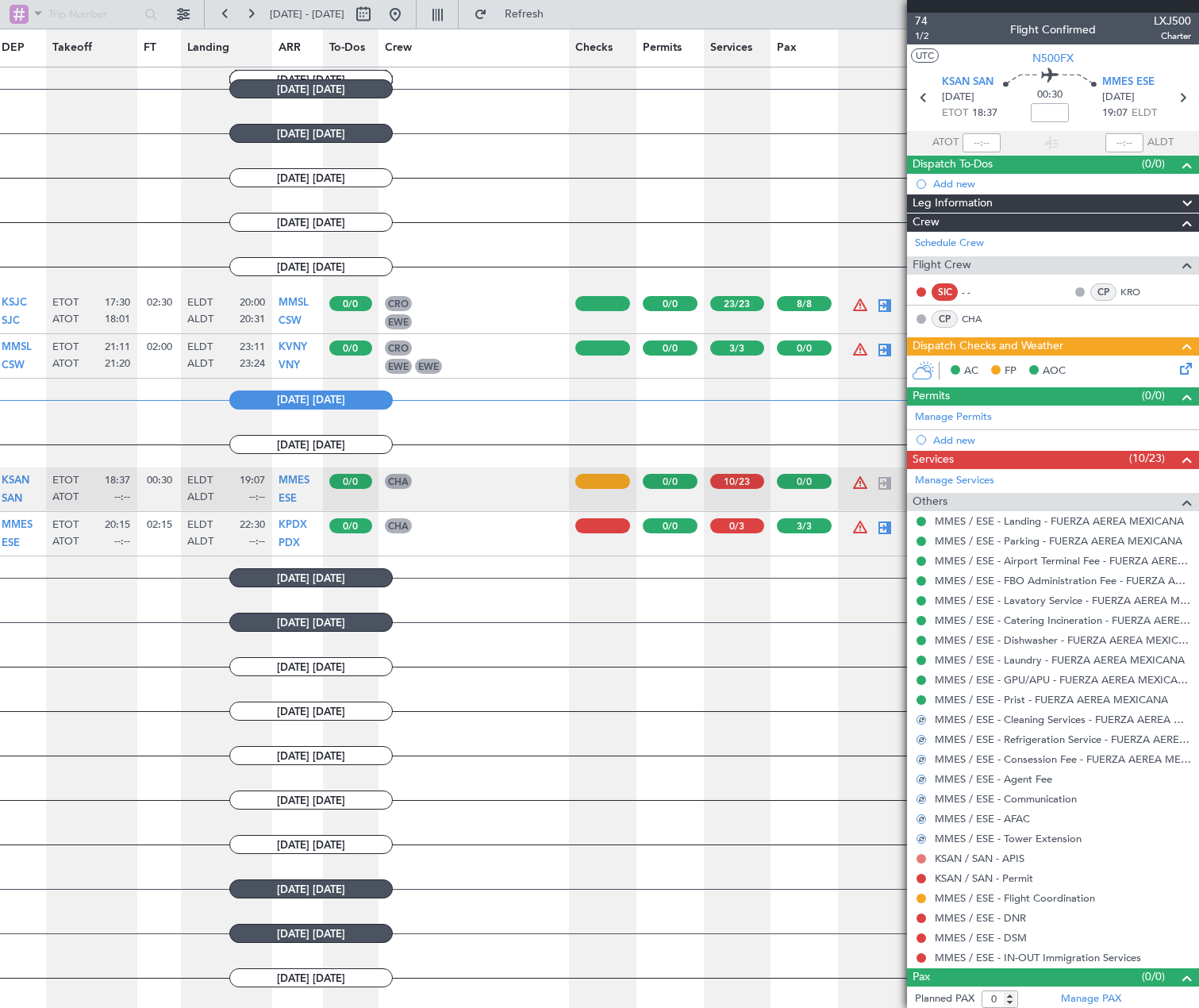
click at [922, 858] on button at bounding box center [921, 858] width 9 height 9
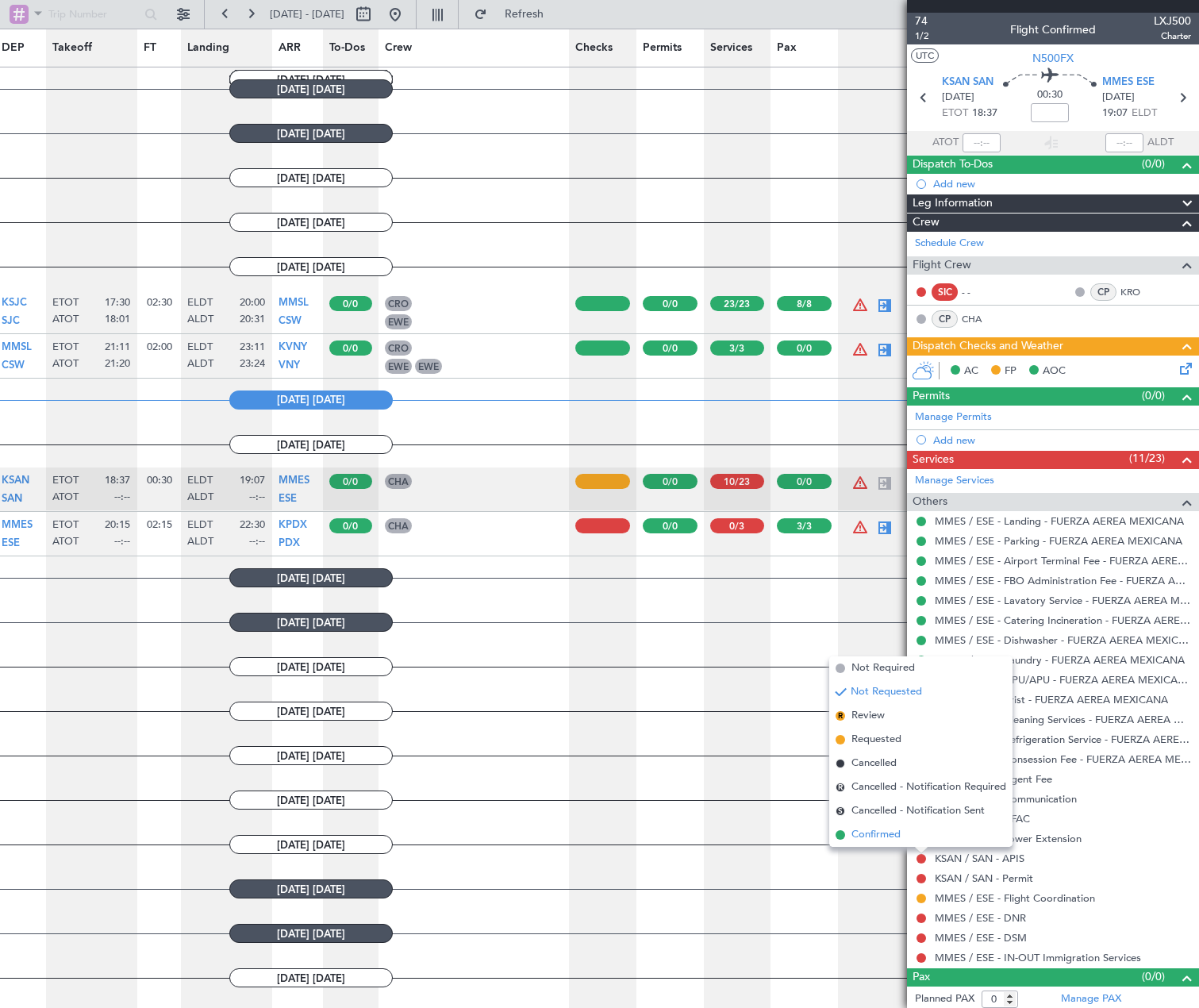
click at [886, 824] on li "Confirmed" at bounding box center [920, 834] width 184 height 24
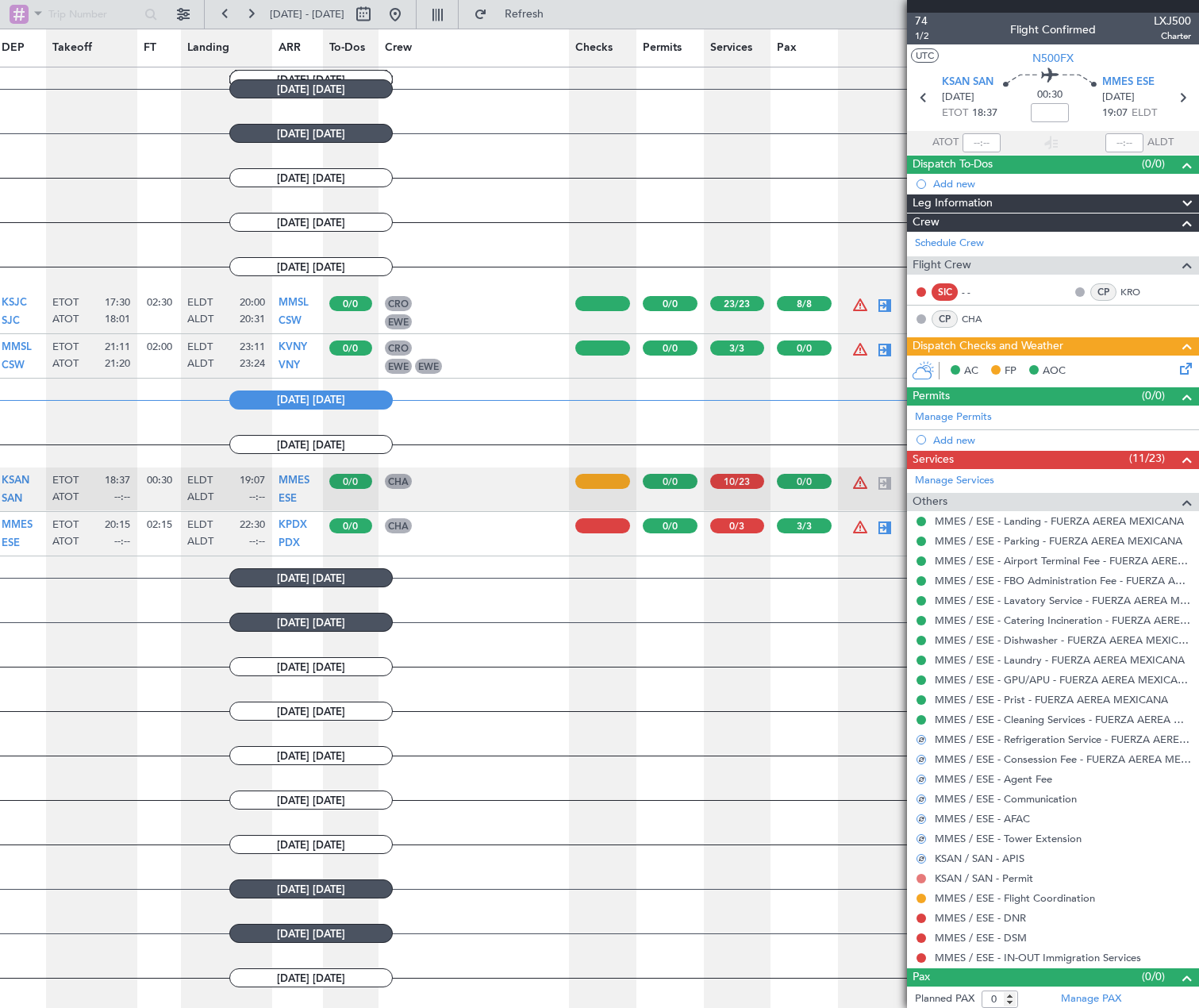
click at [919, 875] on button at bounding box center [921, 878] width 9 height 9
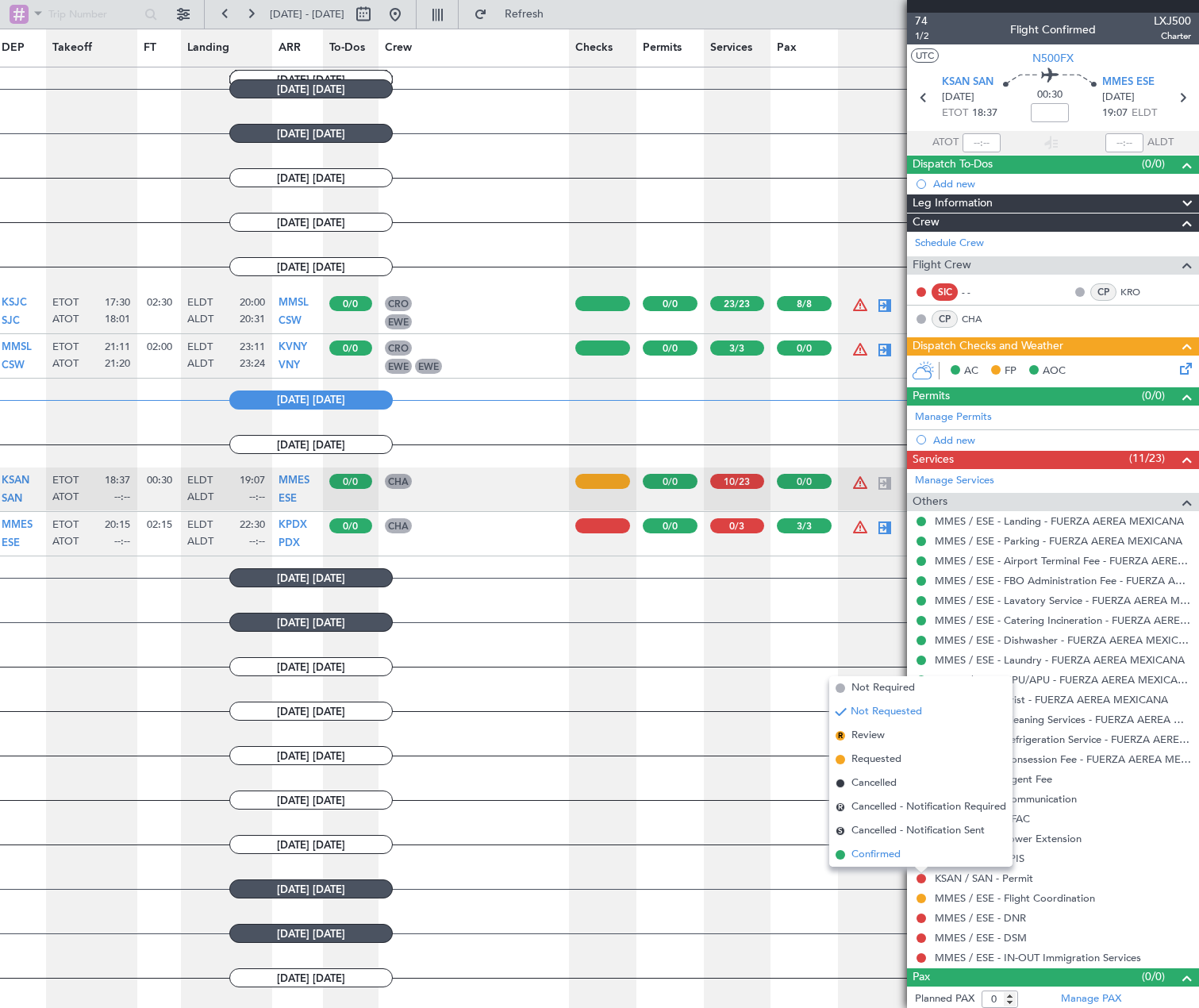
click at [898, 849] on span "Confirmed" at bounding box center [876, 855] width 49 height 16
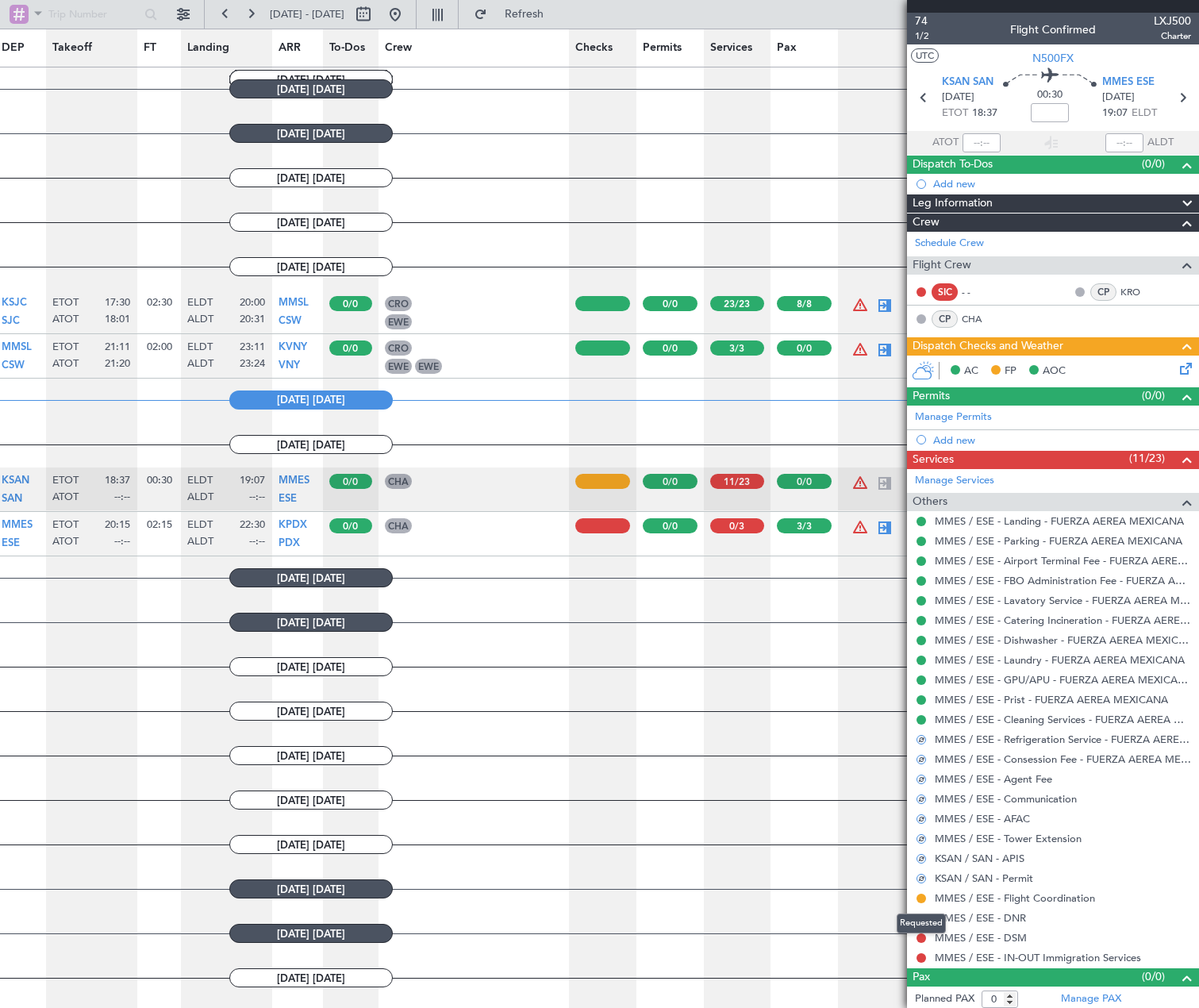
click at [920, 920] on div "Requested" at bounding box center [921, 923] width 49 height 20
drag, startPoint x: 923, startPoint y: 917, endPoint x: 930, endPoint y: 908, distance: 11.4
click at [930, 913] on div "MMES / ESE - DNR" at bounding box center [1053, 918] width 292 height 20
click at [924, 912] on nimbus-traffic-light at bounding box center [920, 918] width 12 height 12
click at [923, 916] on button at bounding box center [921, 919] width 9 height 9
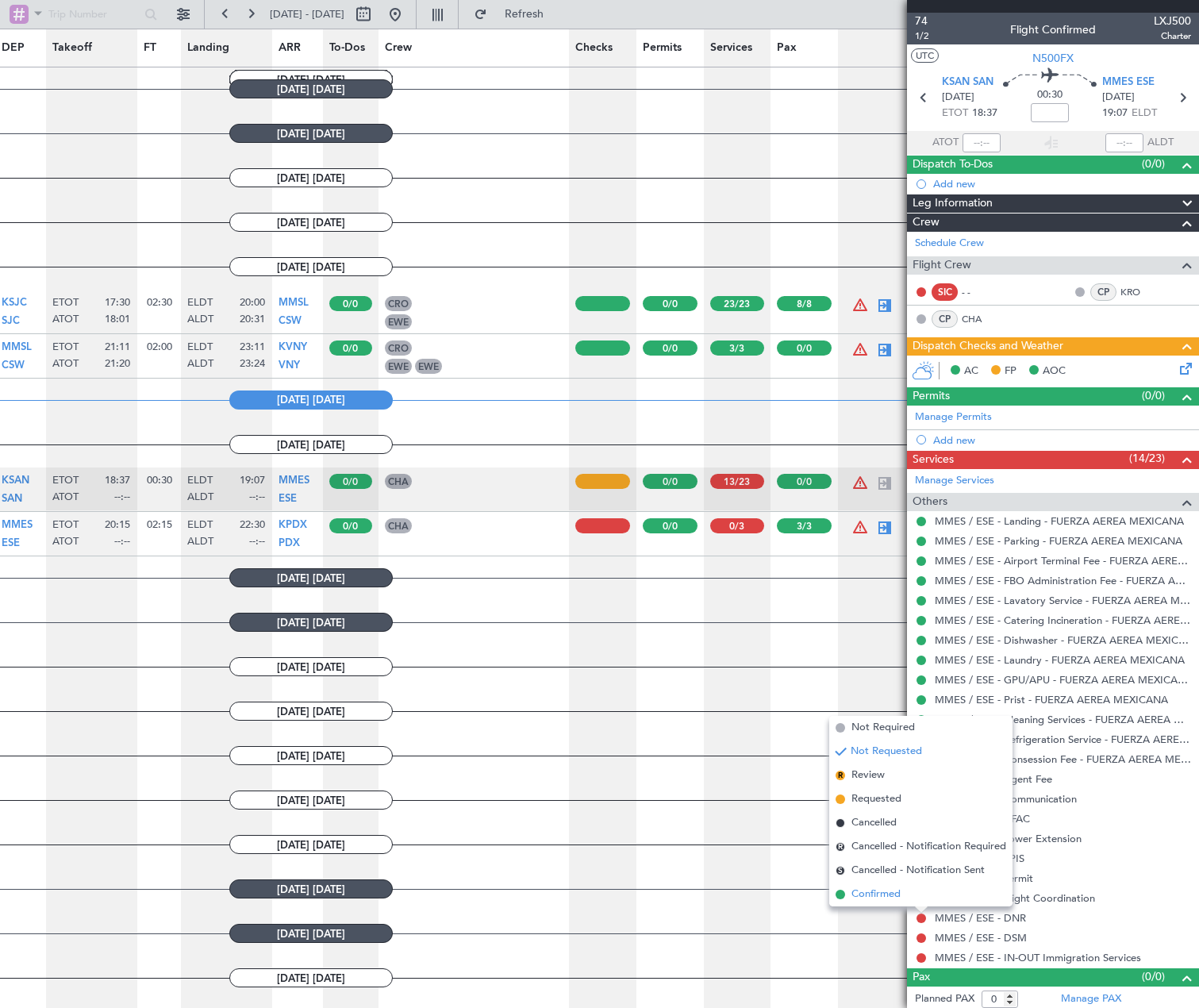
click at [903, 891] on li "Confirmed" at bounding box center [920, 894] width 184 height 24
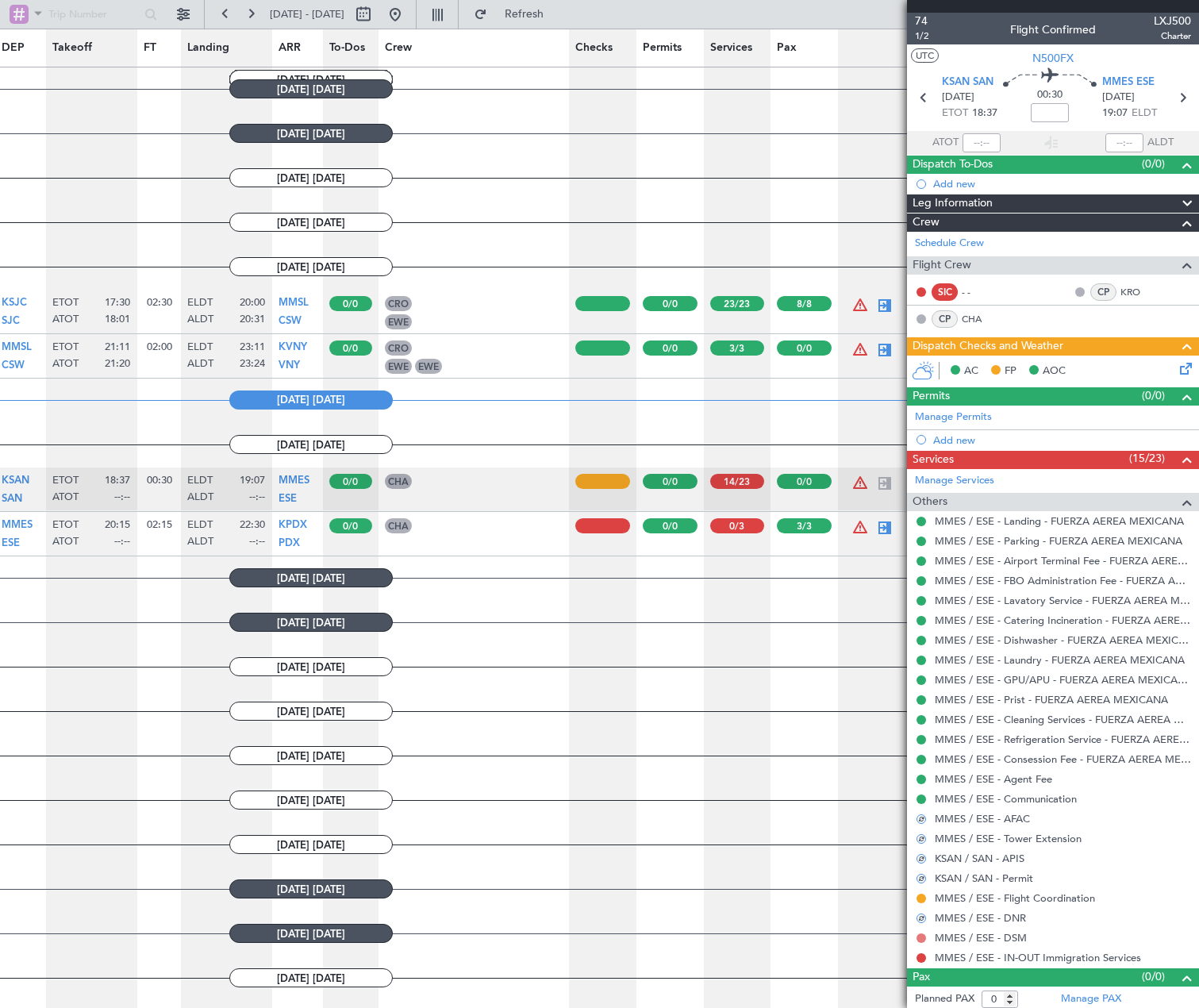
click at [923, 936] on button at bounding box center [921, 938] width 9 height 9
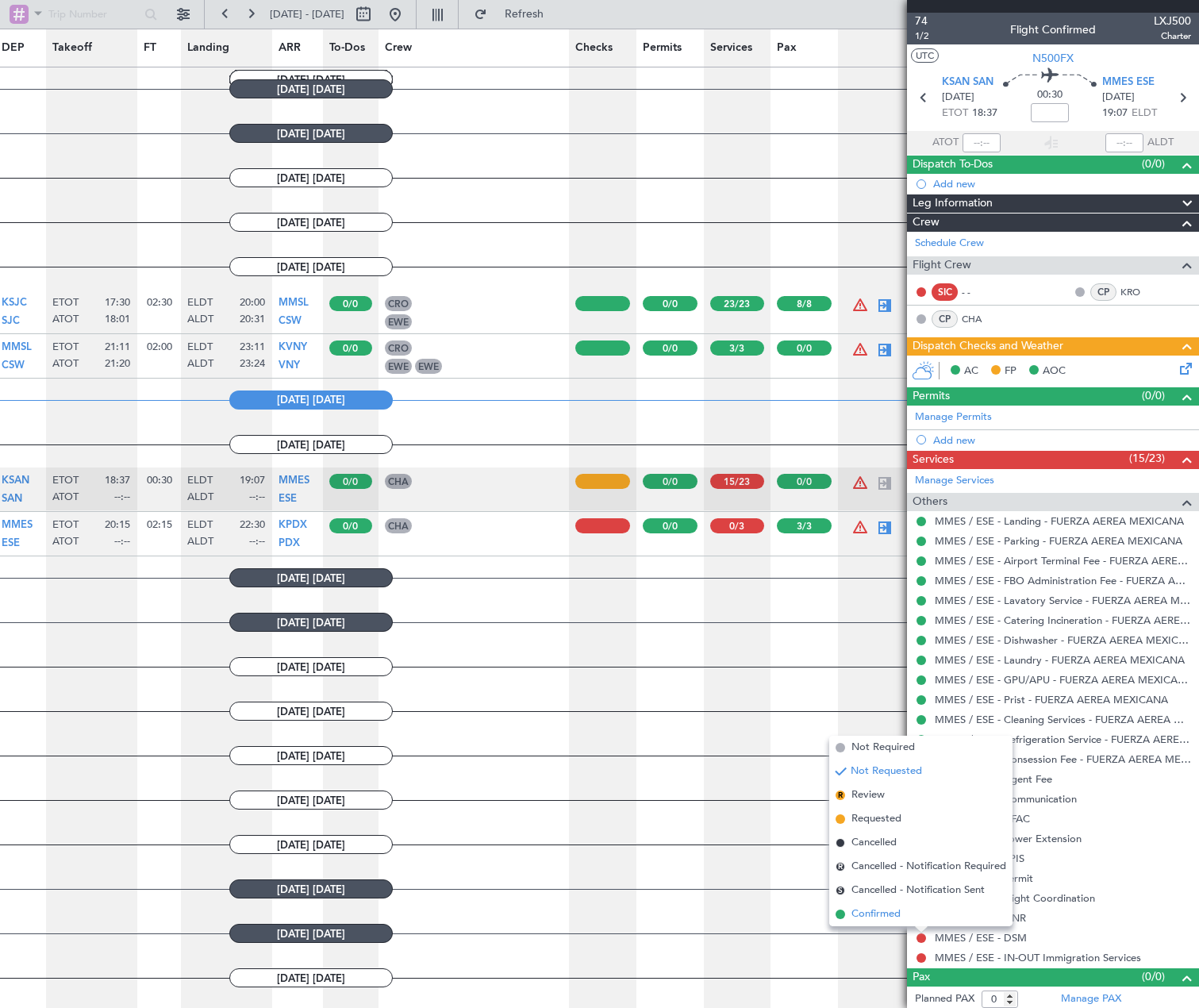
click at [902, 912] on li "Confirmed" at bounding box center [920, 914] width 184 height 24
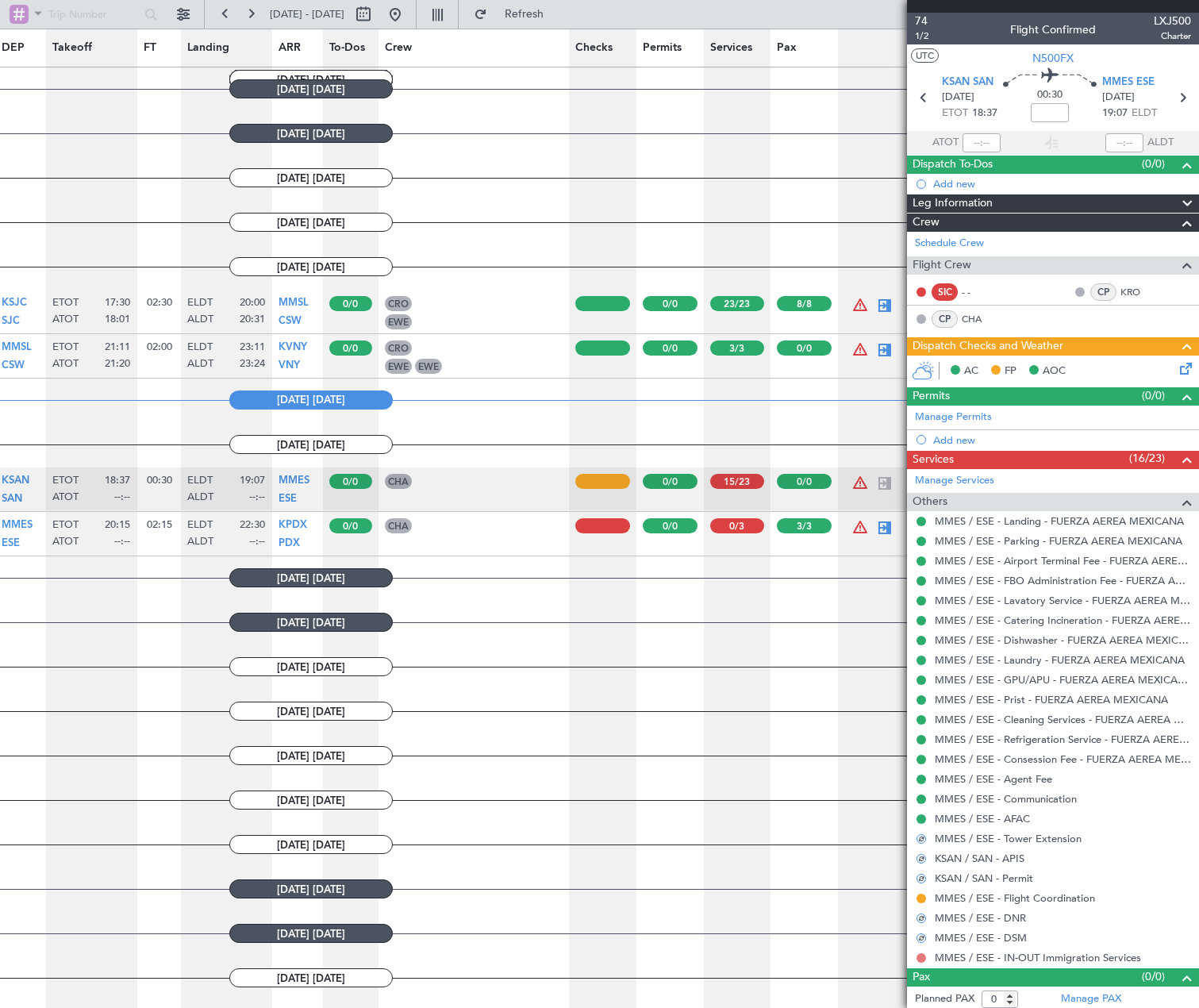
click at [919, 955] on button at bounding box center [921, 958] width 9 height 9
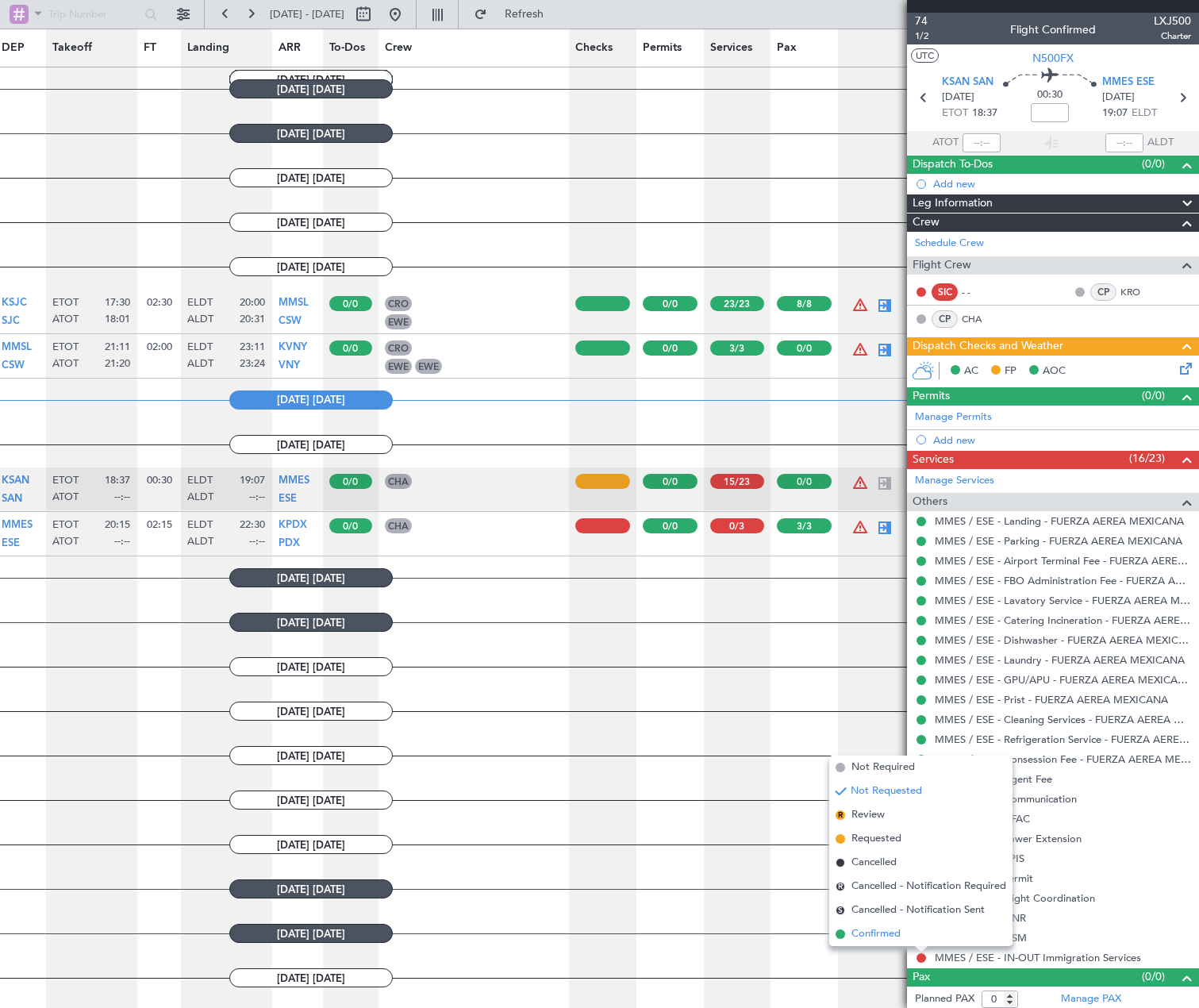
click at [869, 929] on span "Confirmed" at bounding box center [876, 934] width 49 height 16
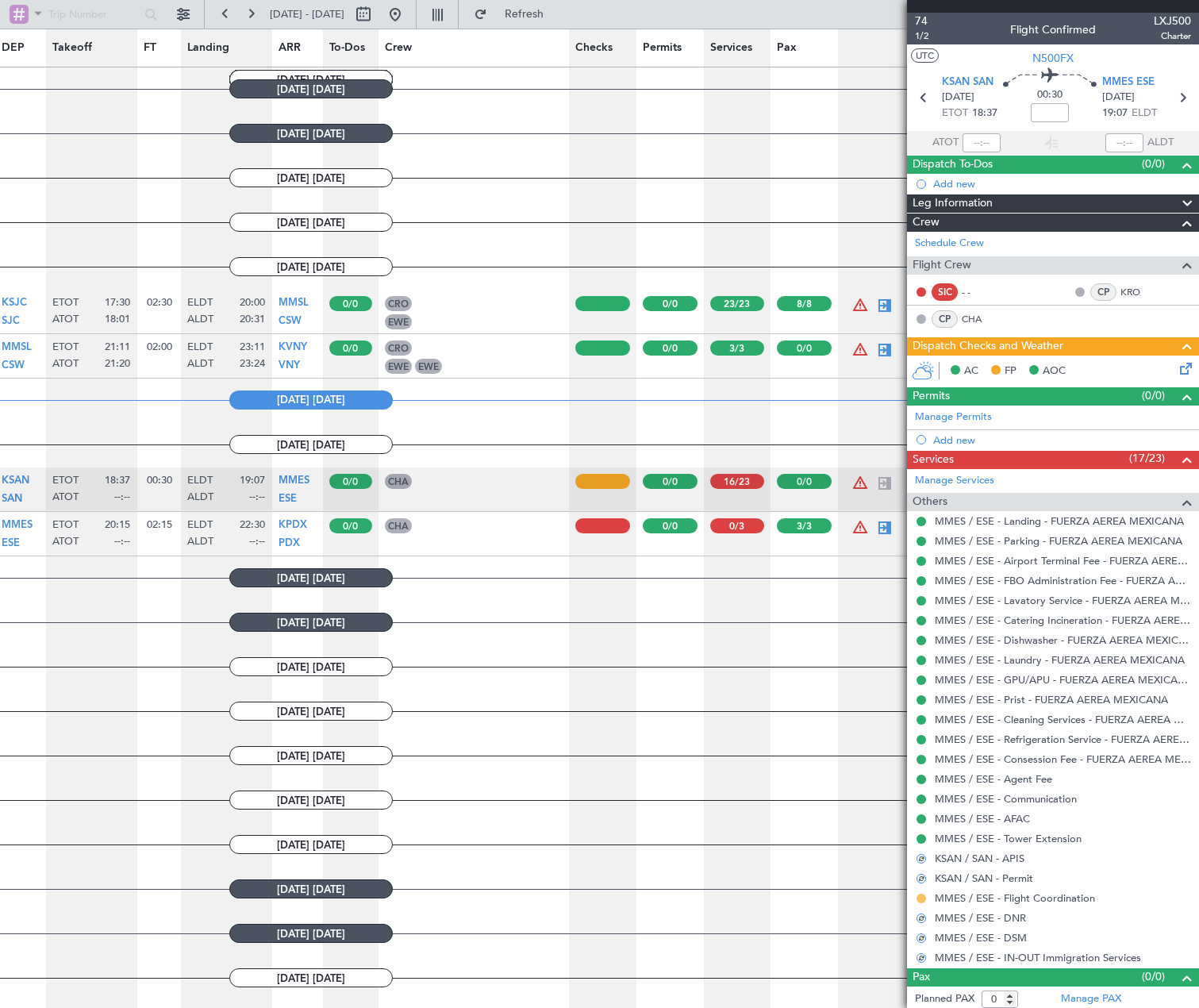
click at [922, 899] on button at bounding box center [921, 898] width 9 height 9
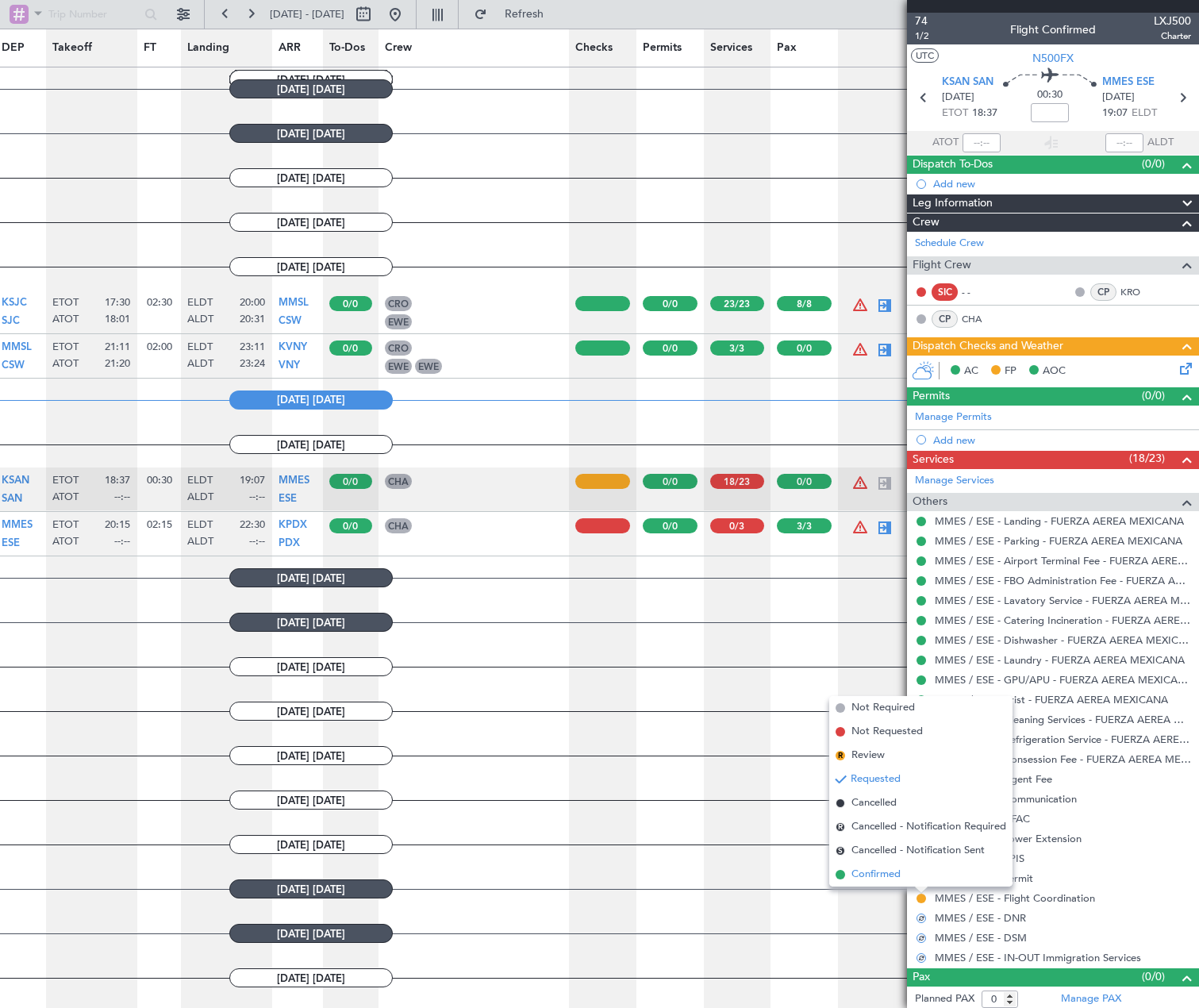
click at [871, 870] on span "Confirmed" at bounding box center [876, 874] width 49 height 16
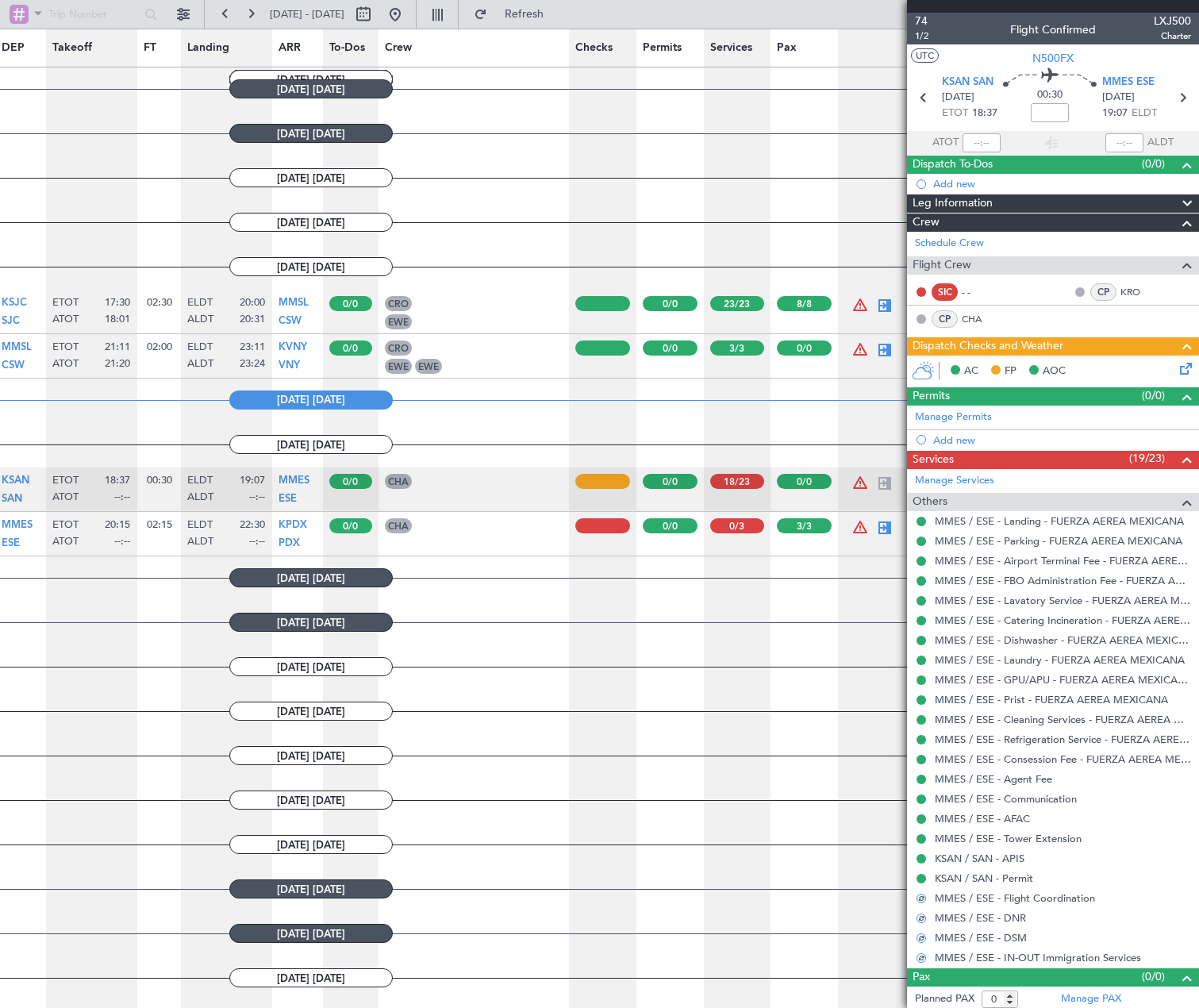
scroll to position [4, 0]
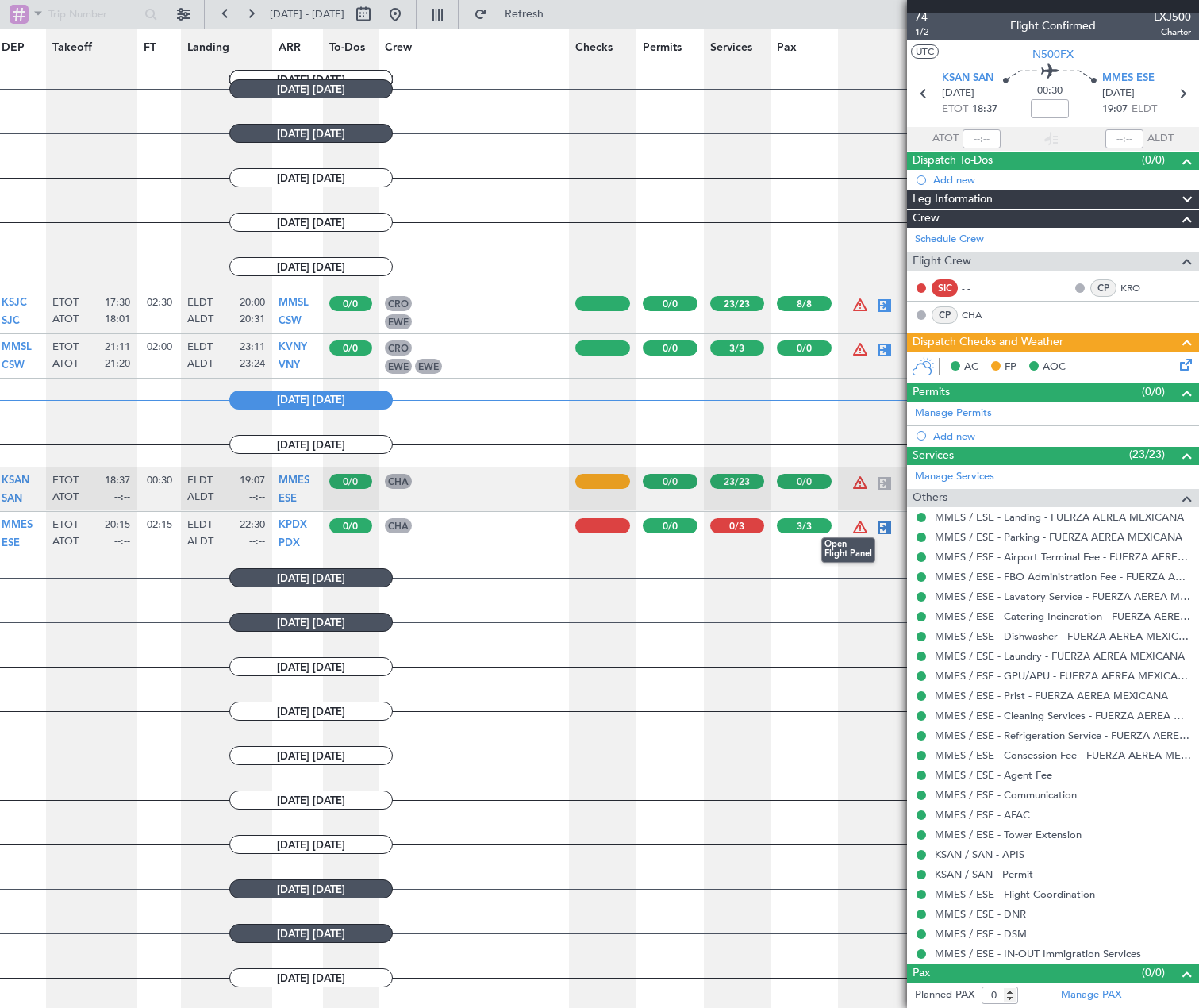
click at [882, 528] on div at bounding box center [885, 528] width 19 height 19
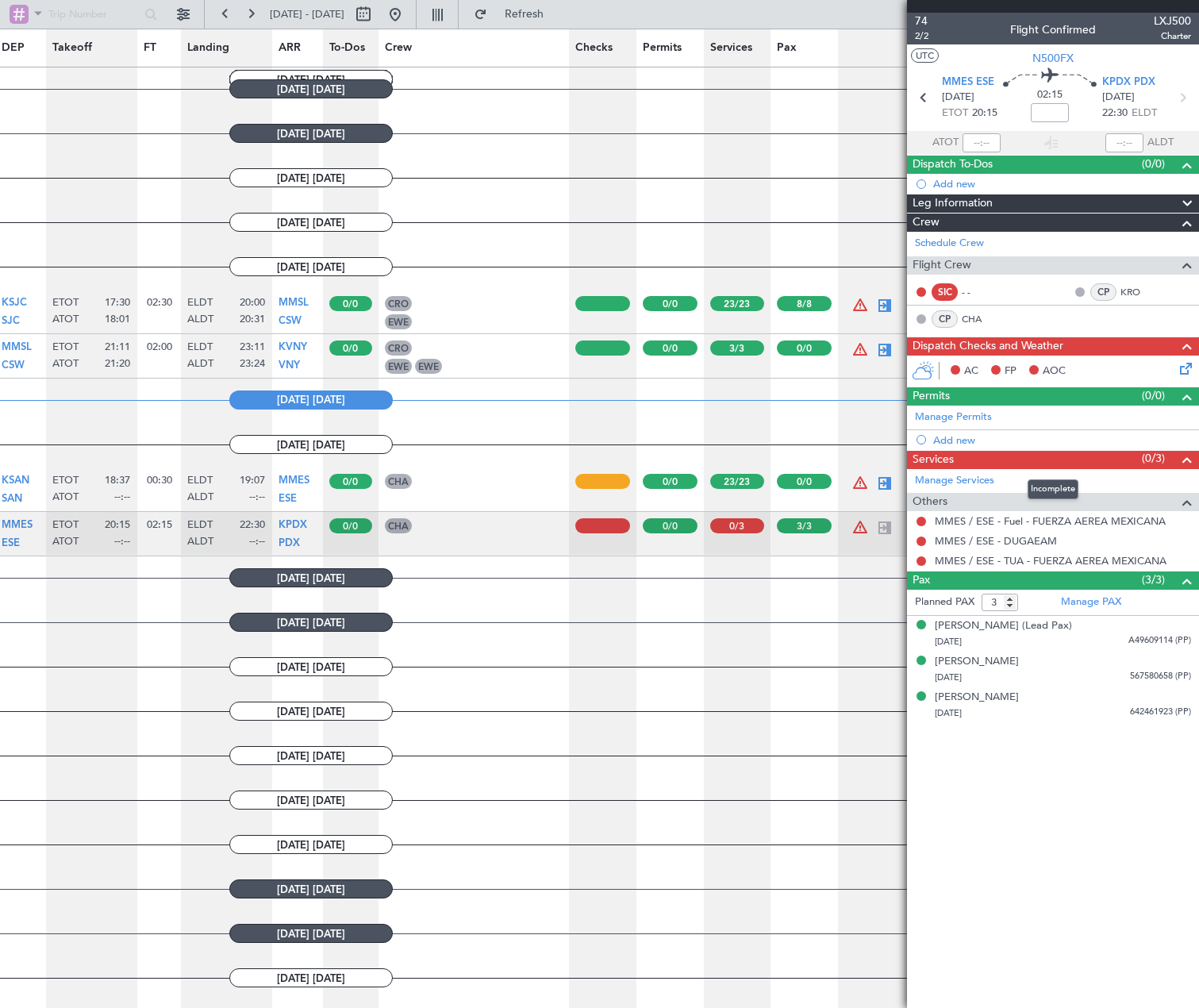
click at [948, 463] on span "Services" at bounding box center [934, 459] width 41 height 18
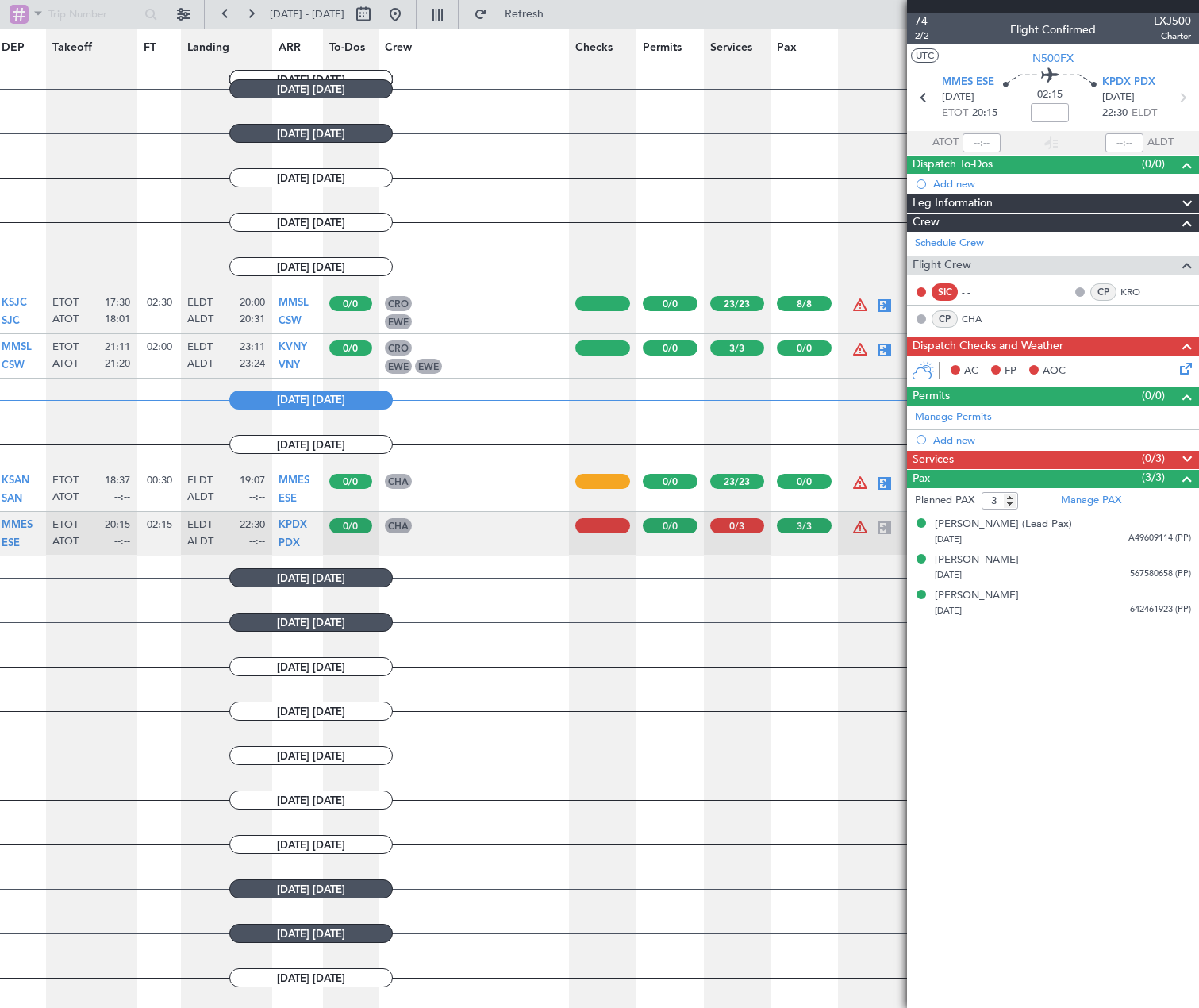
click at [958, 466] on div "Services (0/3)" at bounding box center [1053, 459] width 292 height 18
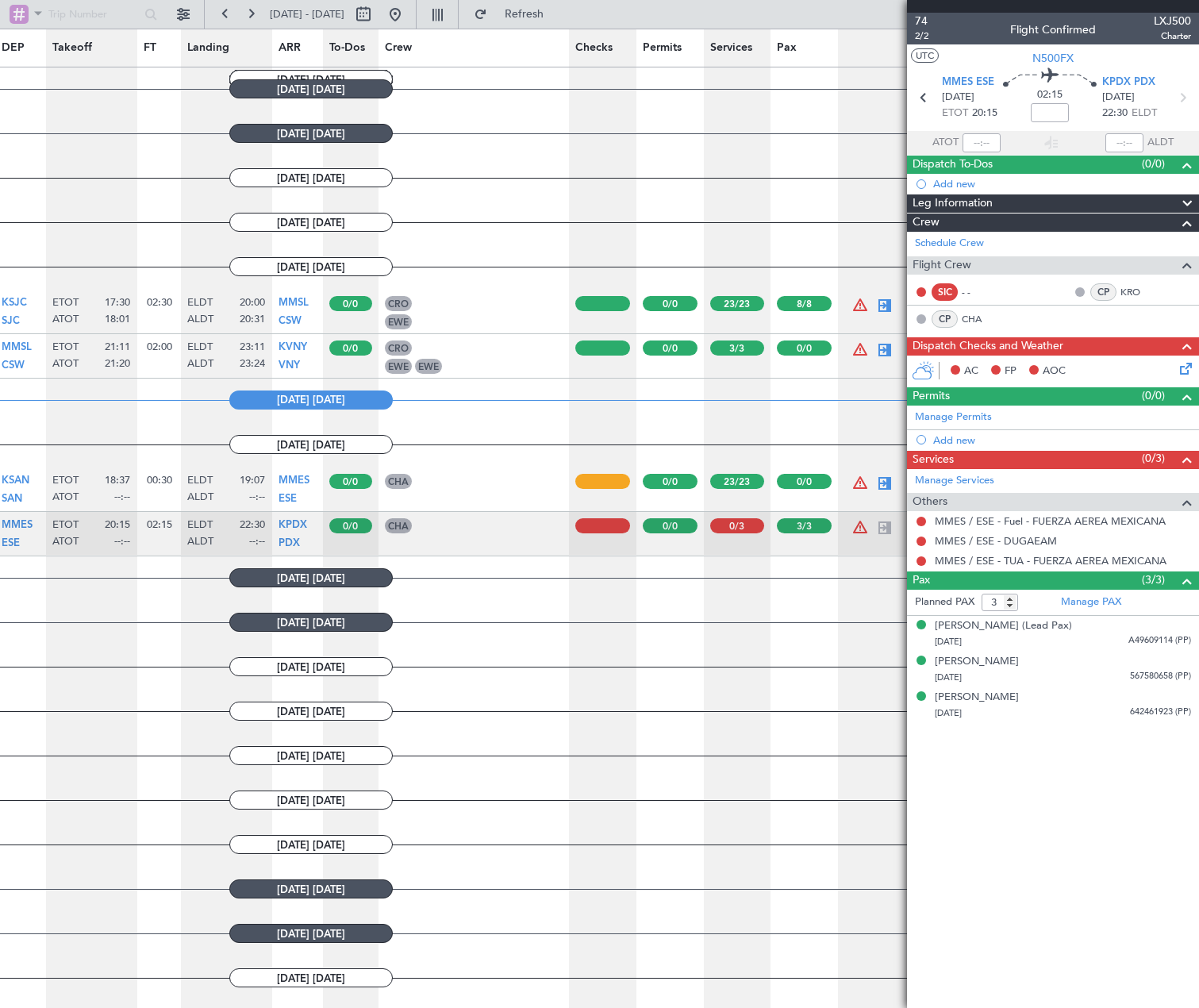
click at [916, 523] on div at bounding box center [920, 520] width 12 height 12
click at [921, 520] on button at bounding box center [921, 521] width 9 height 9
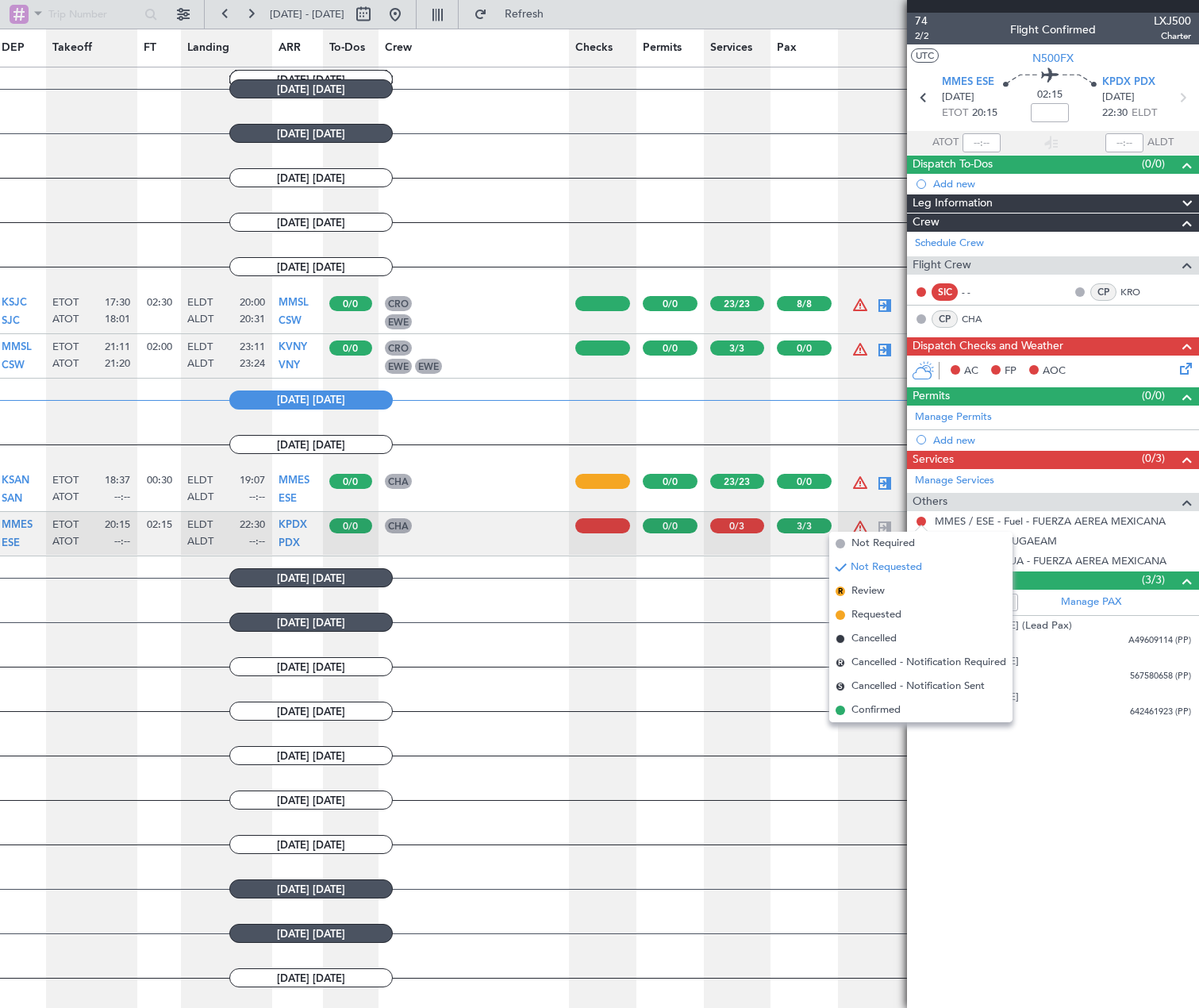
drag, startPoint x: 853, startPoint y: 712, endPoint x: 886, endPoint y: 605, distance: 112.0
click at [853, 712] on span "Confirmed" at bounding box center [876, 710] width 49 height 16
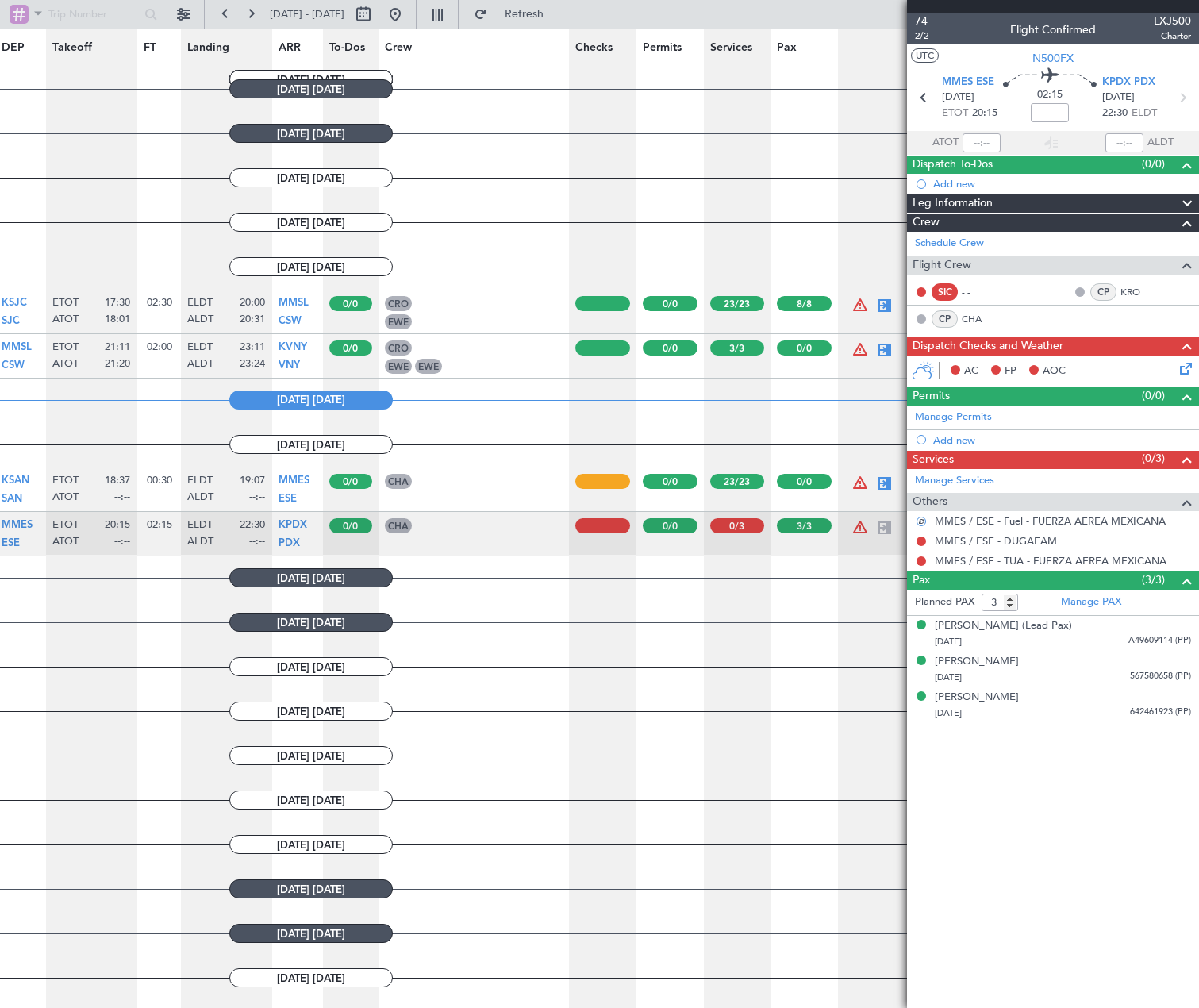
click at [919, 544] on body "[DATE] - [DATE] Refresh Trip / Leg OPR / ACC Aircraft DEP Takeoff FT Landing AR…" at bounding box center [600, 504] width 1199 height 1010
click at [923, 540] on button at bounding box center [921, 541] width 9 height 9
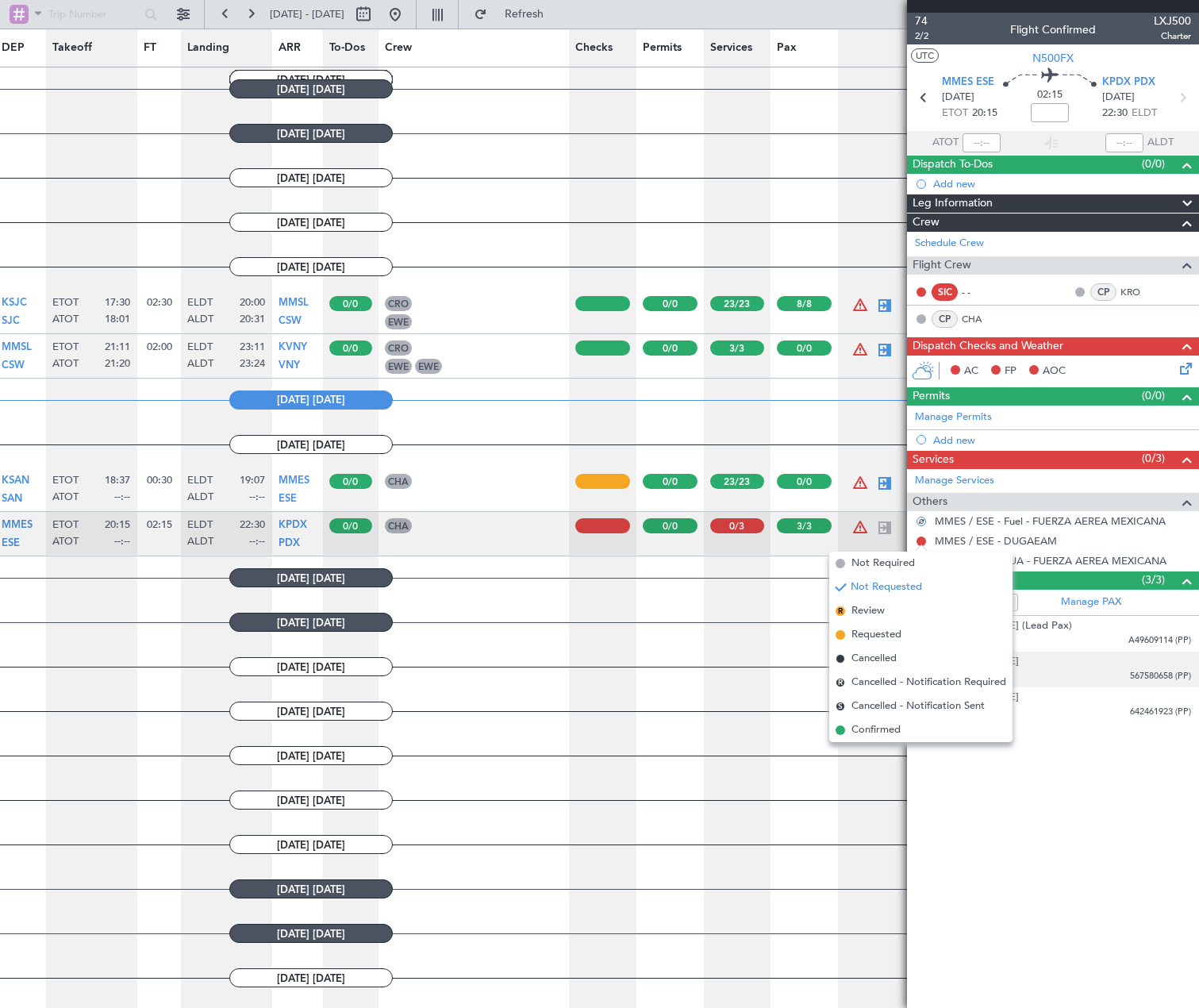
drag, startPoint x: 891, startPoint y: 730, endPoint x: 908, endPoint y: 669, distance: 63.3
click at [891, 727] on span "Confirmed" at bounding box center [876, 729] width 49 height 16
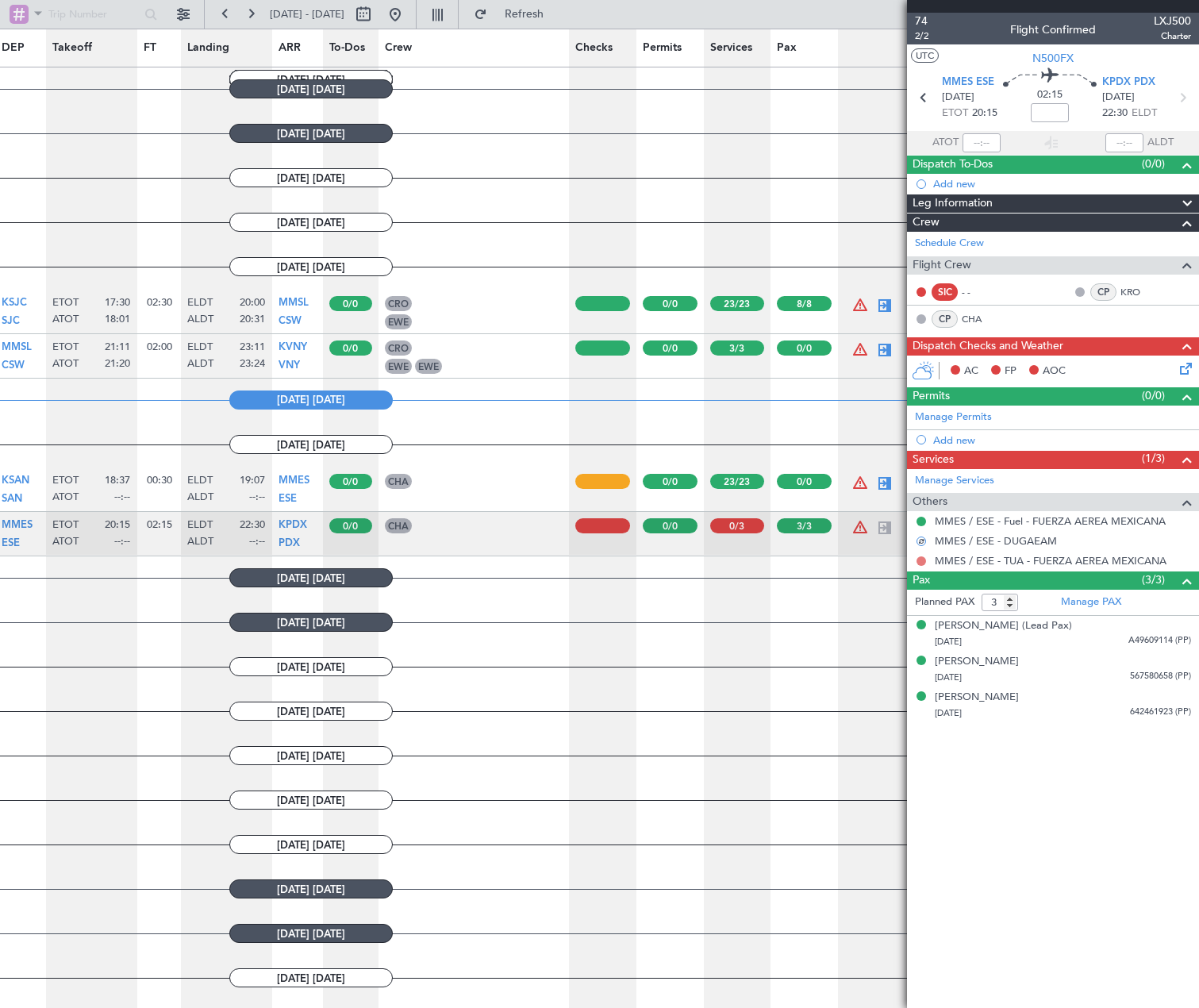
click at [919, 557] on button at bounding box center [921, 561] width 9 height 9
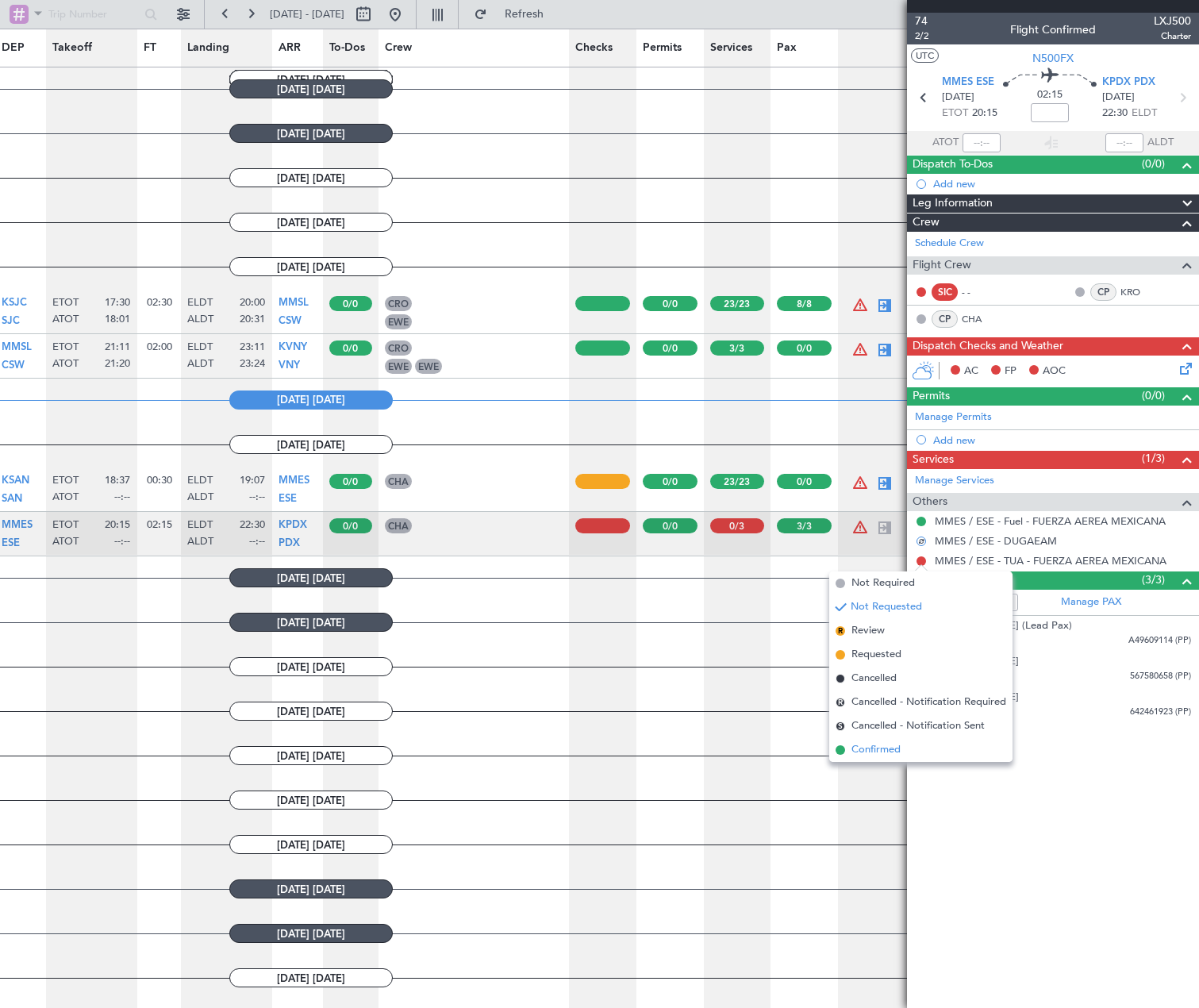
click at [878, 749] on span "Confirmed" at bounding box center [876, 749] width 49 height 16
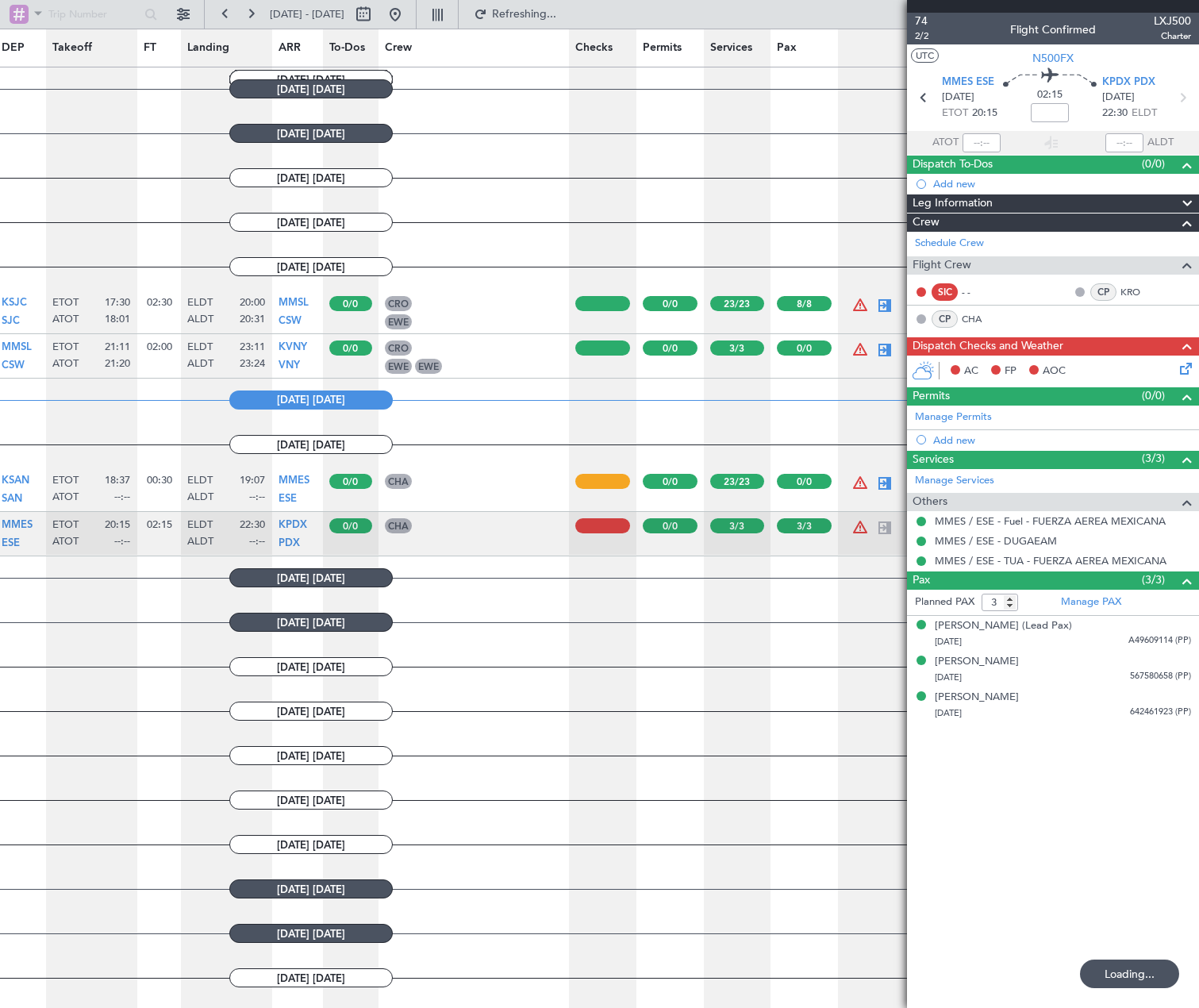
click at [1184, 368] on icon at bounding box center [1182, 365] width 12 height 12
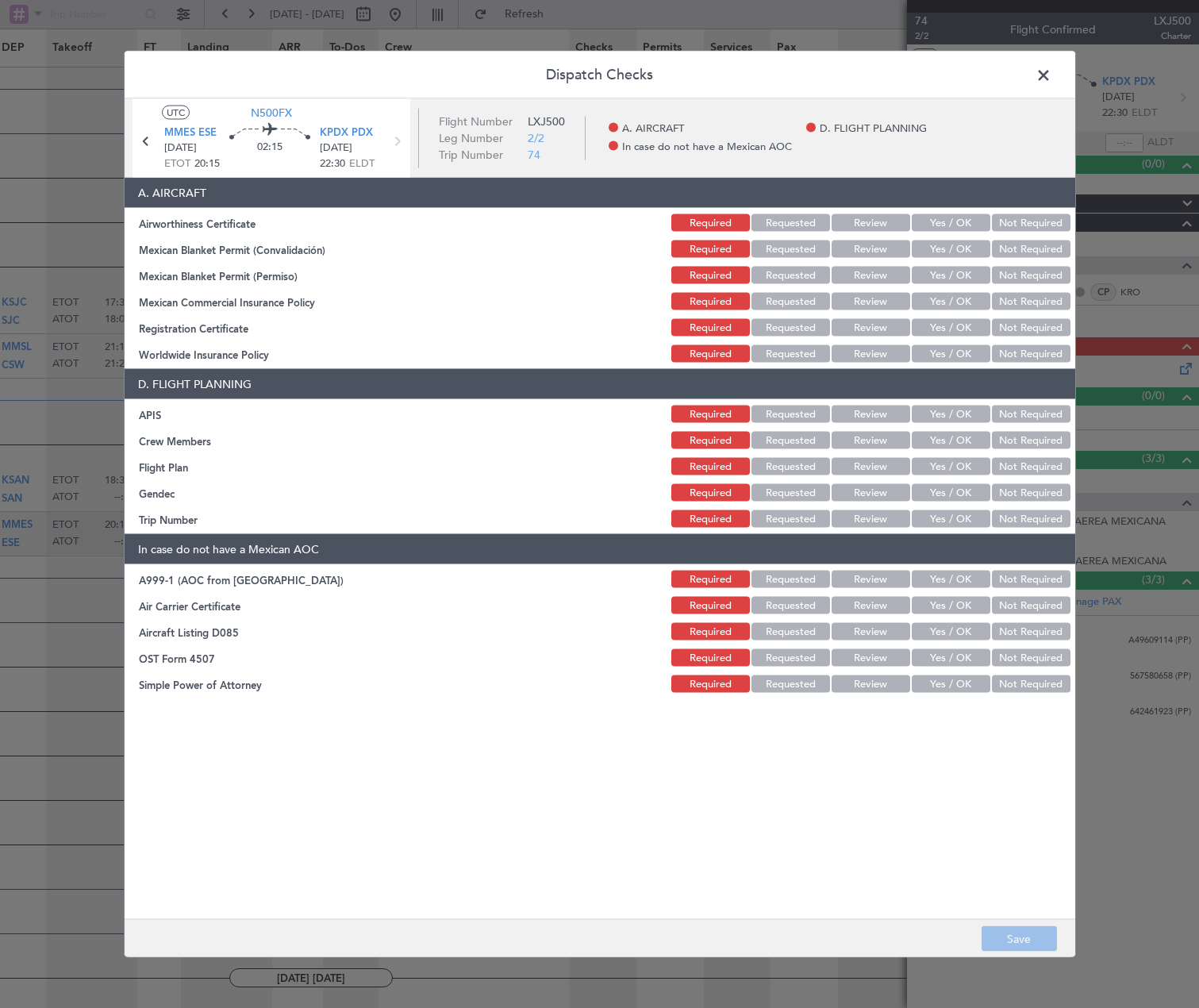
click at [937, 226] on button "Yes / OK" at bounding box center [951, 223] width 78 height 18
click at [938, 257] on button "Yes / OK" at bounding box center [951, 248] width 78 height 18
click at [941, 271] on button "Yes / OK" at bounding box center [951, 275] width 78 height 18
drag, startPoint x: 949, startPoint y: 296, endPoint x: 950, endPoint y: 305, distance: 9.1
click at [949, 296] on button "Yes / OK" at bounding box center [951, 301] width 78 height 18
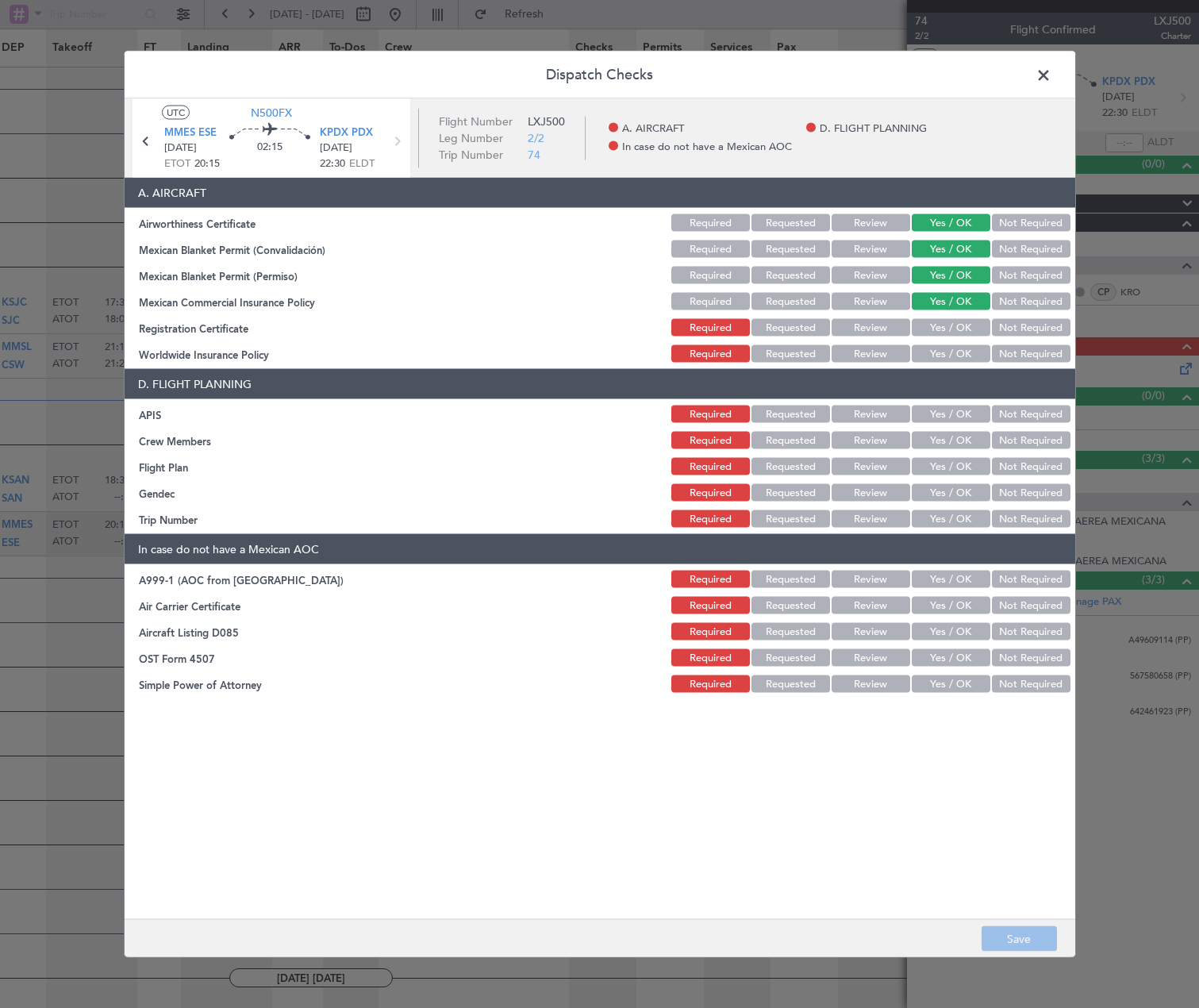
click at [951, 316] on div "Yes / OK" at bounding box center [949, 328] width 80 height 23
click at [951, 323] on button "Yes / OK" at bounding box center [951, 328] width 78 height 18
click at [1015, 348] on button "Not Required" at bounding box center [1031, 354] width 78 height 18
click at [939, 408] on button "Yes / OK" at bounding box center [951, 414] width 78 height 18
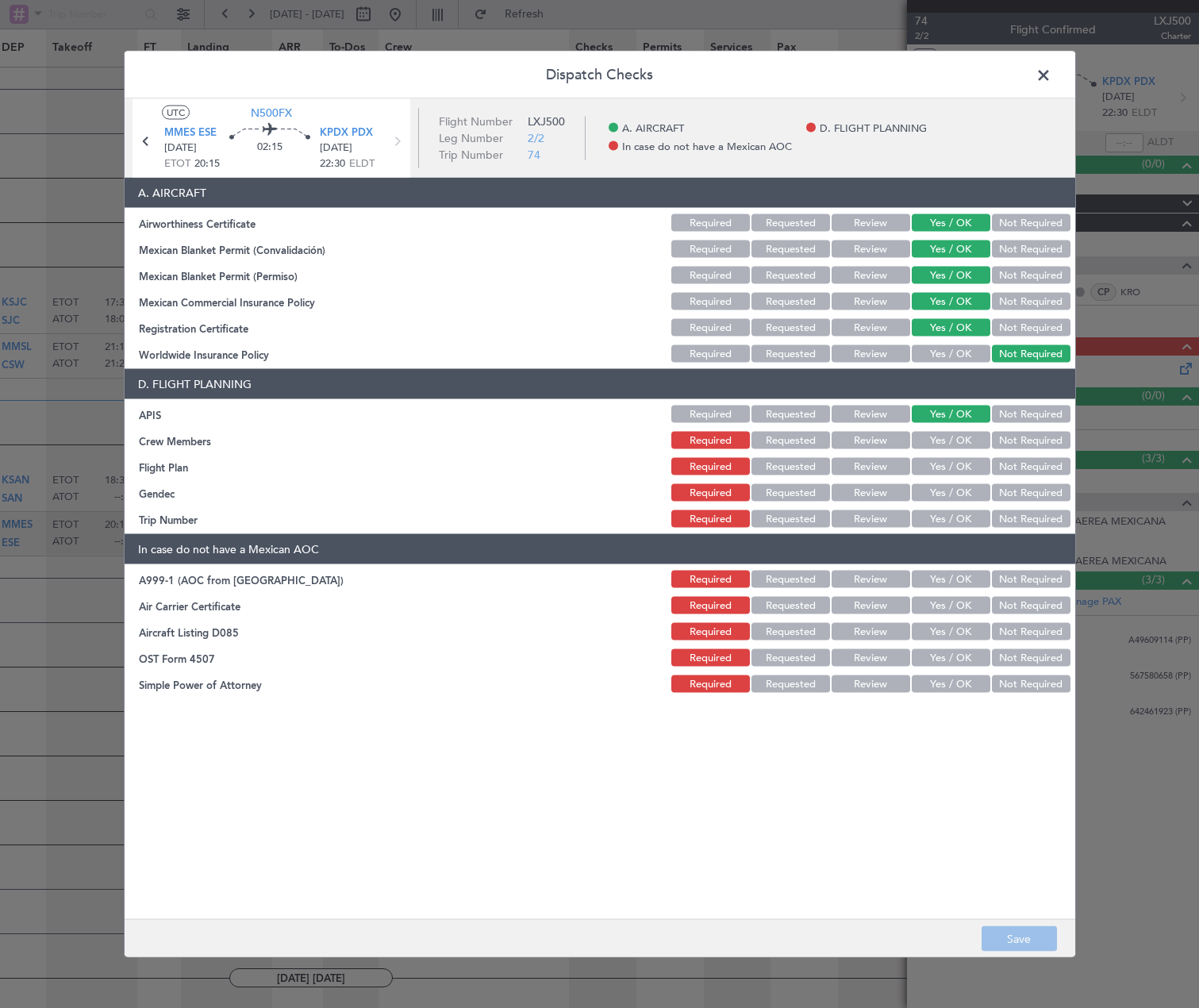
click at [962, 441] on button "Yes / OK" at bounding box center [951, 440] width 78 height 18
click at [959, 465] on button "Yes / OK" at bounding box center [951, 467] width 78 height 18
click at [798, 463] on button "Requested" at bounding box center [791, 467] width 78 height 18
click at [940, 490] on button "Yes / OK" at bounding box center [951, 492] width 78 height 18
click at [949, 519] on button "Yes / OK" at bounding box center [951, 519] width 78 height 18
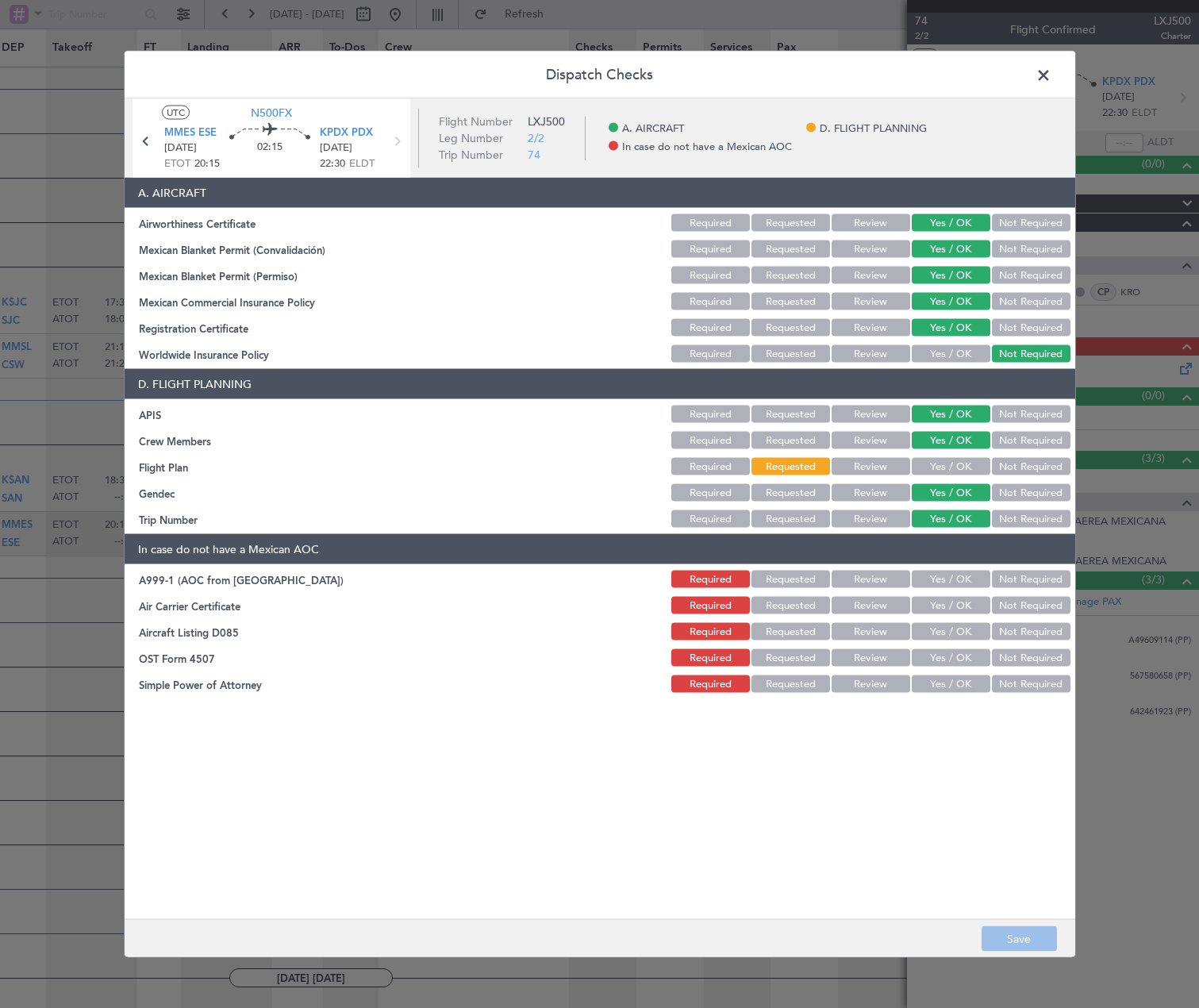
click at [1012, 579] on button "Not Required" at bounding box center [1031, 579] width 78 height 18
click at [1015, 603] on button "Not Required" at bounding box center [1031, 605] width 78 height 18
click at [1015, 633] on button "Not Required" at bounding box center [1031, 632] width 78 height 18
click at [1015, 652] on button "Not Required" at bounding box center [1031, 658] width 78 height 18
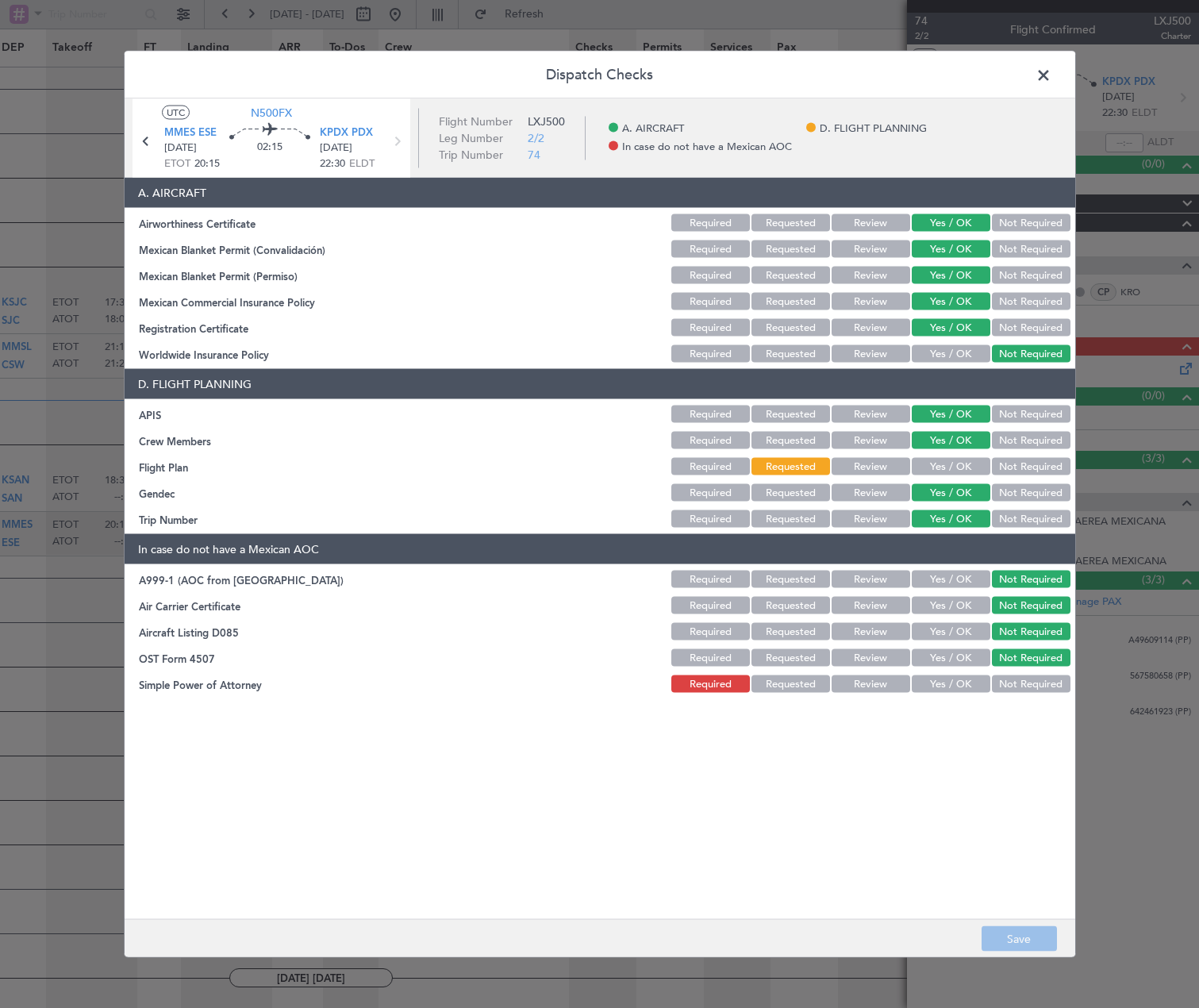
click at [1014, 679] on button "Not Required" at bounding box center [1031, 684] width 78 height 18
click at [1022, 931] on footer "Save" at bounding box center [600, 937] width 951 height 38
click at [1051, 69] on span at bounding box center [1051, 79] width 0 height 32
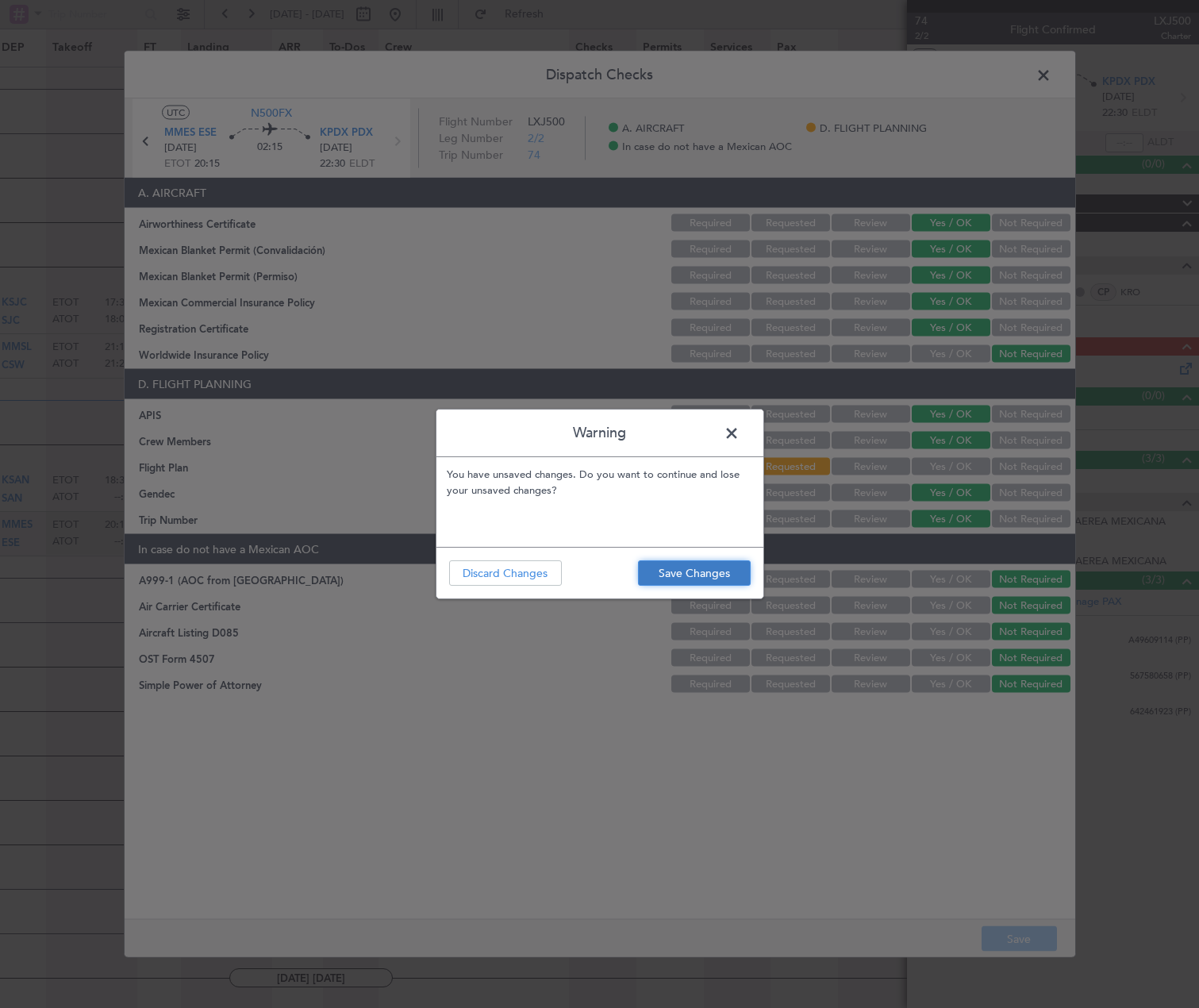
click at [673, 567] on button "Save Changes" at bounding box center [695, 572] width 113 height 25
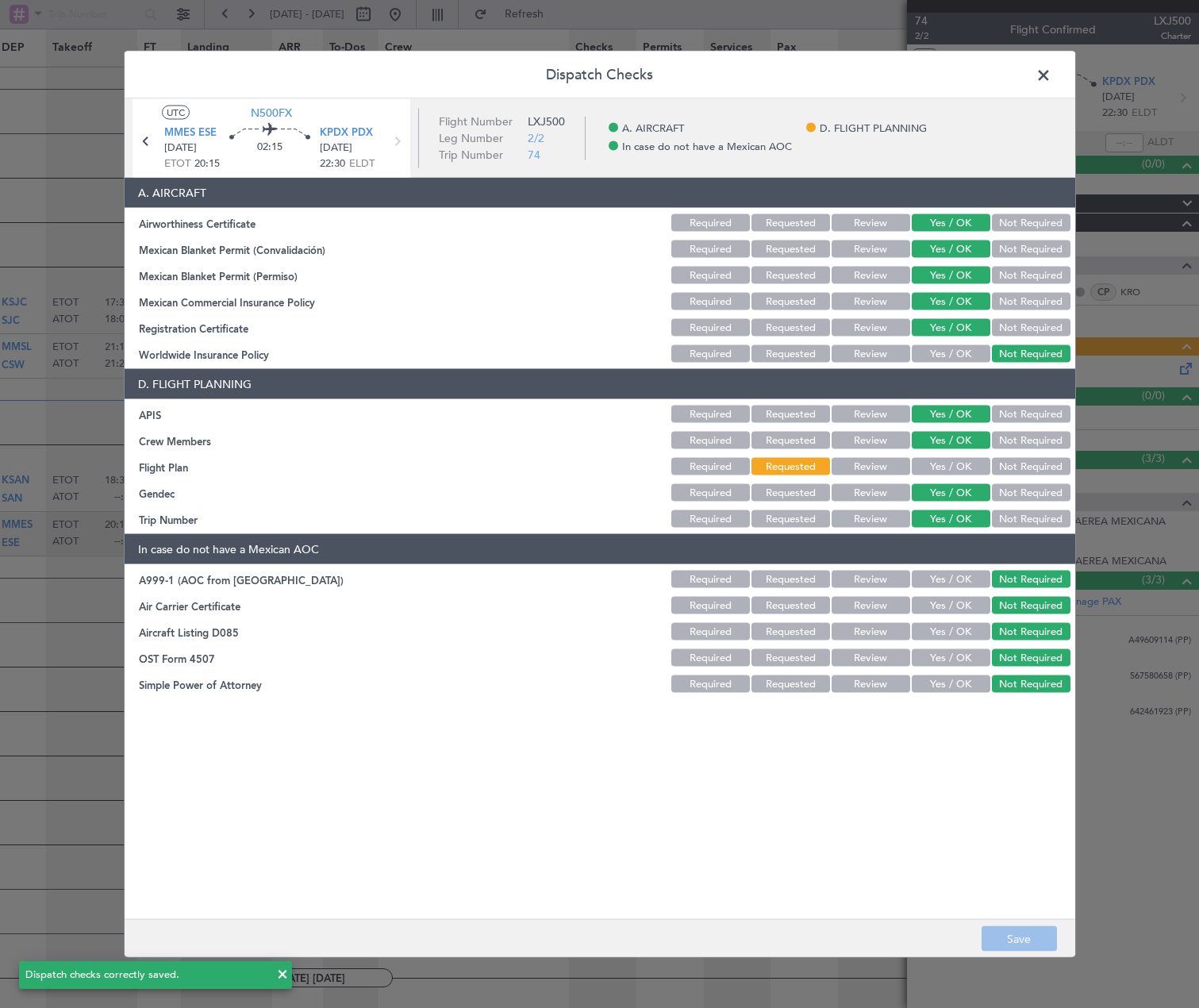
click at [1051, 82] on span at bounding box center [1051, 79] width 0 height 32
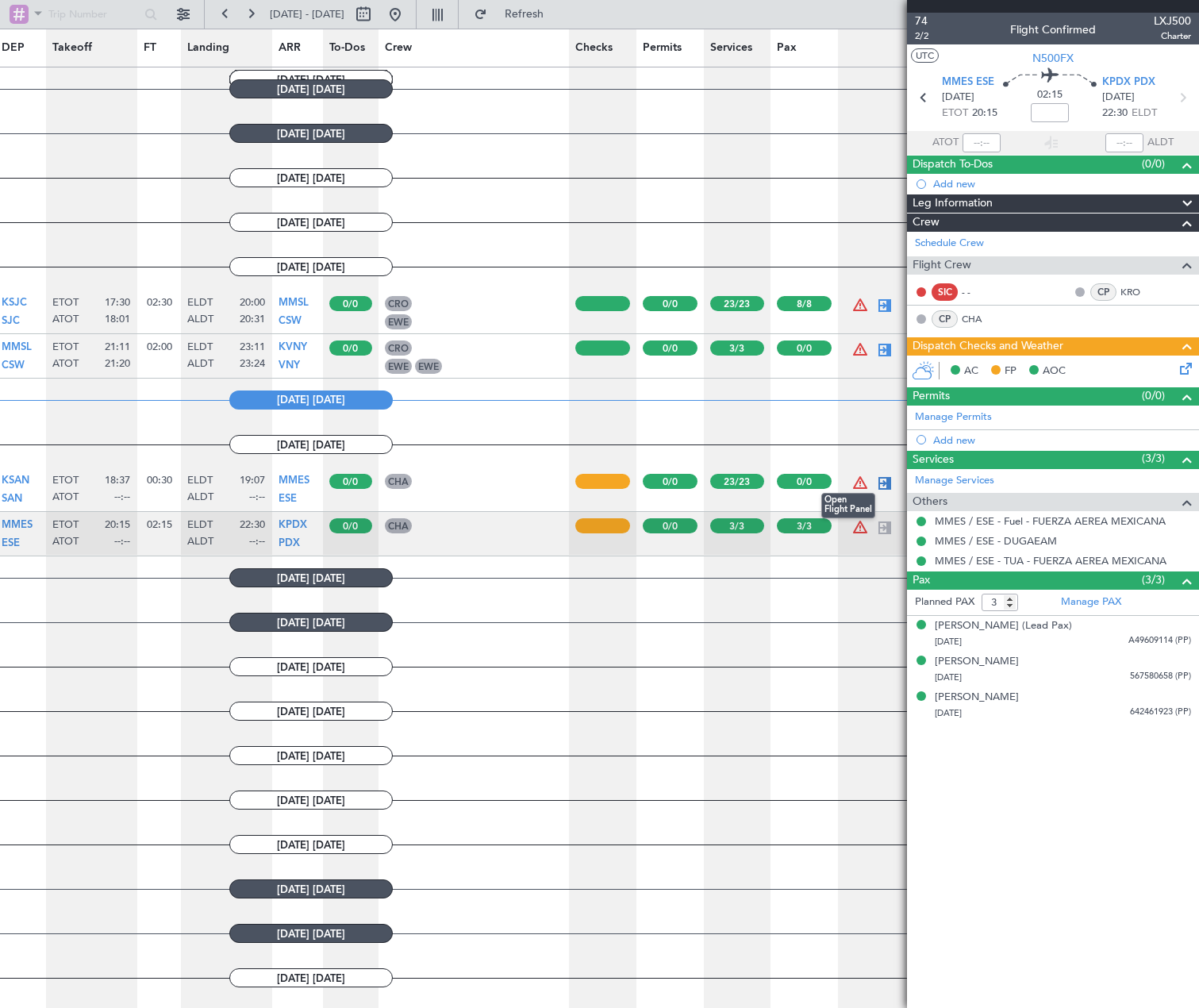
click at [887, 481] on div at bounding box center [885, 483] width 19 height 19
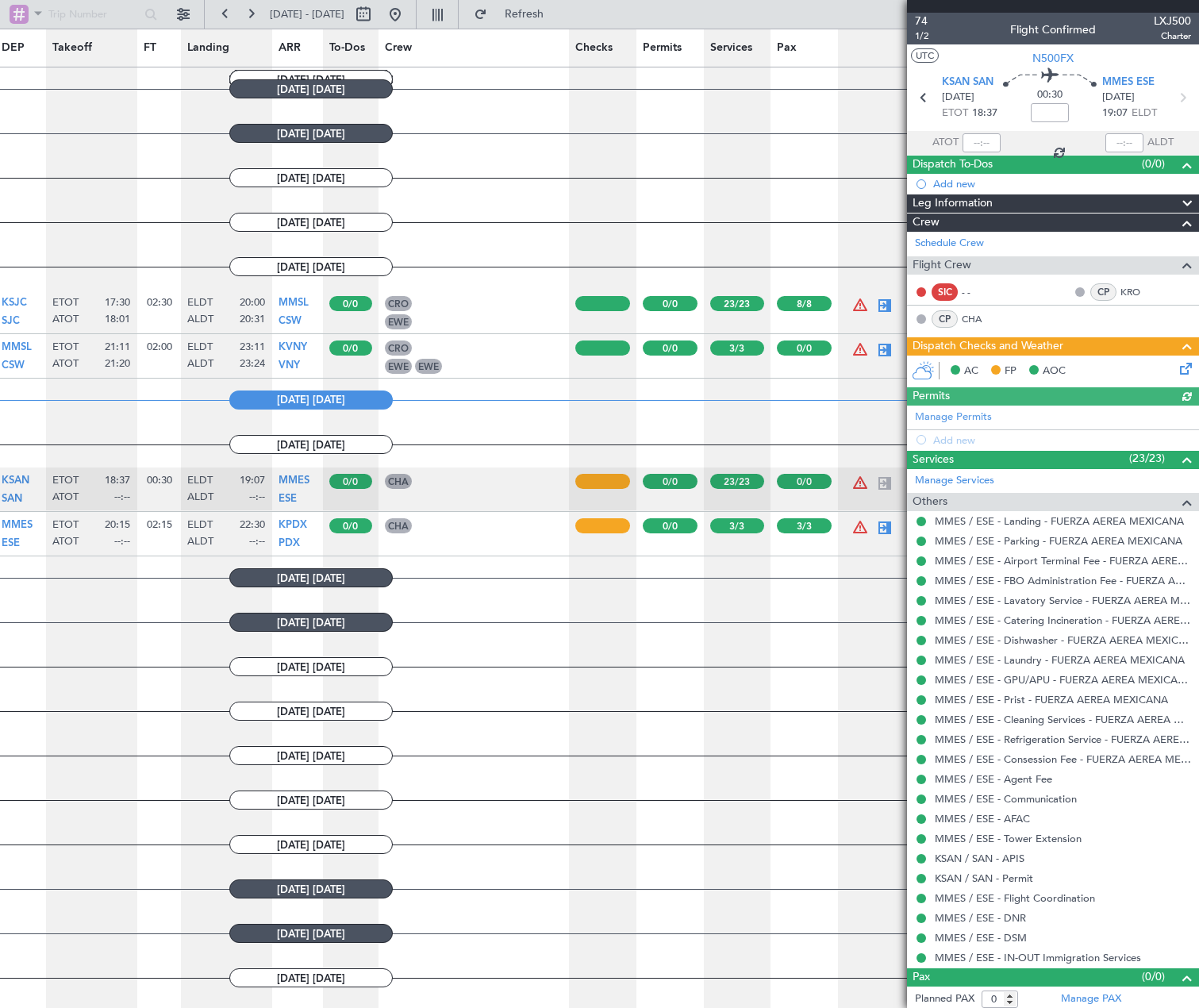
click at [1176, 364] on icon at bounding box center [1182, 365] width 12 height 12
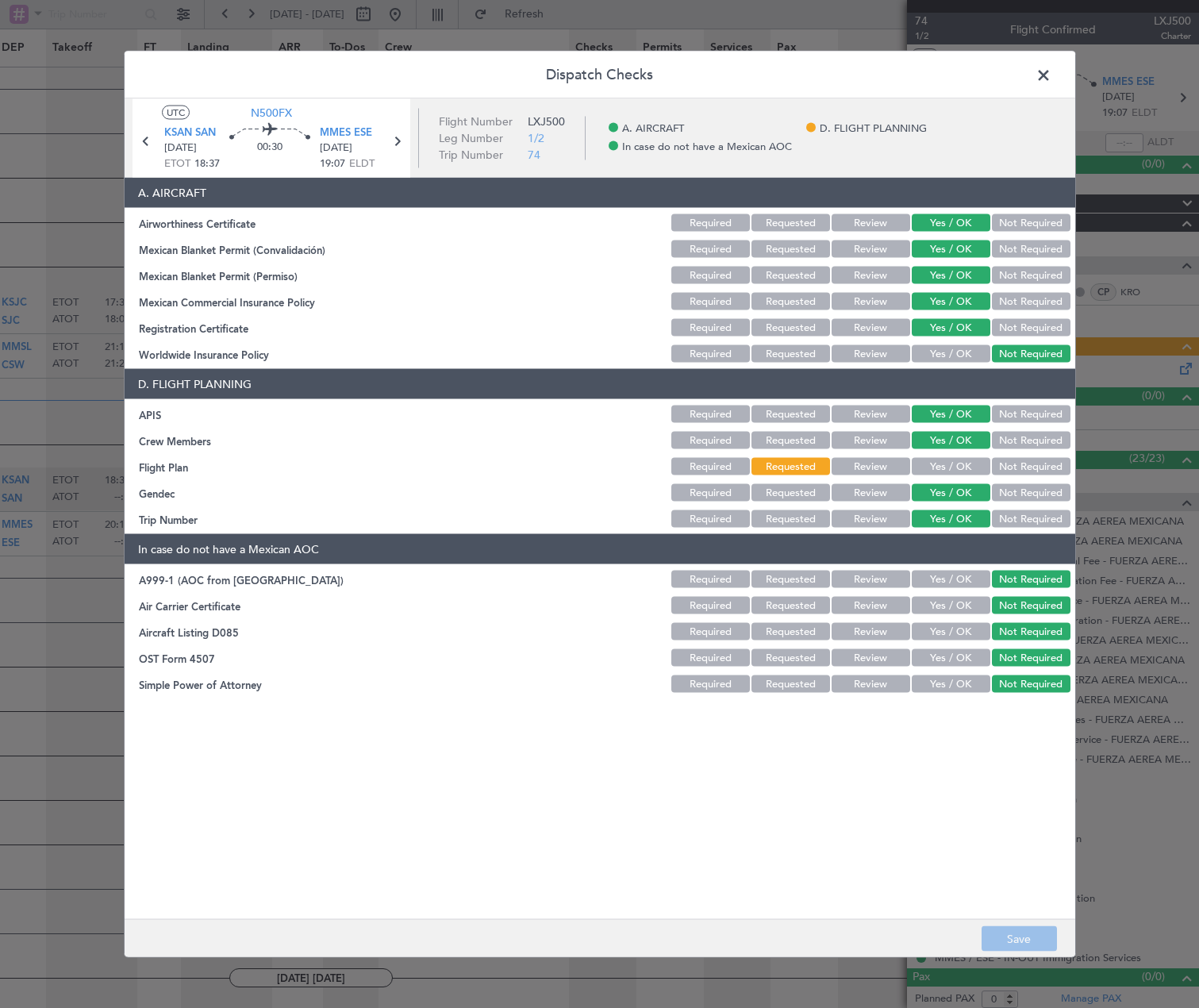
click at [1035, 463] on button "Not Required" at bounding box center [1031, 467] width 78 height 18
click at [1007, 931] on button "Save" at bounding box center [1019, 938] width 75 height 25
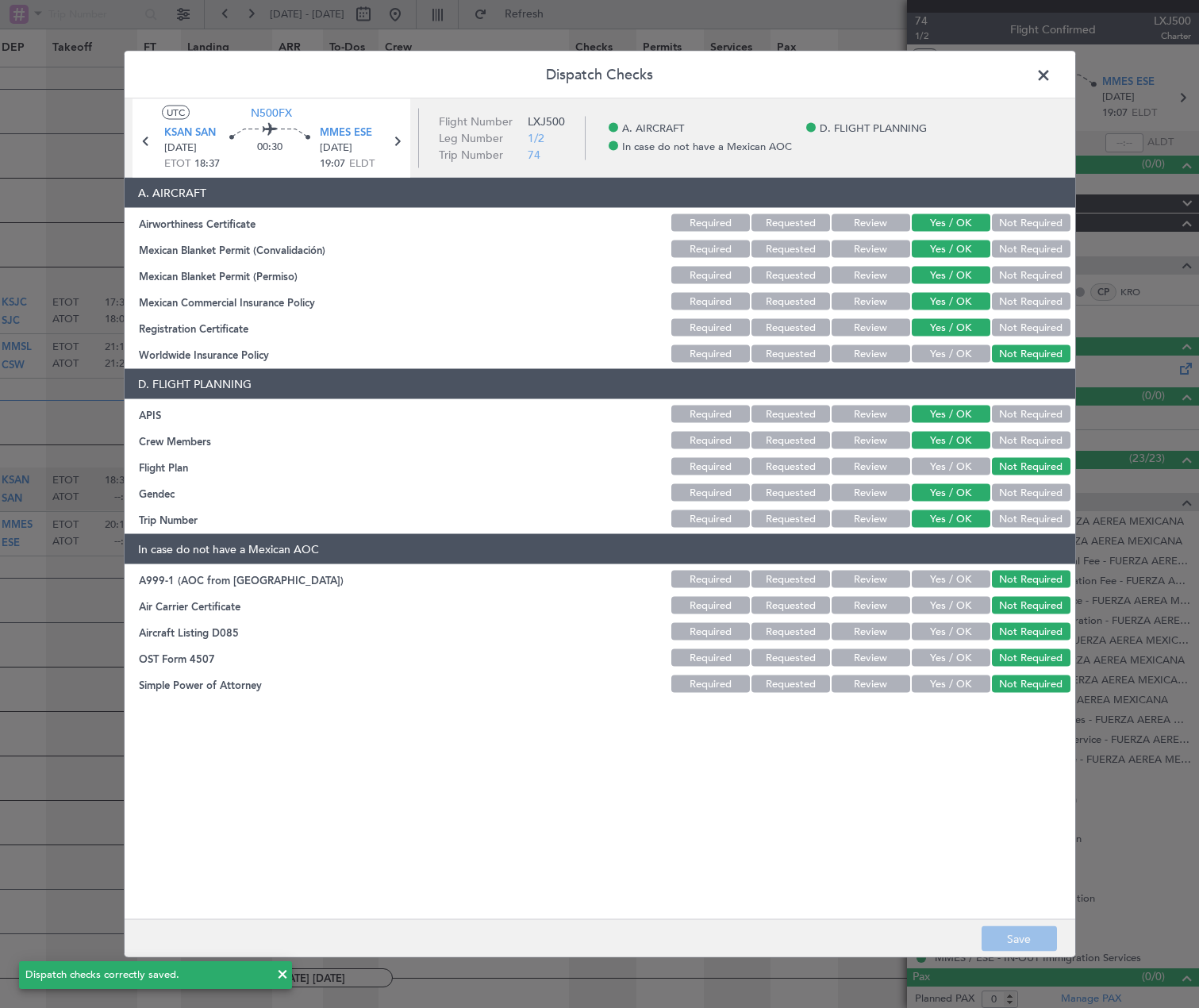
click at [1051, 69] on span at bounding box center [1051, 79] width 0 height 32
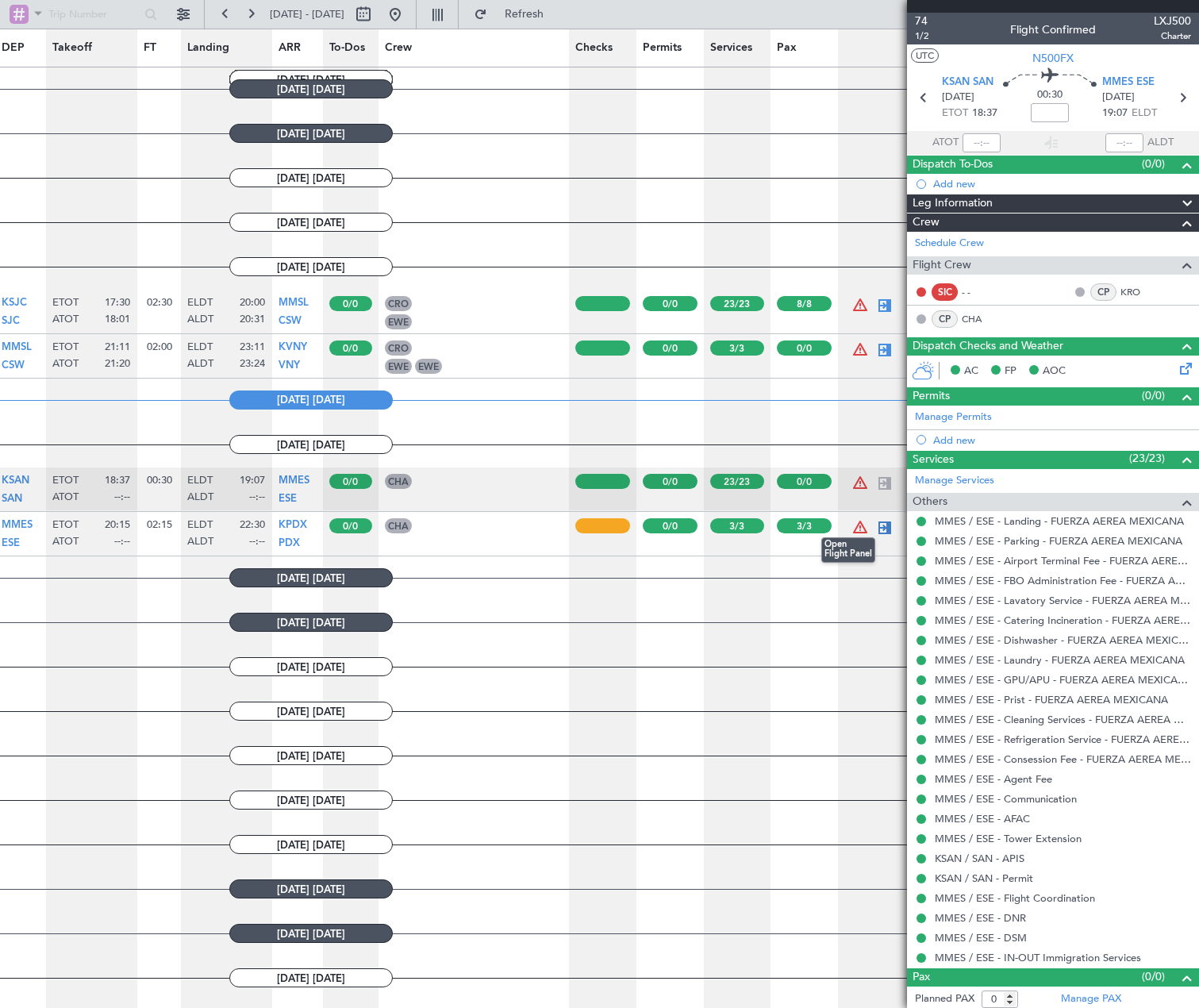
click at [885, 519] on div at bounding box center [885, 528] width 19 height 19
click at [888, 521] on div at bounding box center [885, 528] width 19 height 19
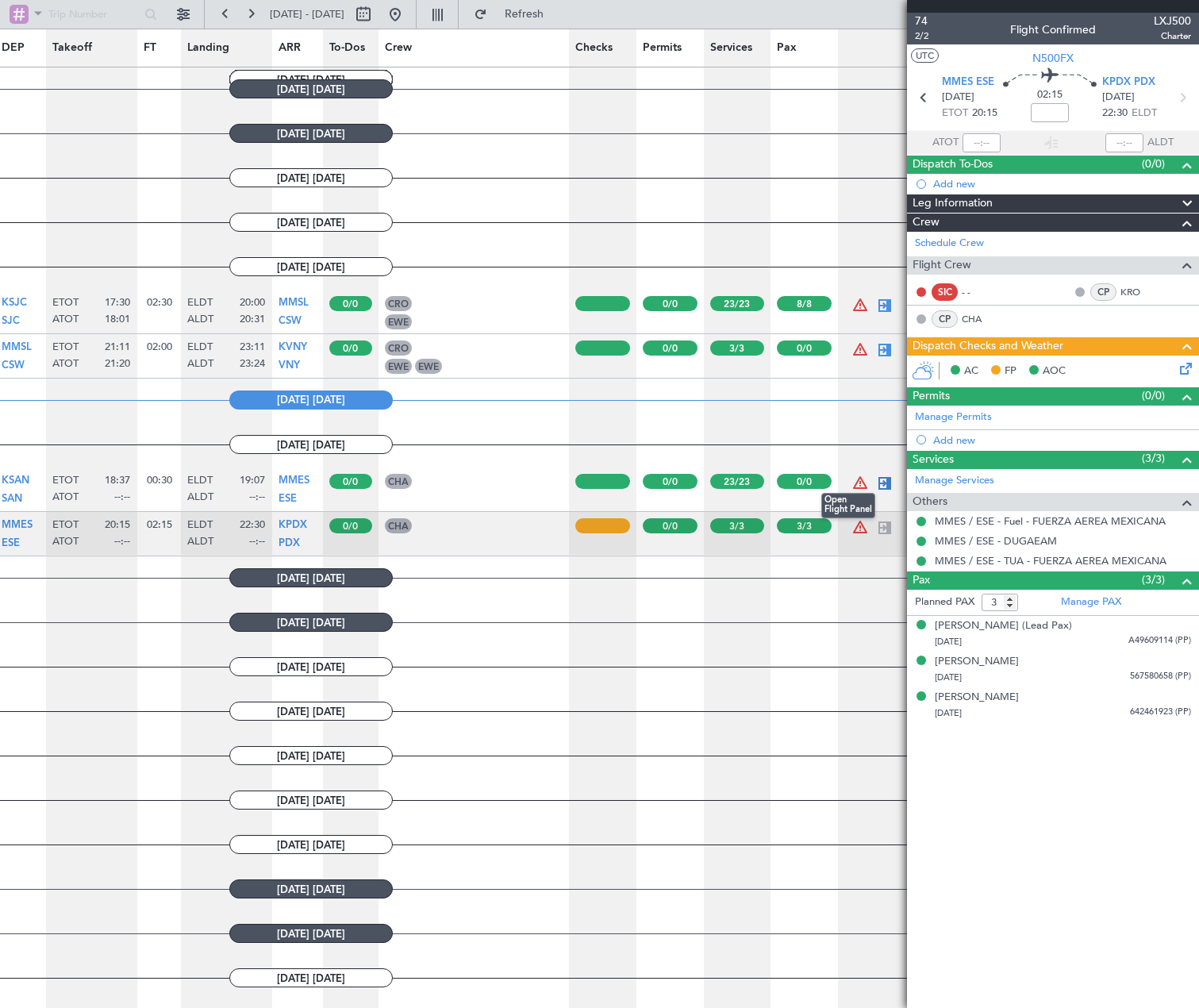
click at [888, 476] on div at bounding box center [885, 483] width 19 height 19
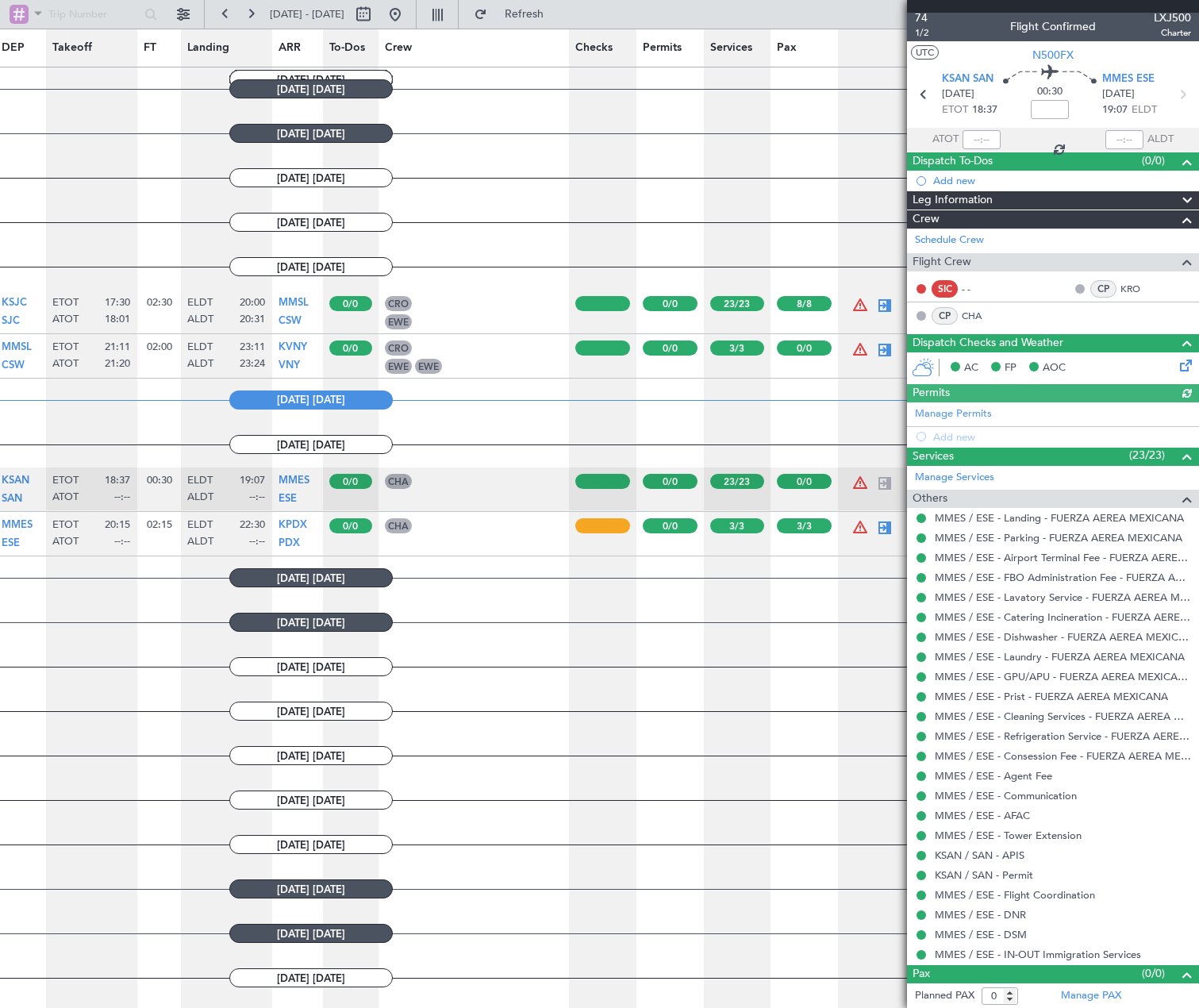
scroll to position [4, 0]
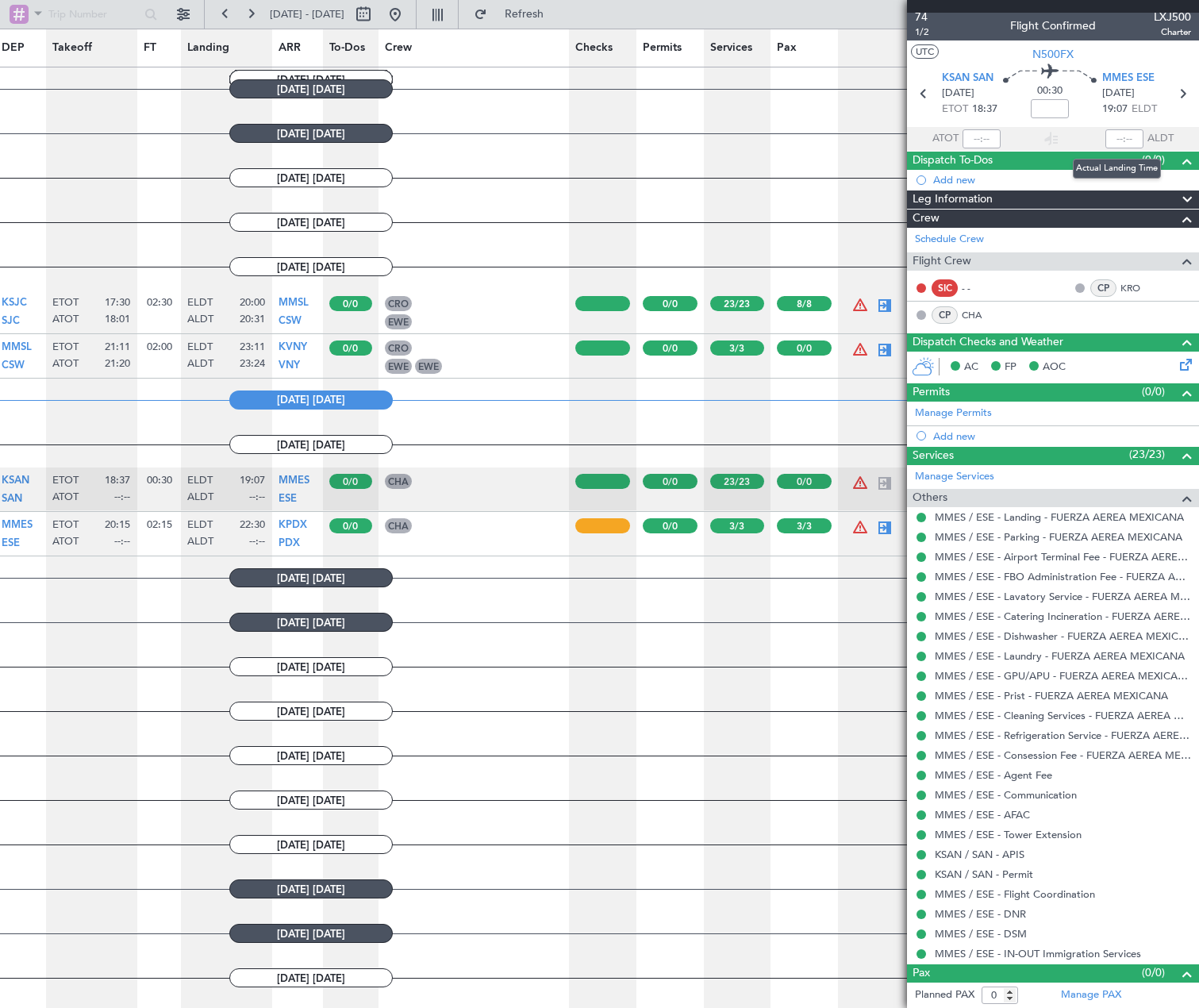
click at [1120, 135] on div at bounding box center [1125, 138] width 38 height 19
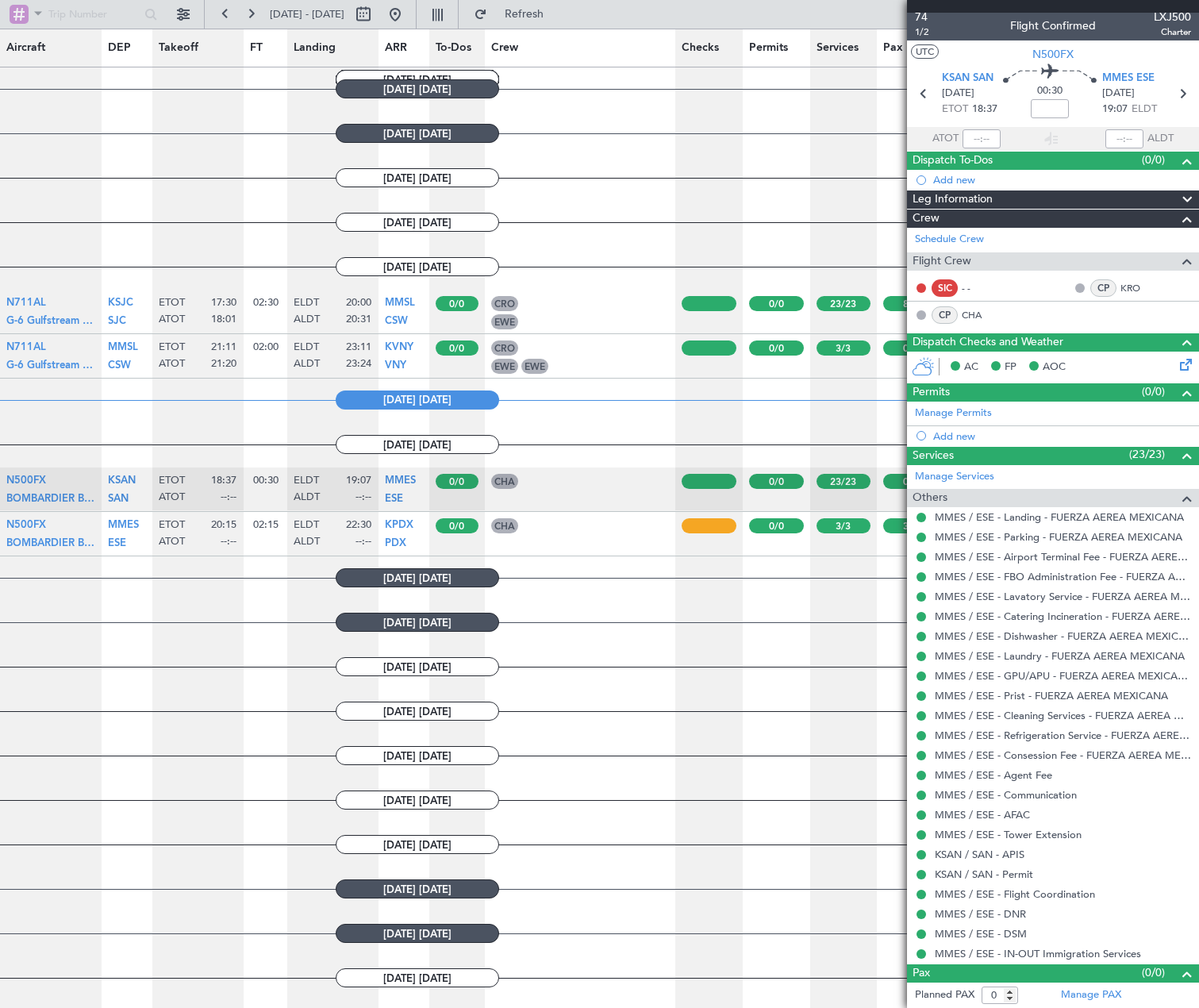
scroll to position [0, 296]
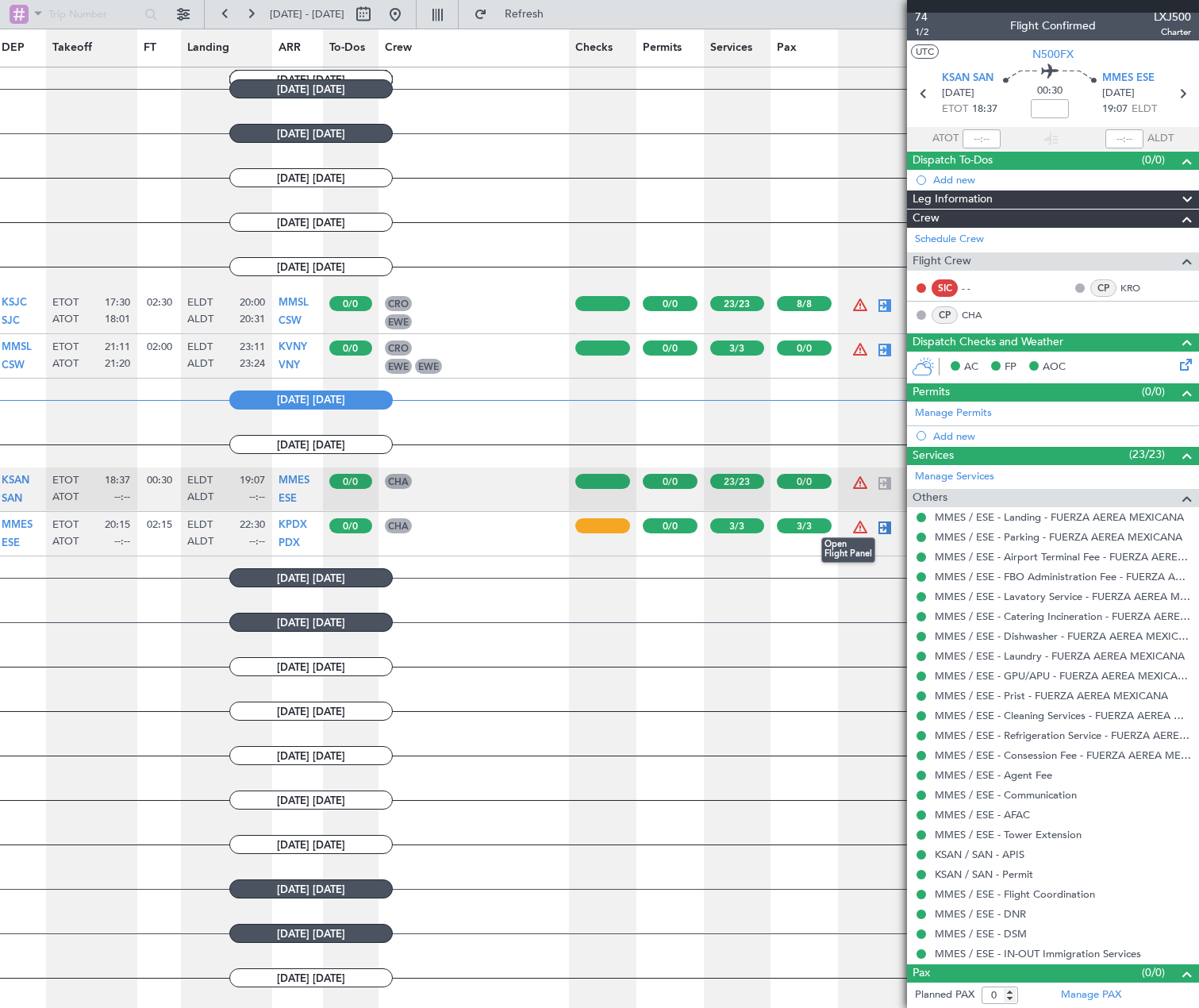
click at [879, 524] on div at bounding box center [885, 528] width 19 height 19
type input "3"
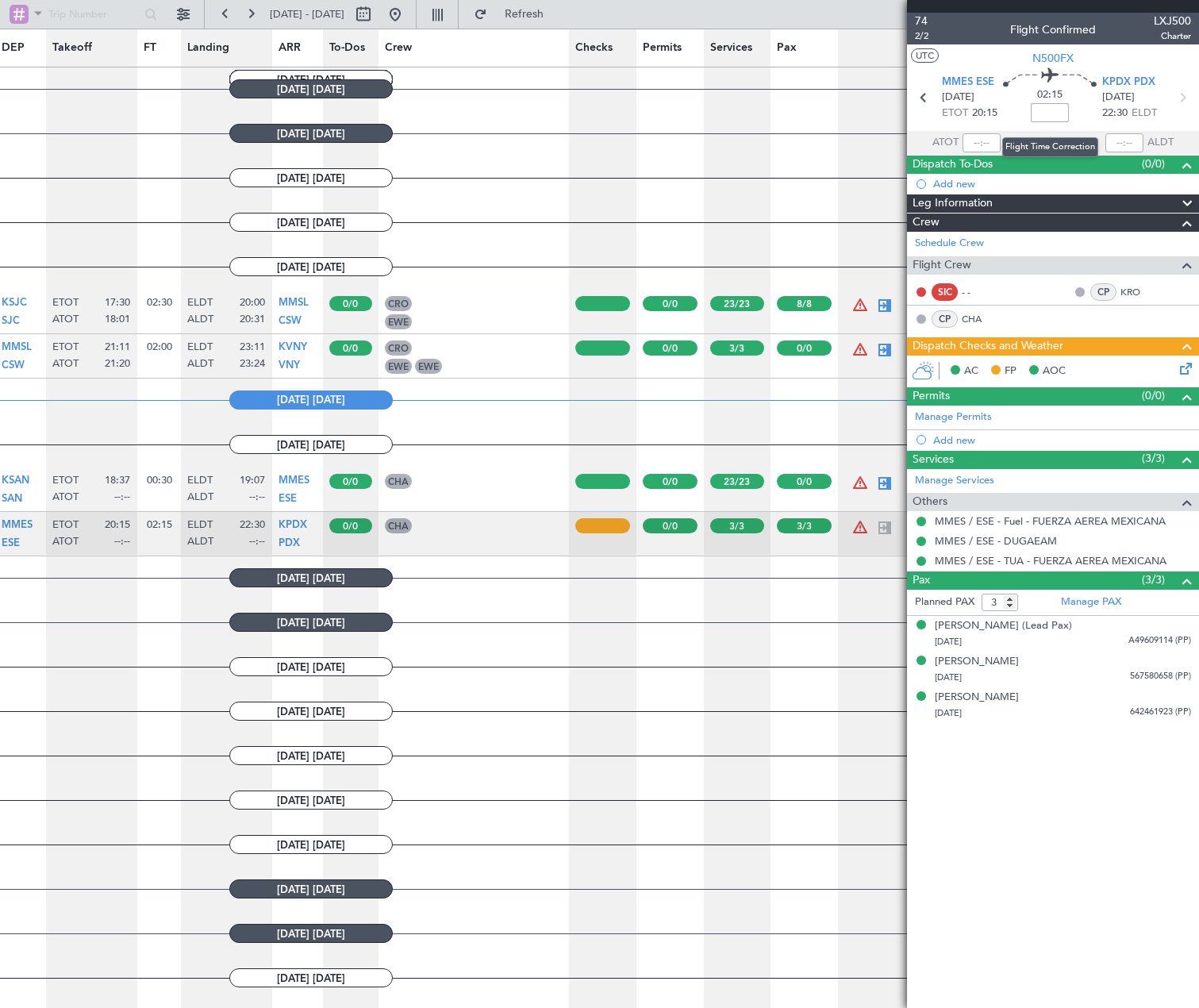
click at [1050, 111] on input at bounding box center [1049, 113] width 38 height 19
click at [1124, 138] on div at bounding box center [1125, 143] width 38 height 19
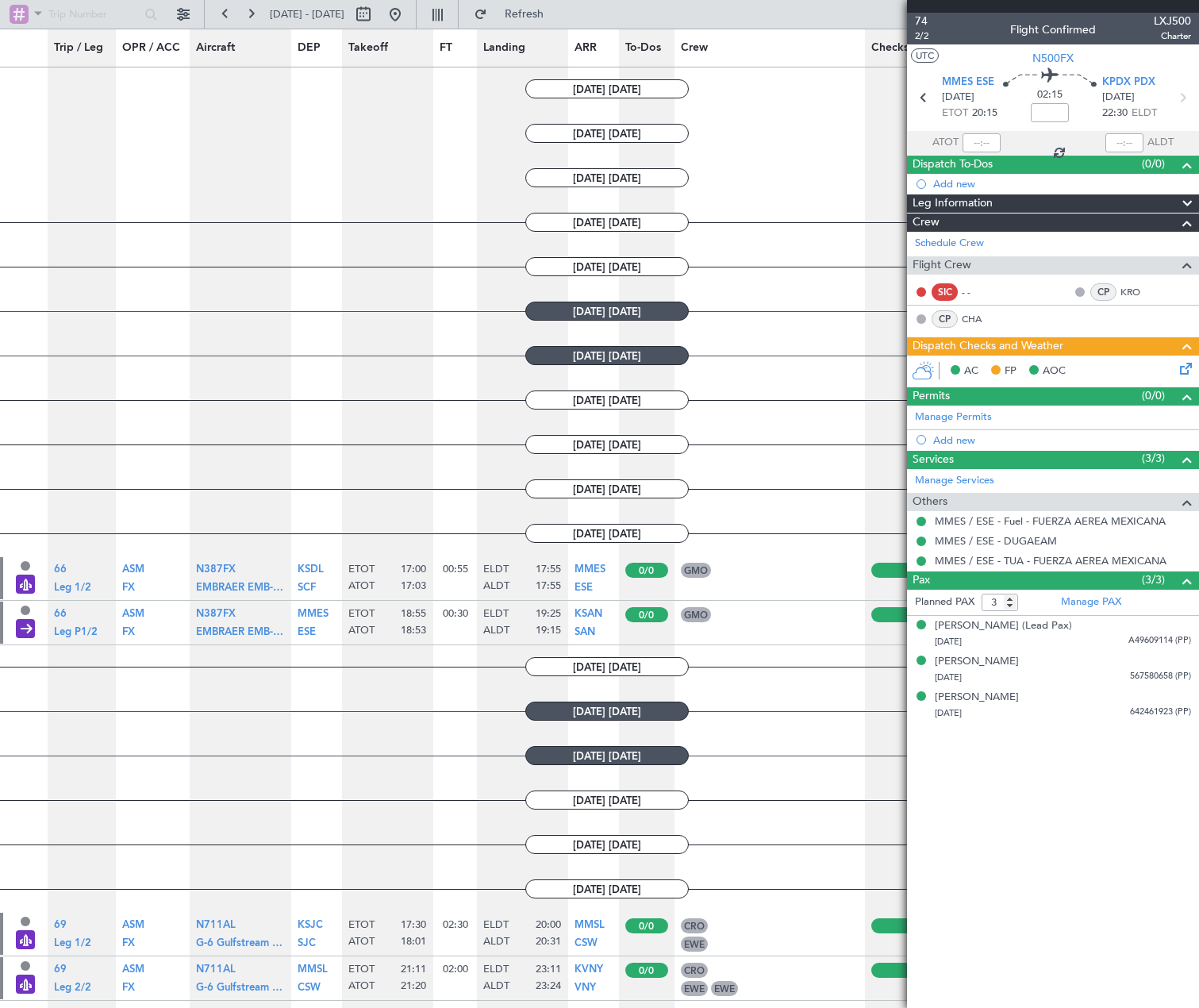
scroll to position [238, 0]
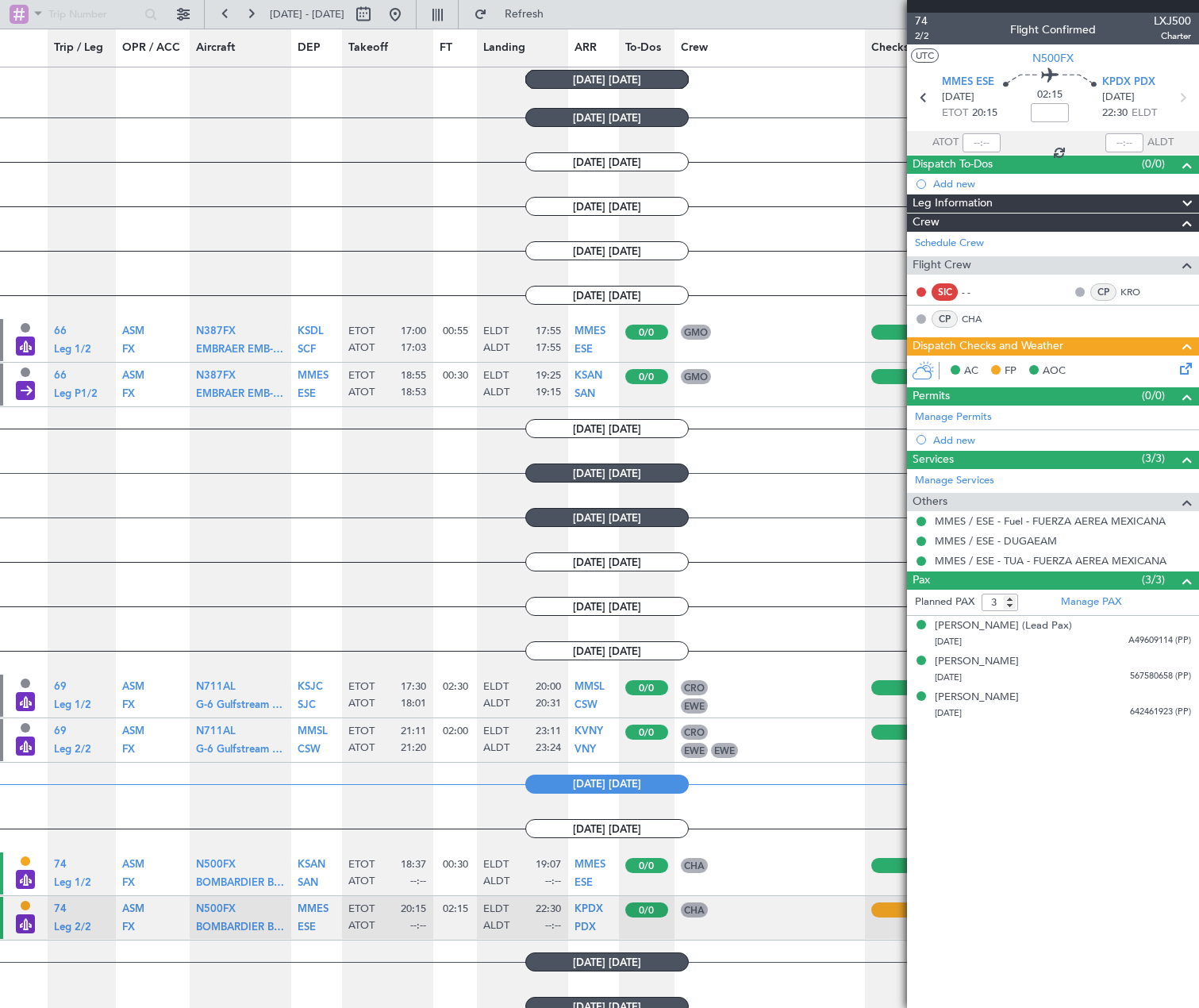
type input "18:01"
type input "20:31"
type input "8"
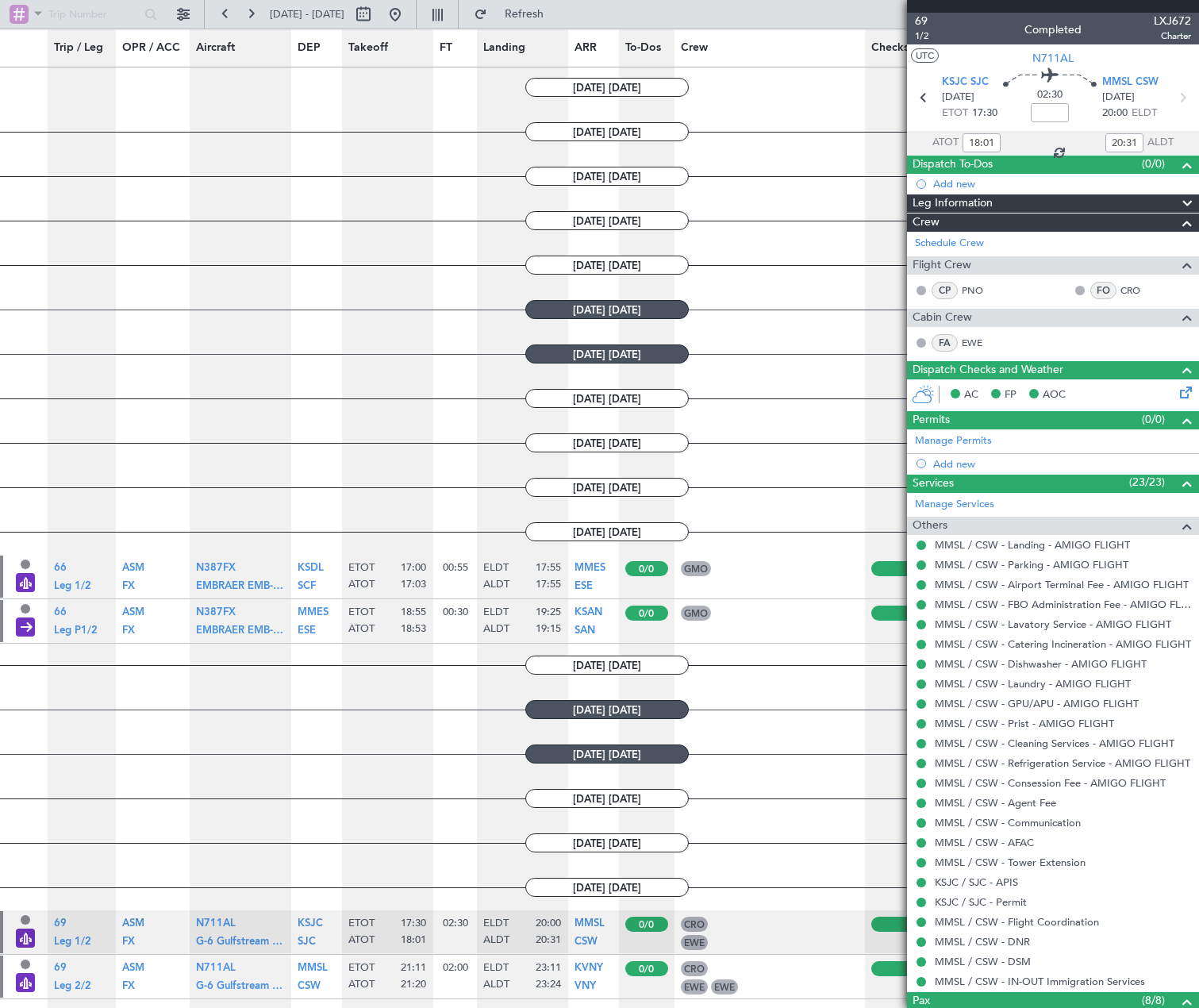
scroll to position [0, 0]
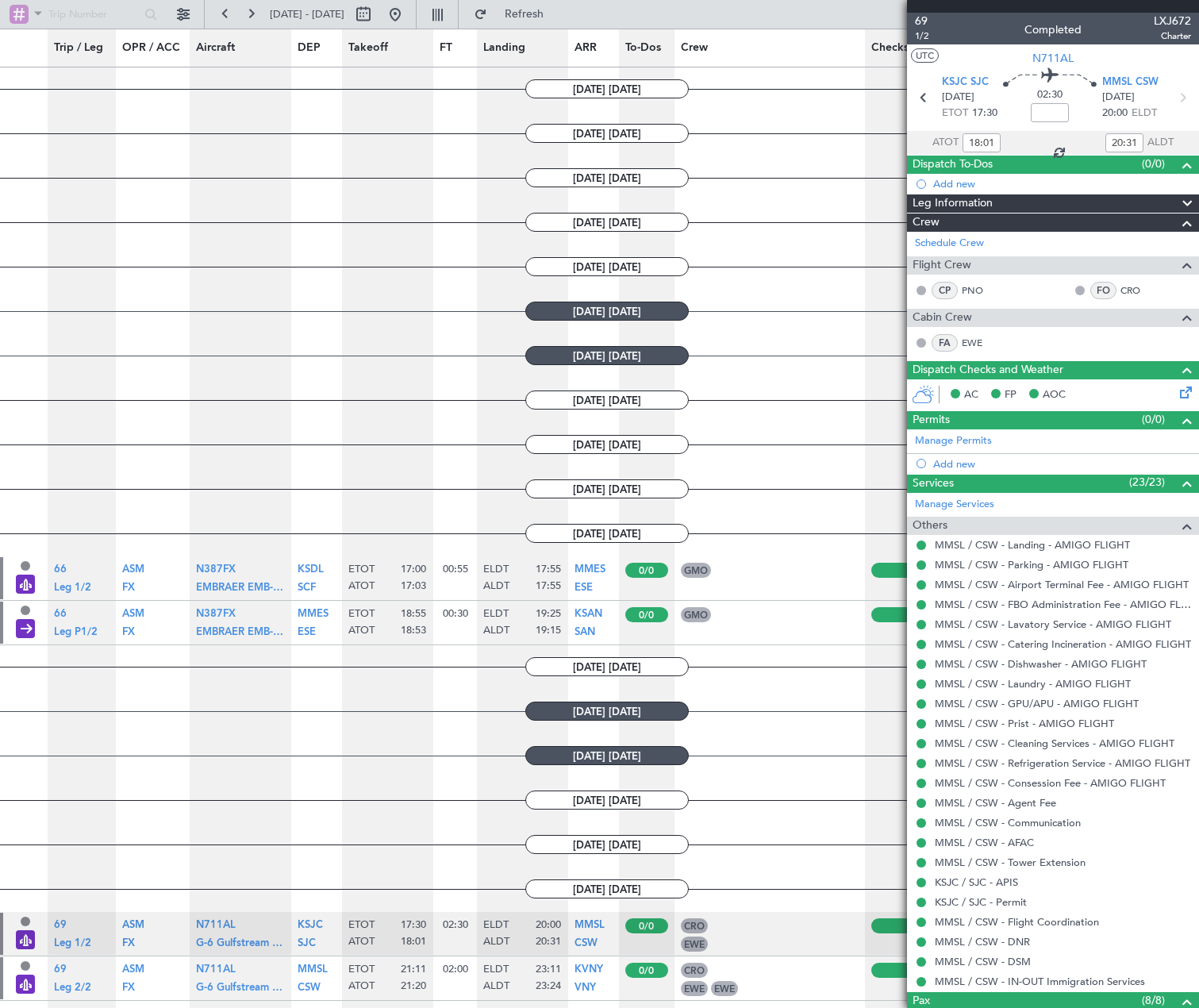
type input "17:03"
type input "17:55"
type input "1"
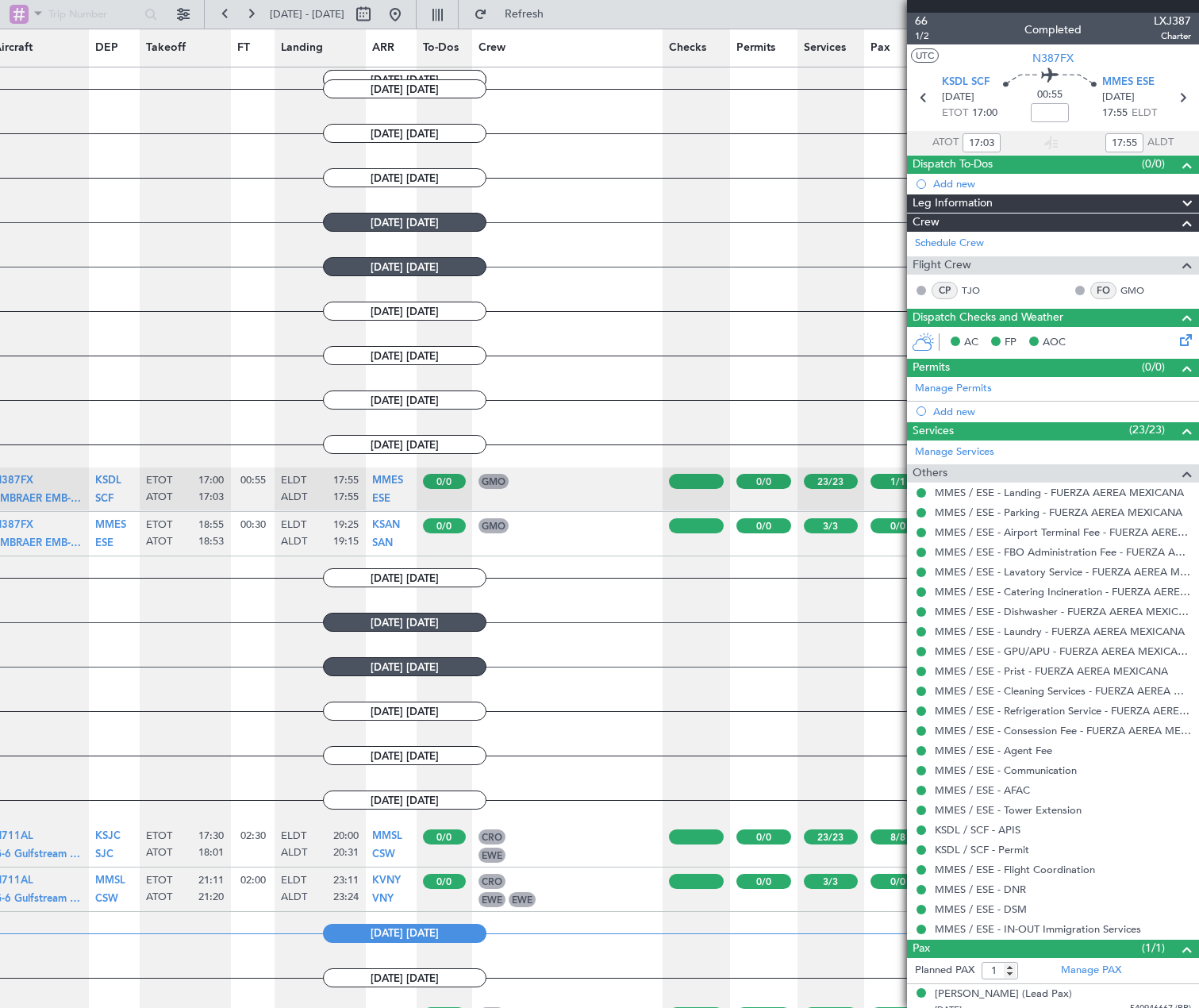
scroll to position [0, 296]
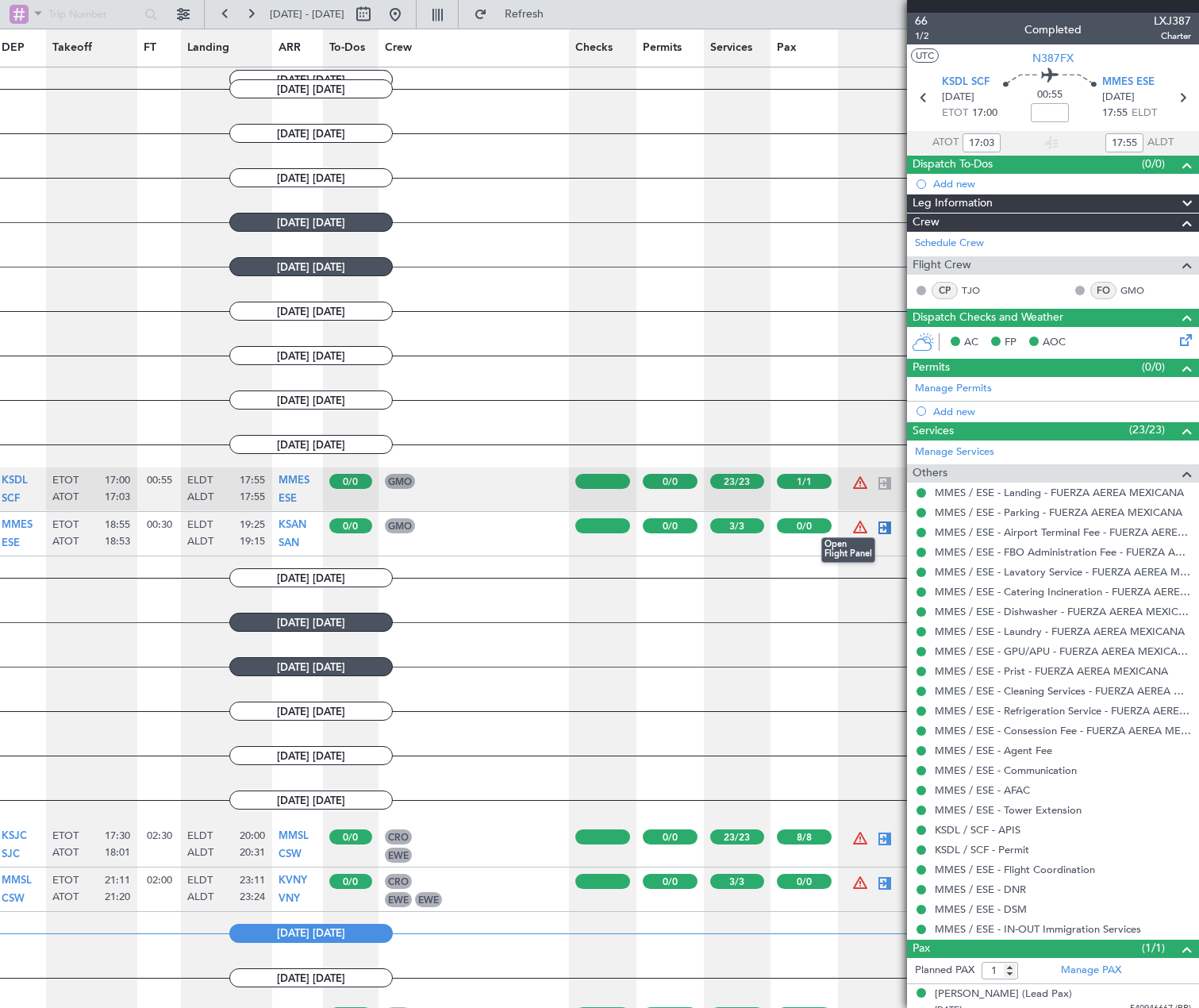
click at [887, 527] on div at bounding box center [885, 528] width 19 height 19
type input "18:53"
type input "19:15"
type input "0"
